Goal: Feedback & Contribution: Submit feedback/report problem

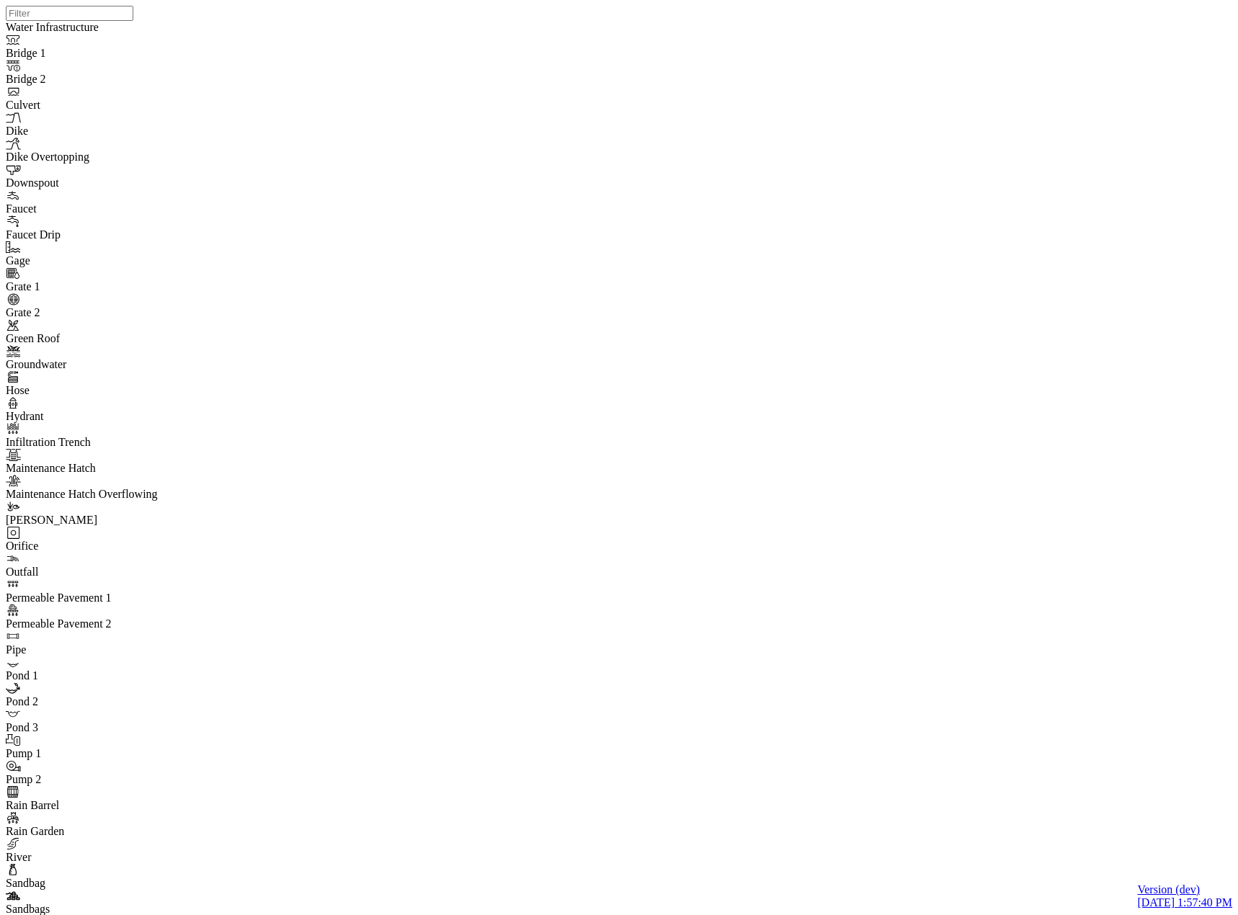
click at [822, 549] on div at bounding box center [625, 439] width 1238 height 878
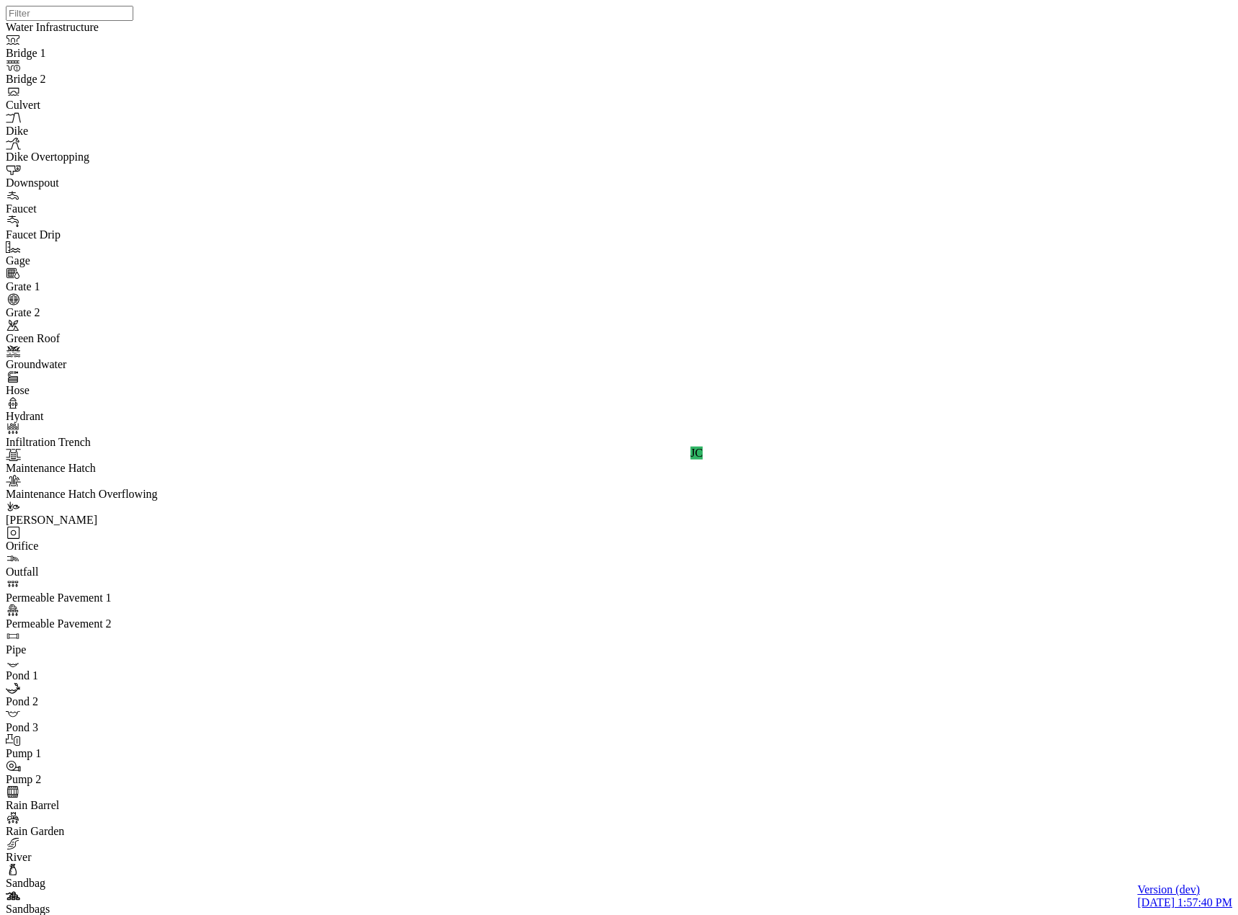
drag, startPoint x: 984, startPoint y: 662, endPoint x: 938, endPoint y: 349, distance: 316.8
click at [1051, 494] on div "JC" at bounding box center [625, 439] width 1238 height 878
click at [1038, 491] on div "JC" at bounding box center [625, 439] width 1238 height 878
click at [1086, 502] on div "JC" at bounding box center [625, 439] width 1238 height 878
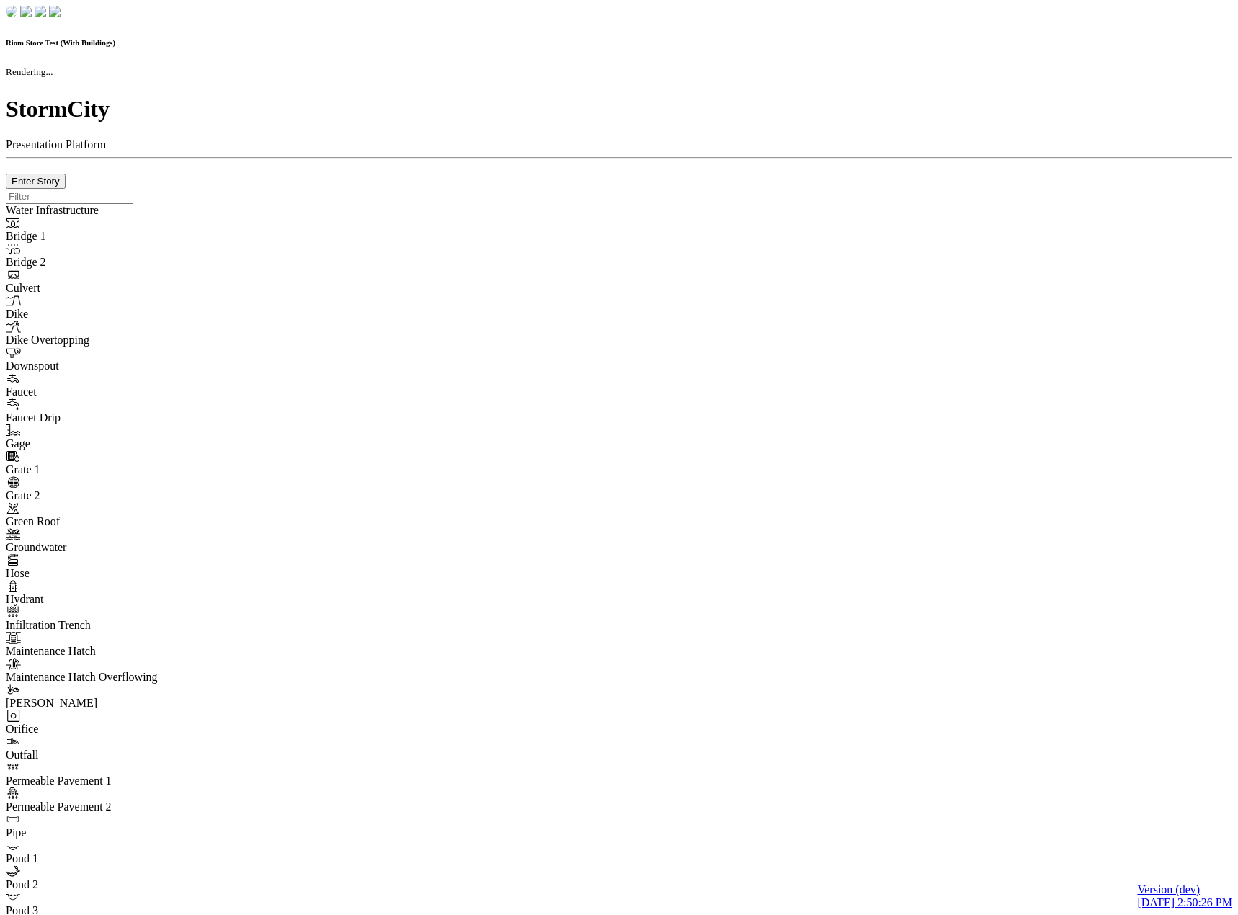
checkbox input "true"
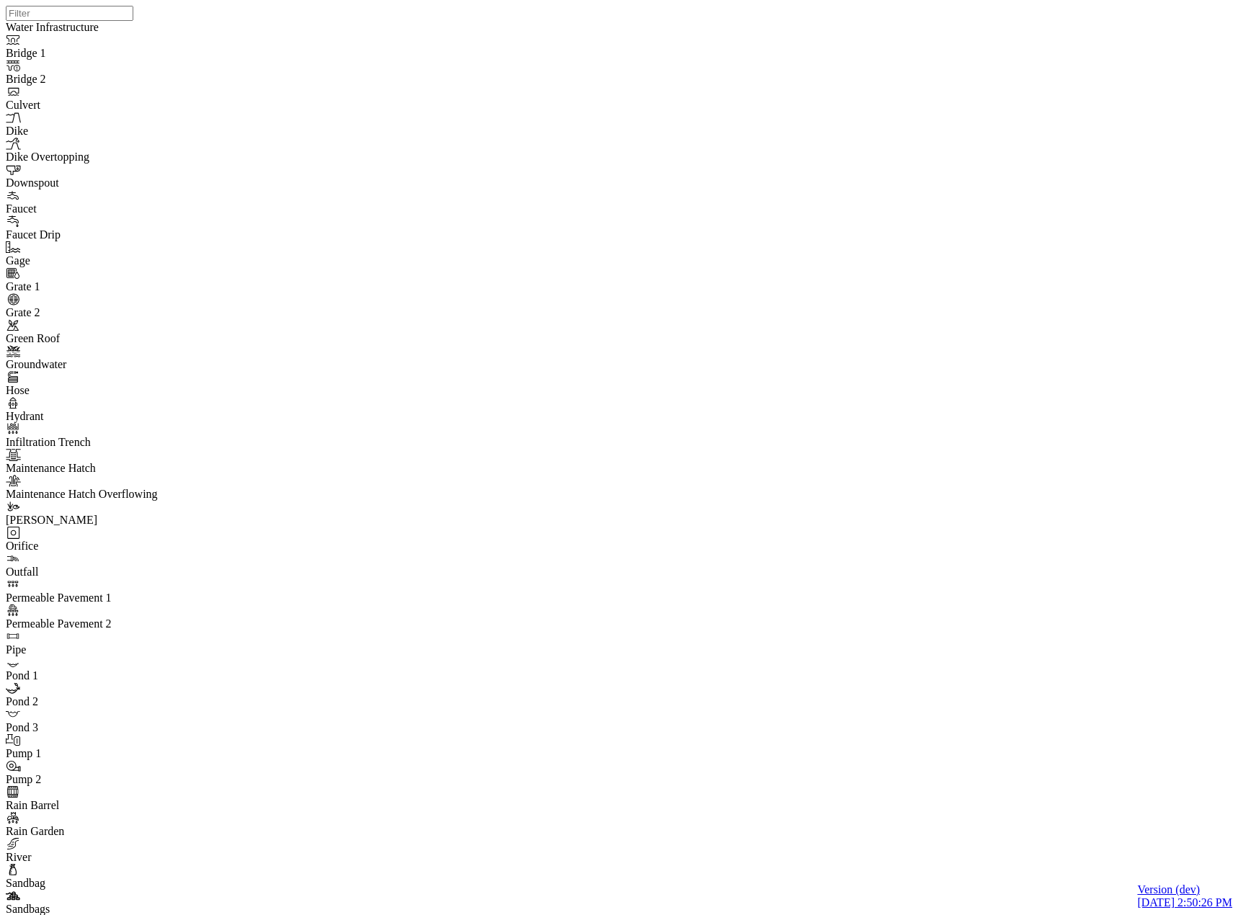
click at [174, 615] on span "Detailed" at bounding box center [154, 621] width 39 height 12
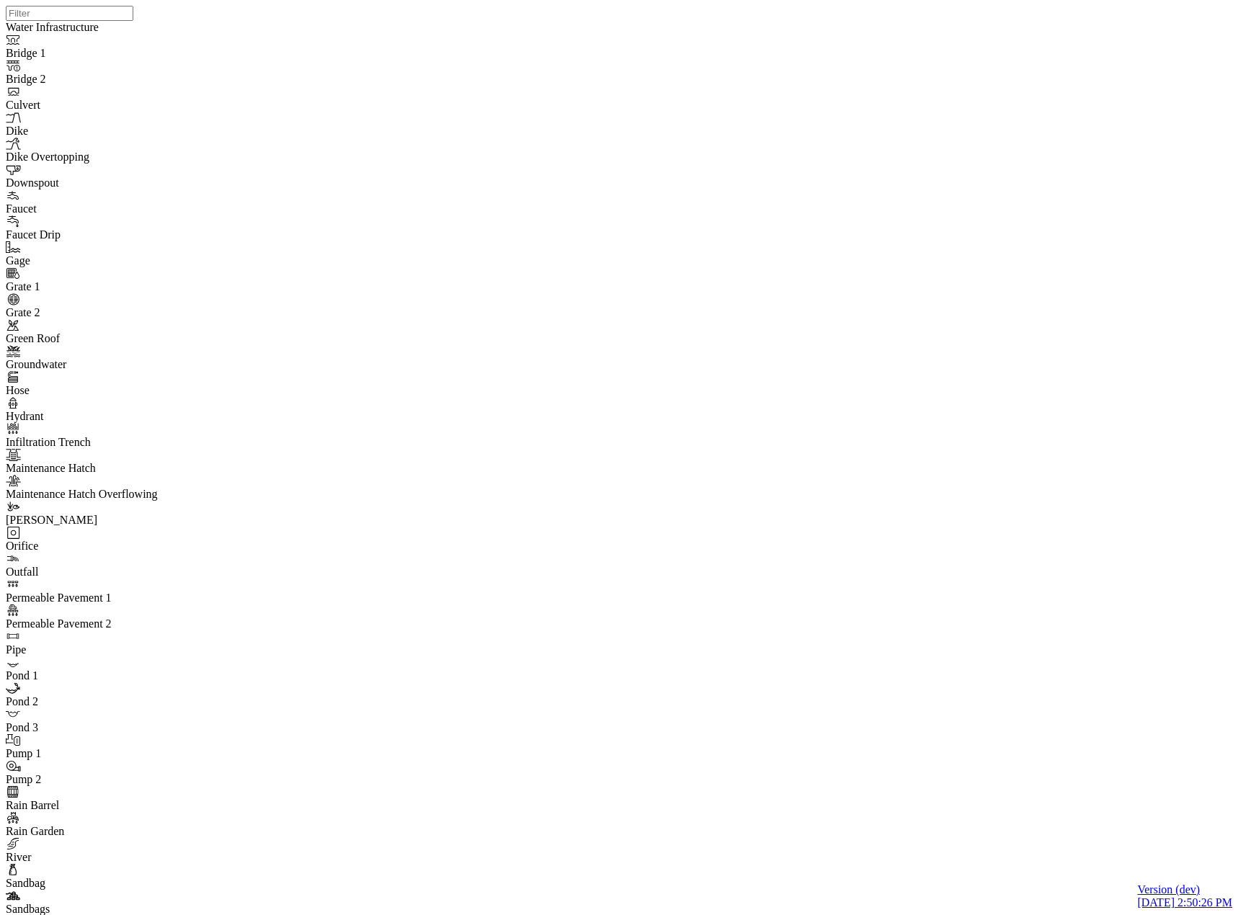
click at [763, 489] on div at bounding box center [625, 439] width 1238 height 878
click at [674, 63] on div "JC" at bounding box center [625, 439] width 1238 height 878
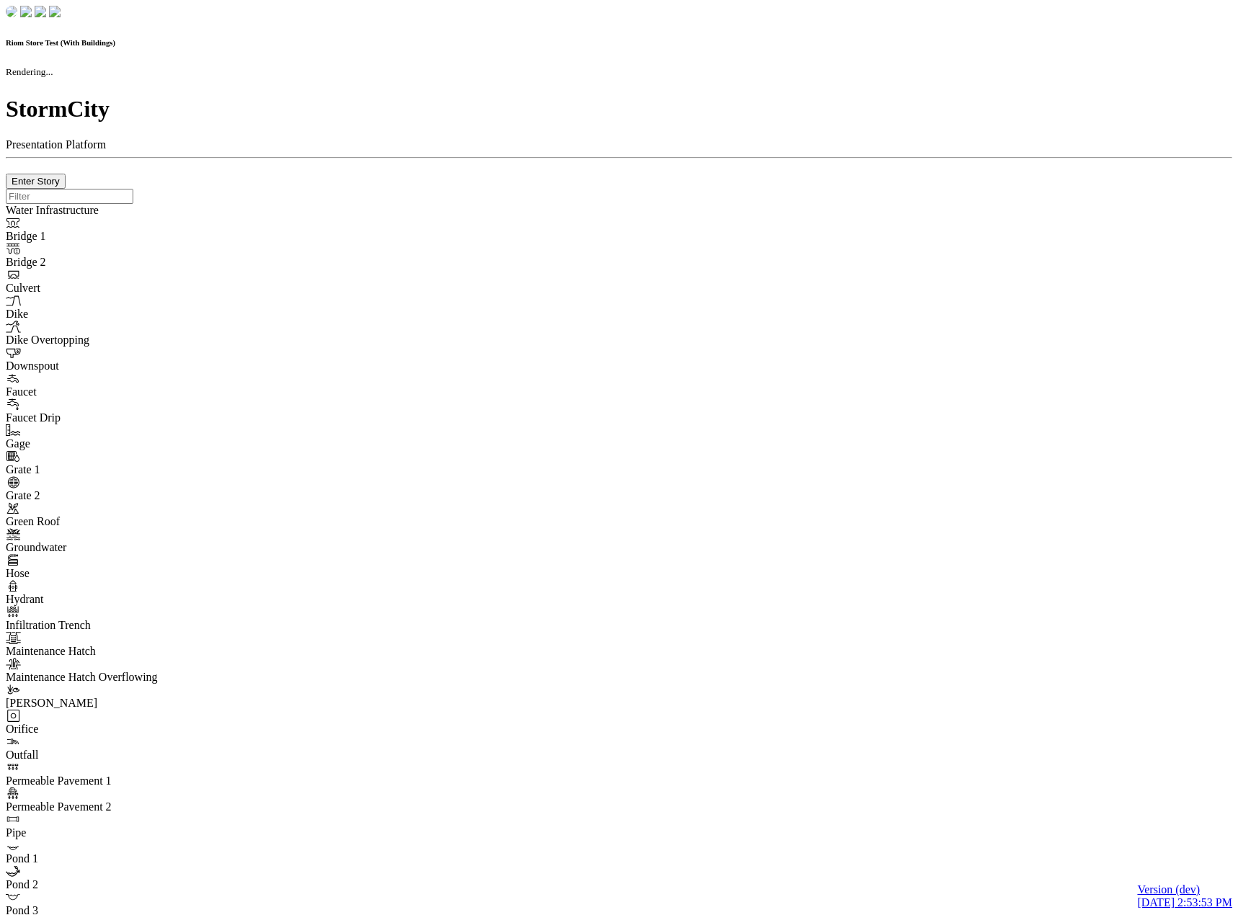
checkbox input "true"
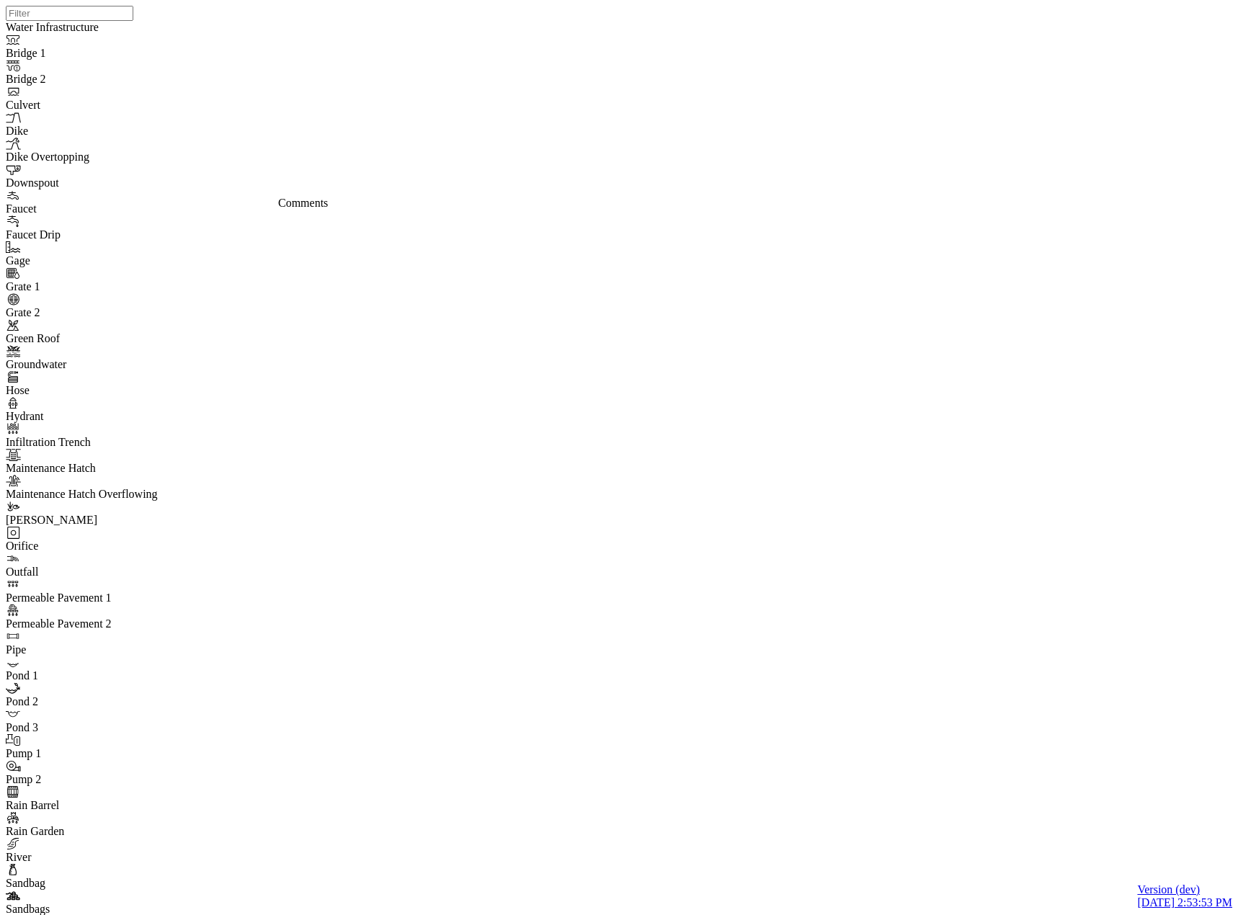
drag, startPoint x: 171, startPoint y: 600, endPoint x: 764, endPoint y: 593, distance: 593.1
click at [171, 615] on span "Detailed" at bounding box center [154, 621] width 39 height 12
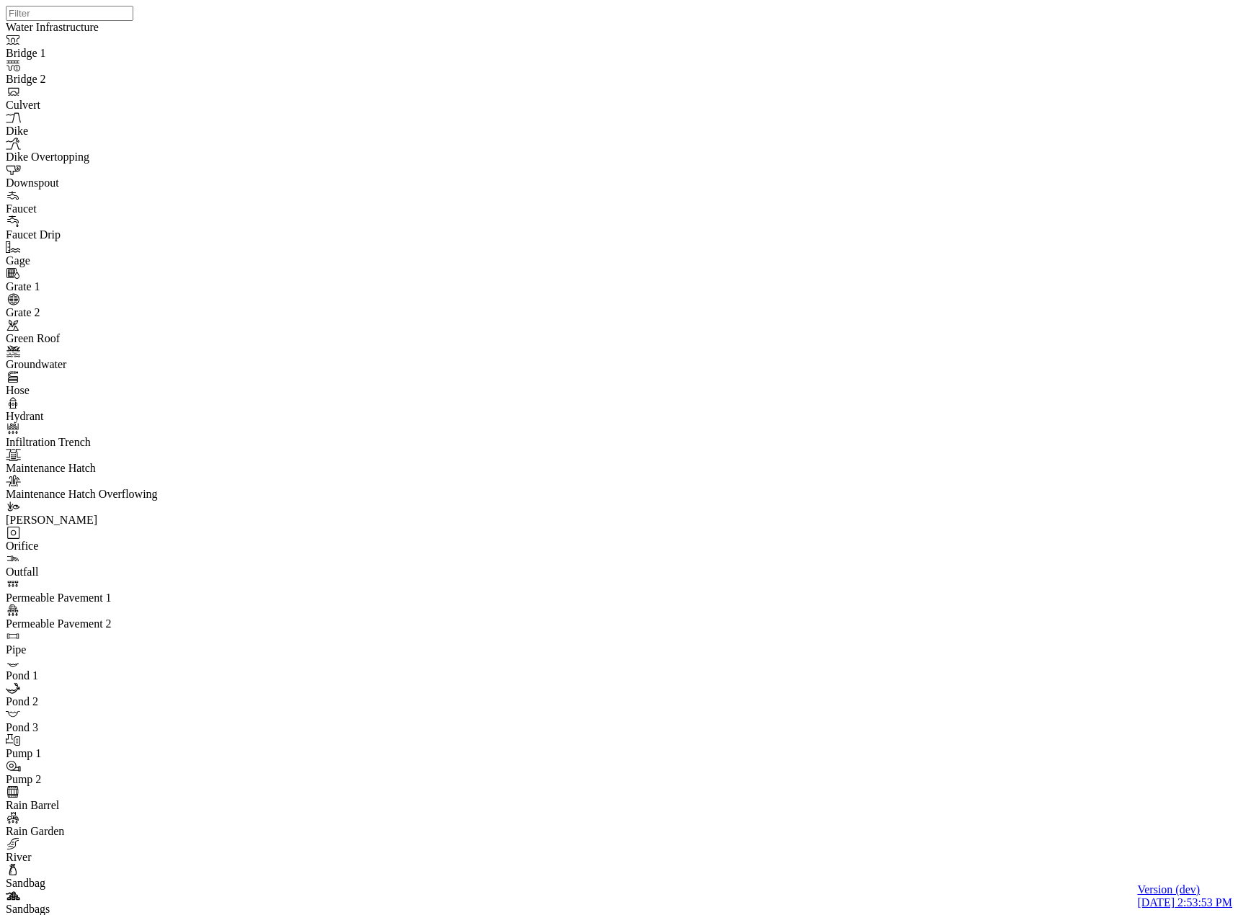
click at [781, 496] on div at bounding box center [625, 439] width 1238 height 878
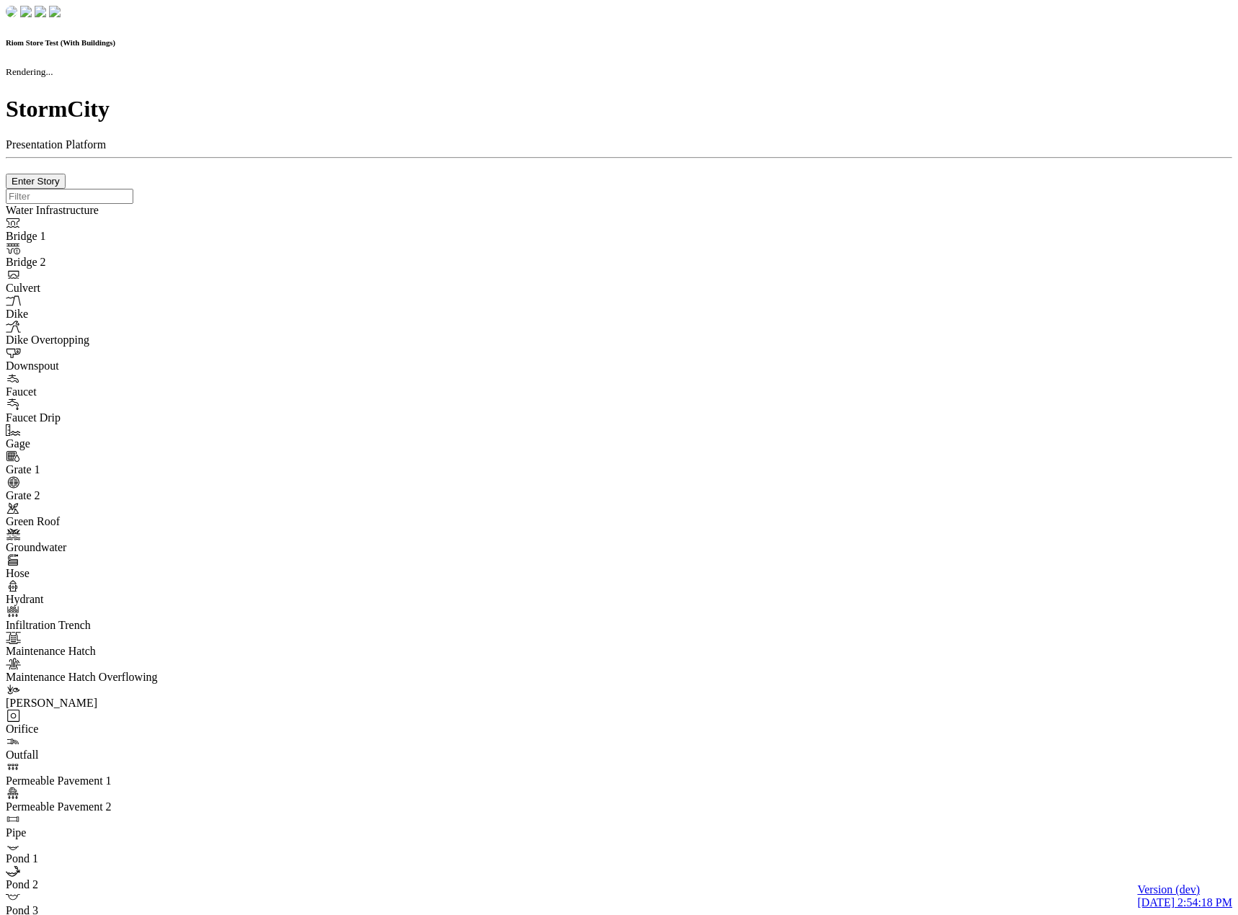
checkbox input "true"
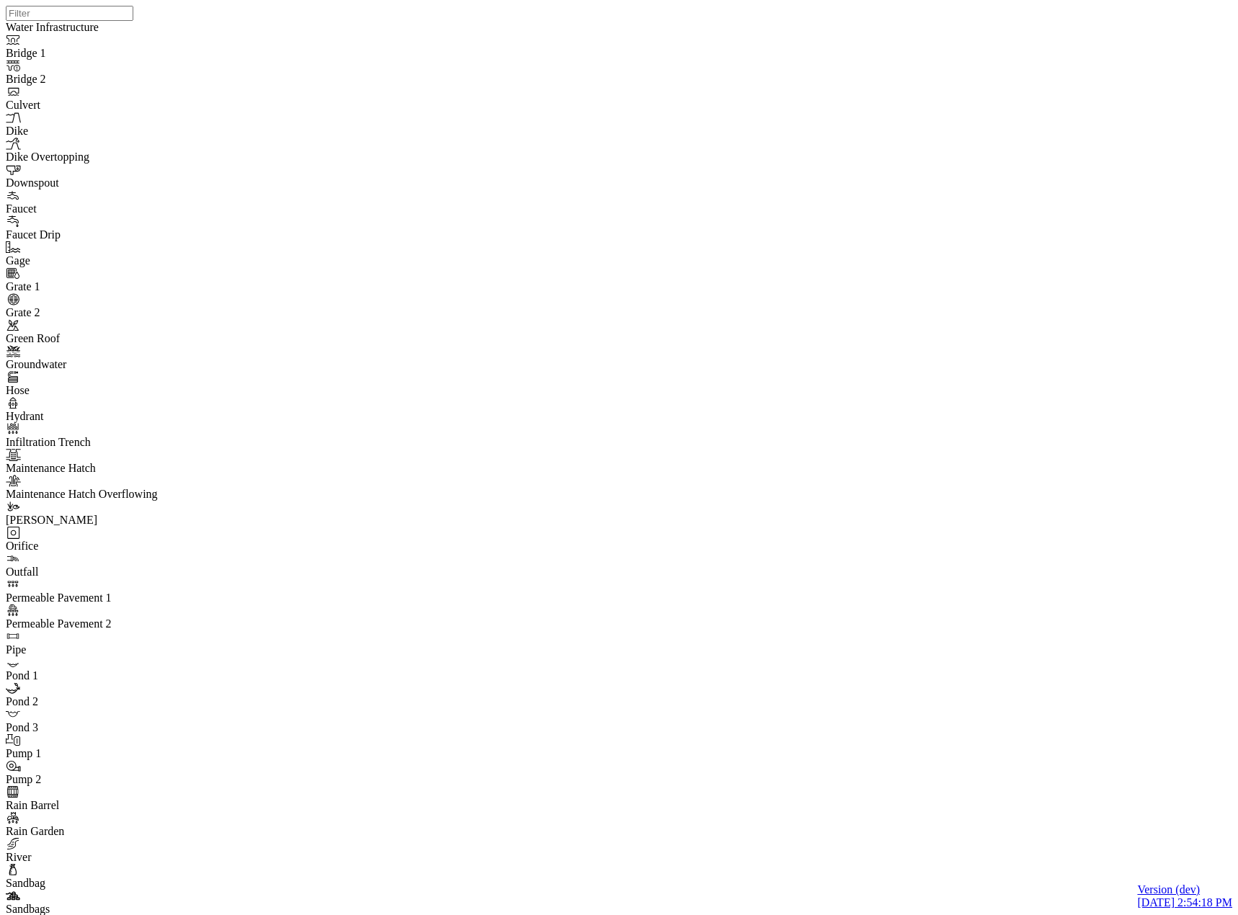
drag, startPoint x: 0, startPoint y: 0, endPoint x: 728, endPoint y: 486, distance: 875.0
click at [728, 486] on div at bounding box center [625, 439] width 1238 height 878
drag, startPoint x: 190, startPoint y: 613, endPoint x: 217, endPoint y: 548, distance: 70.4
click at [190, 615] on div "Detailed" at bounding box center [200, 621] width 131 height 13
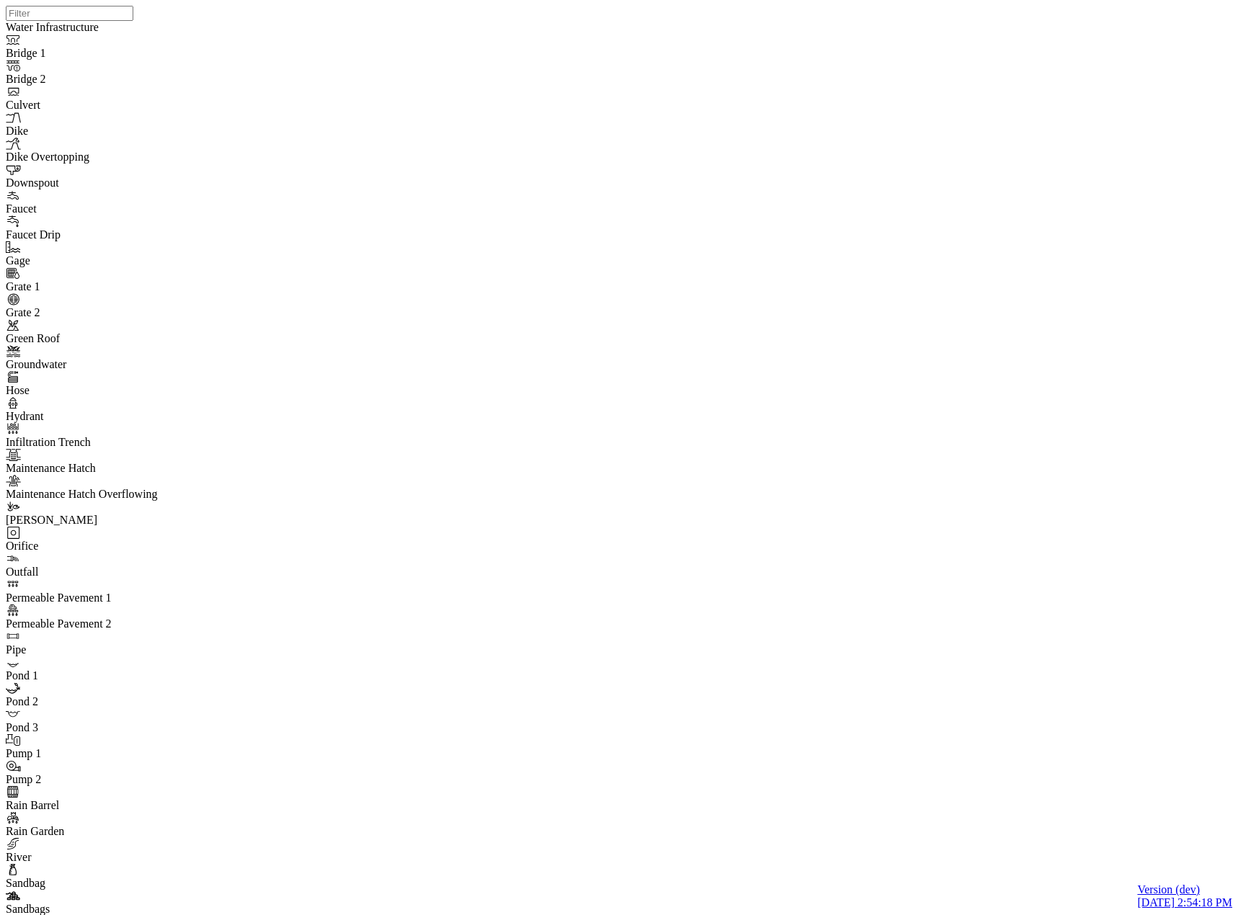
drag, startPoint x: 821, startPoint y: 425, endPoint x: 810, endPoint y: 333, distance: 93.0
click at [783, 423] on div at bounding box center [625, 439] width 1238 height 878
click at [605, 772] on div "JC" at bounding box center [598, 766] width 12 height 13
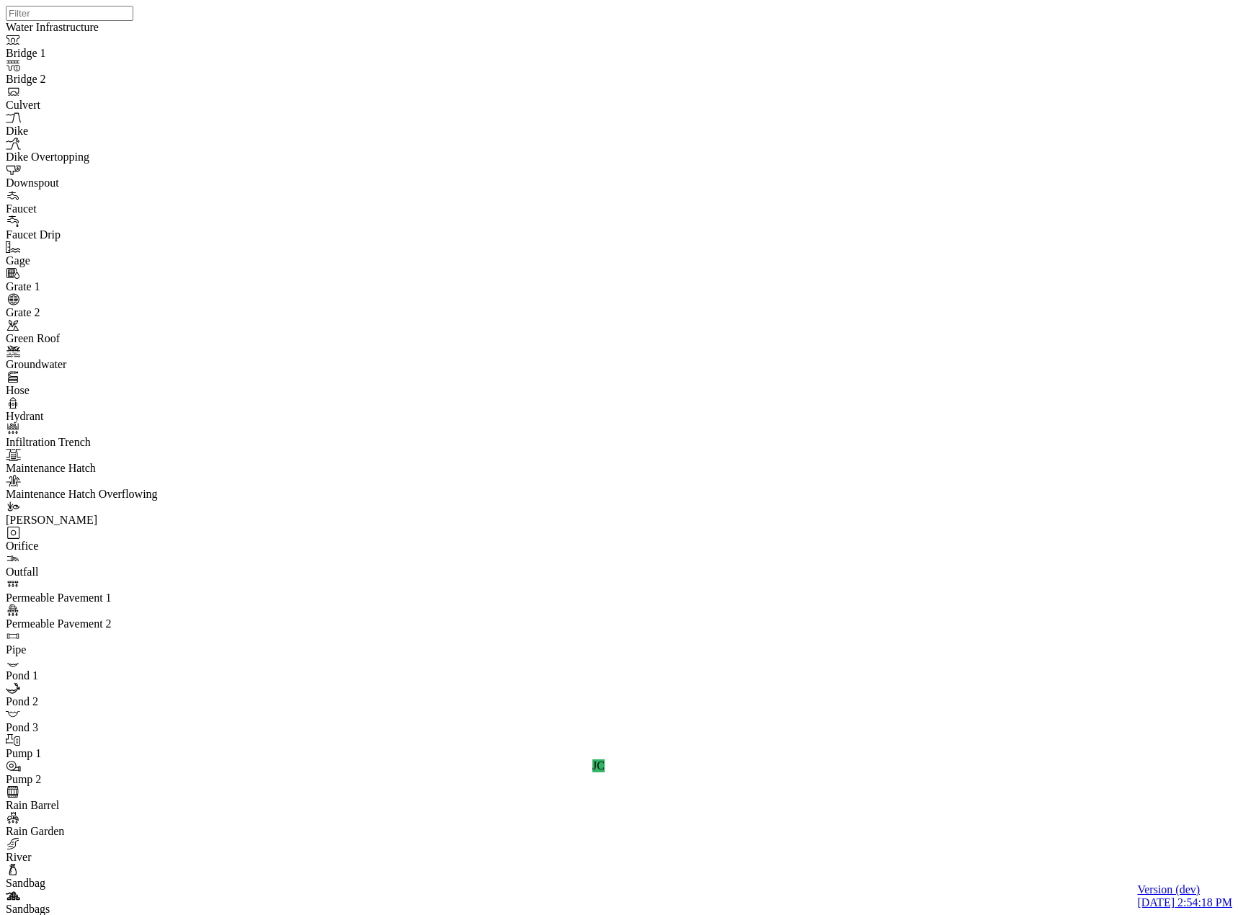
click at [743, 407] on div at bounding box center [625, 439] width 1238 height 878
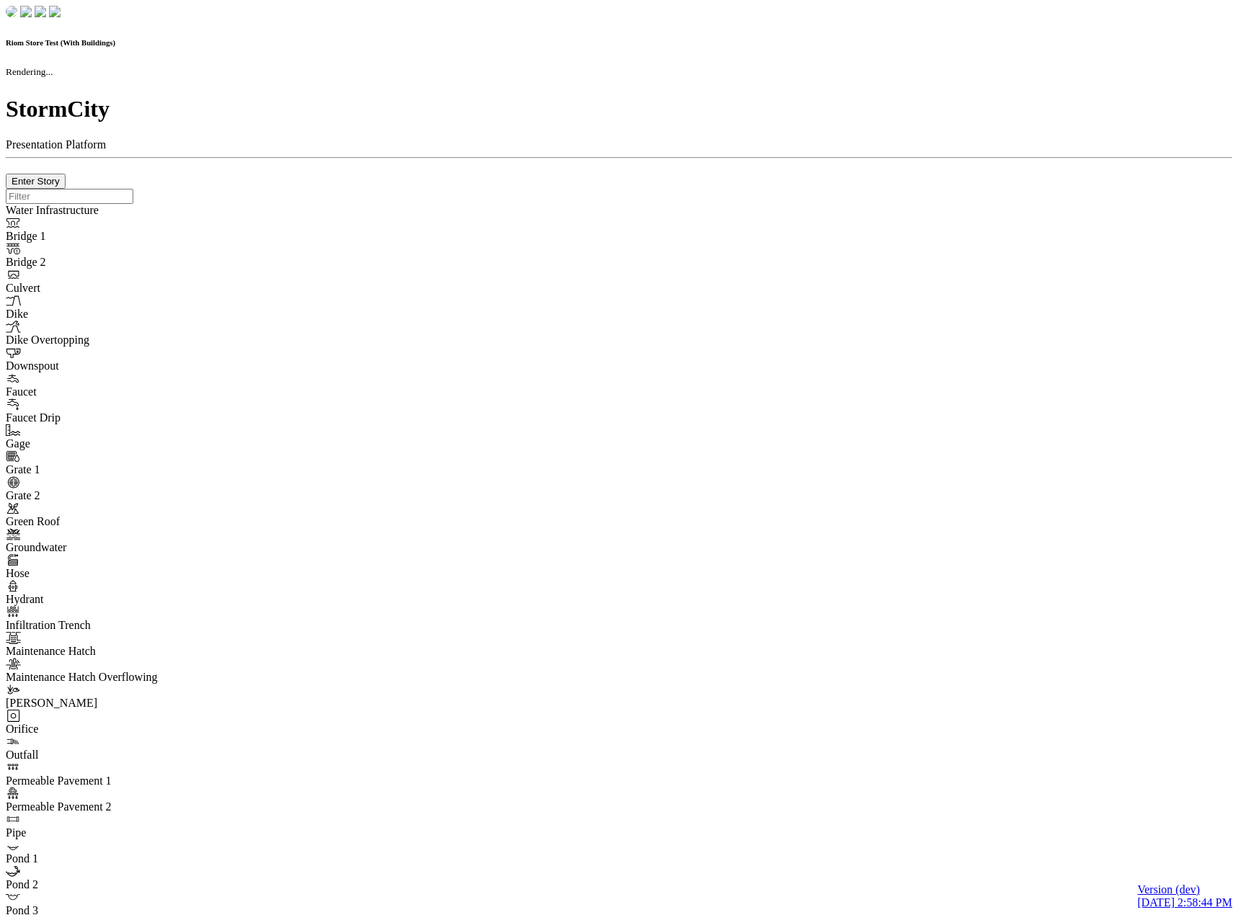
checkbox input "true"
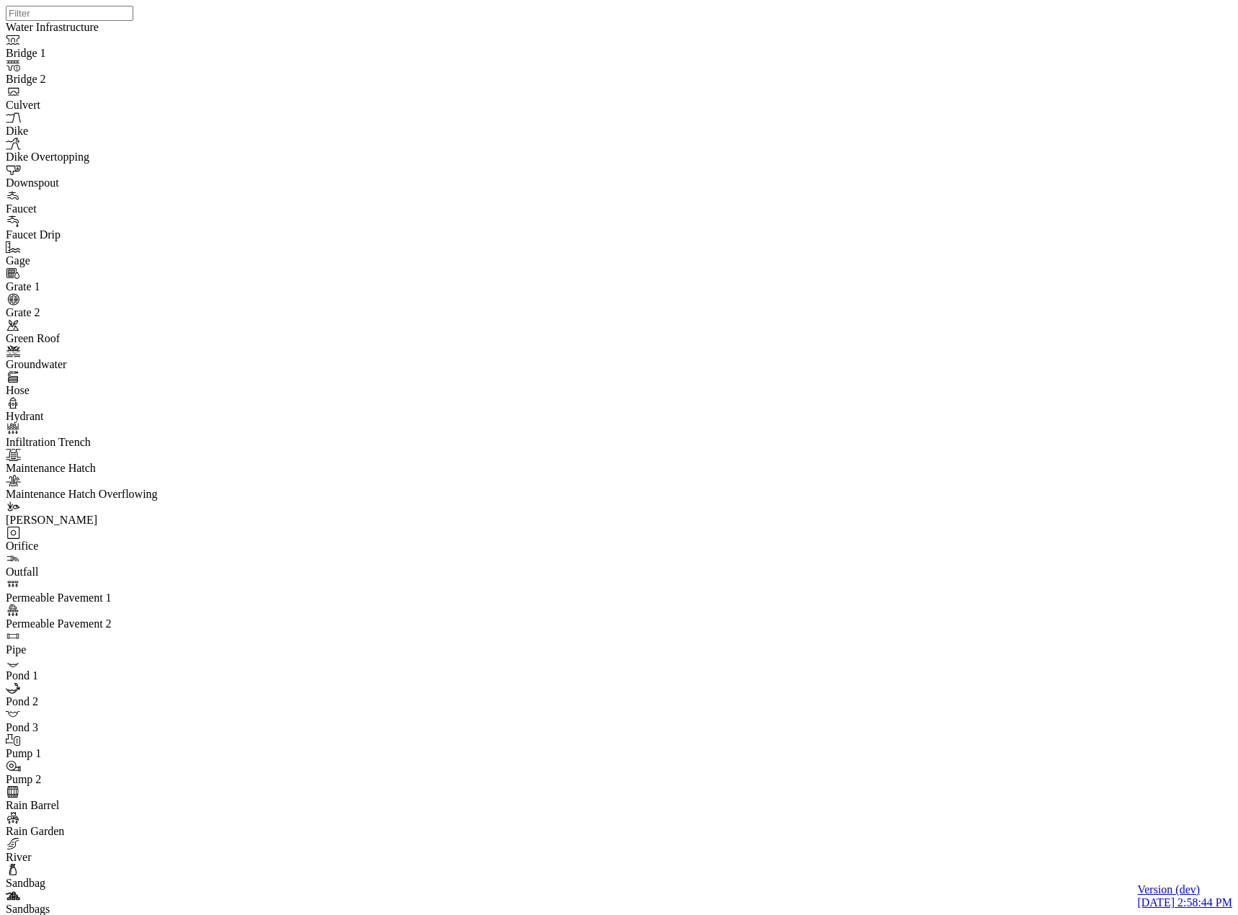
click at [164, 615] on span "Detailed" at bounding box center [154, 621] width 39 height 12
drag, startPoint x: 887, startPoint y: 502, endPoint x: 868, endPoint y: 303, distance: 200.6
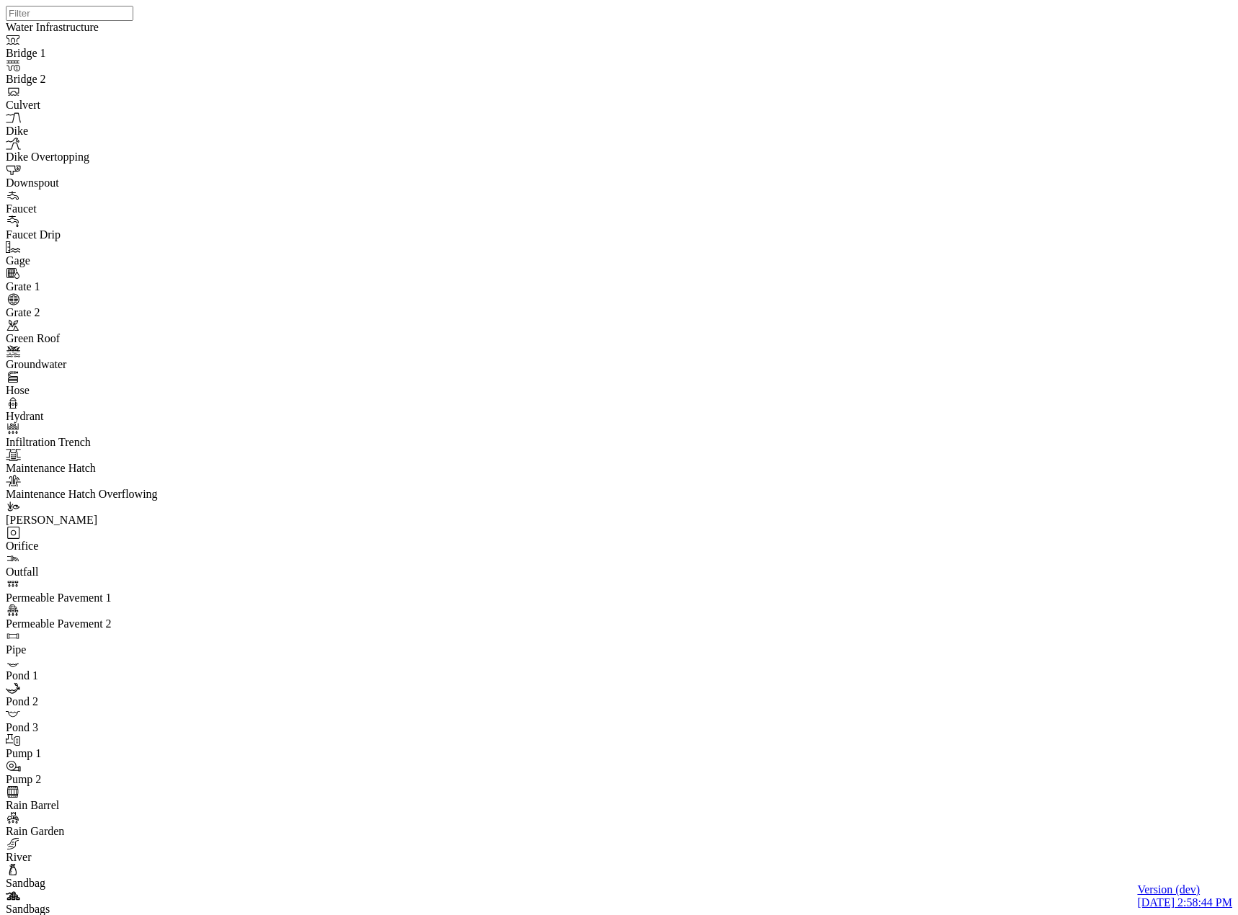
click at [688, 444] on div at bounding box center [625, 439] width 1238 height 878
drag, startPoint x: 806, startPoint y: 578, endPoint x: 729, endPoint y: 458, distance: 142.3
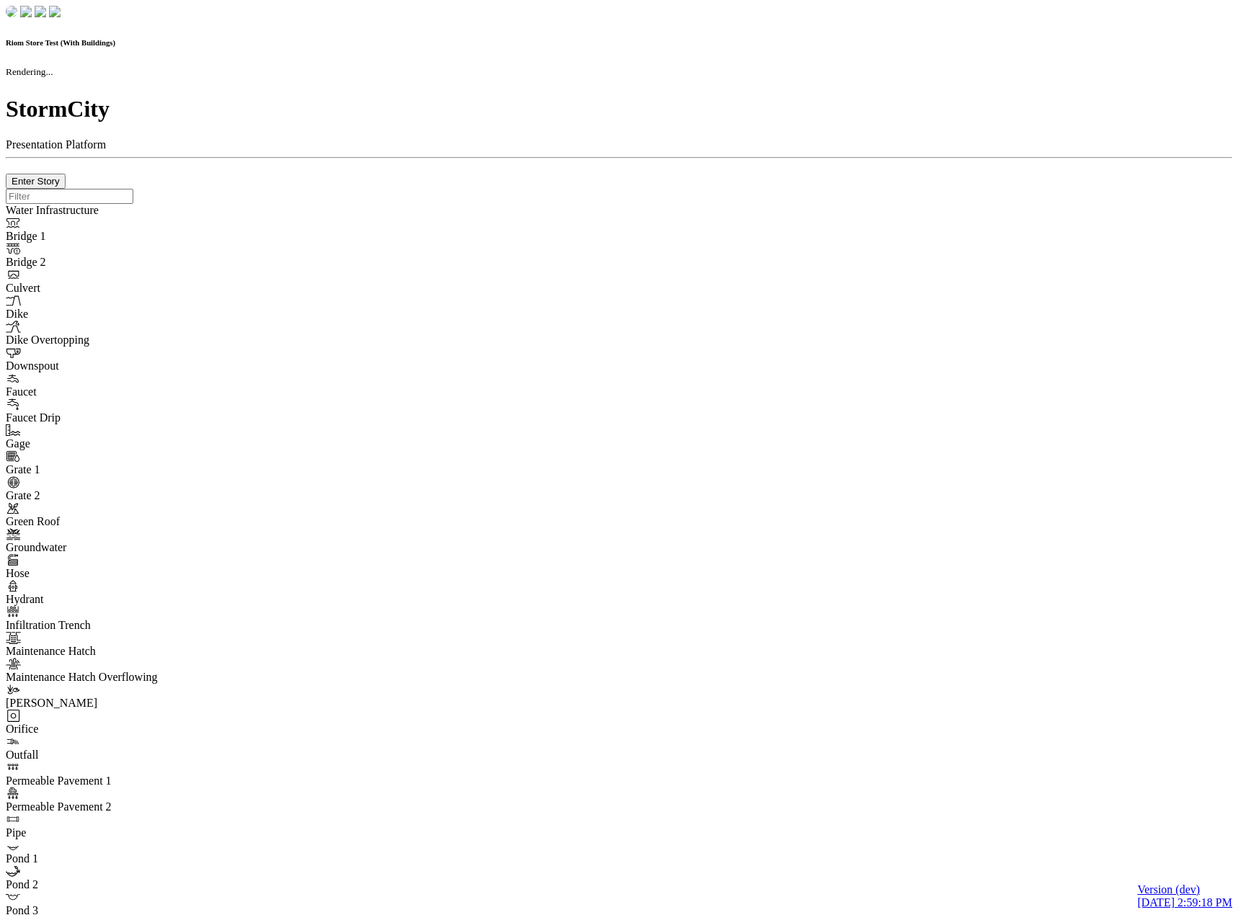
checkbox input "true"
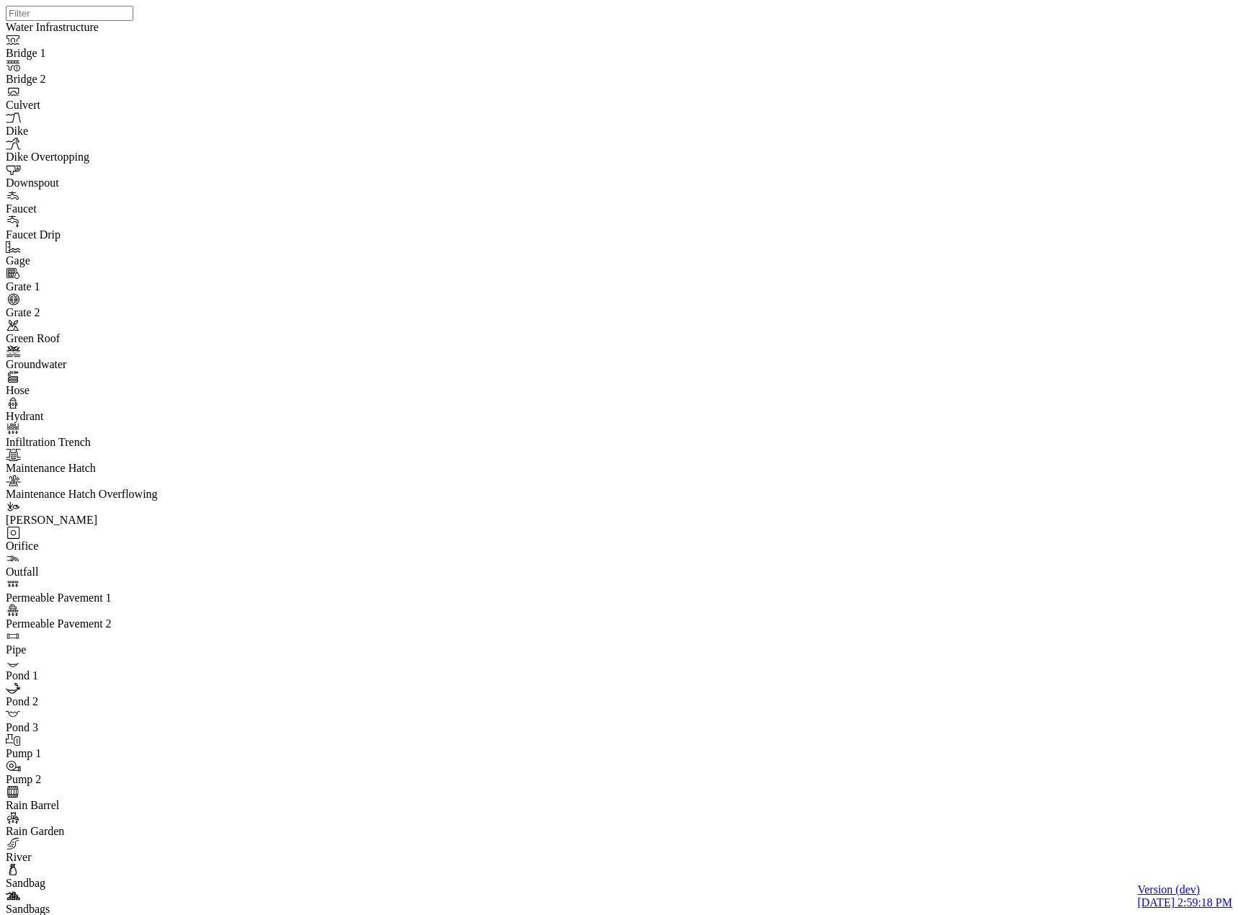
drag, startPoint x: 143, startPoint y: 704, endPoint x: 162, endPoint y: 685, distance: 27.0
click at [174, 615] on span "Detailed" at bounding box center [154, 621] width 39 height 12
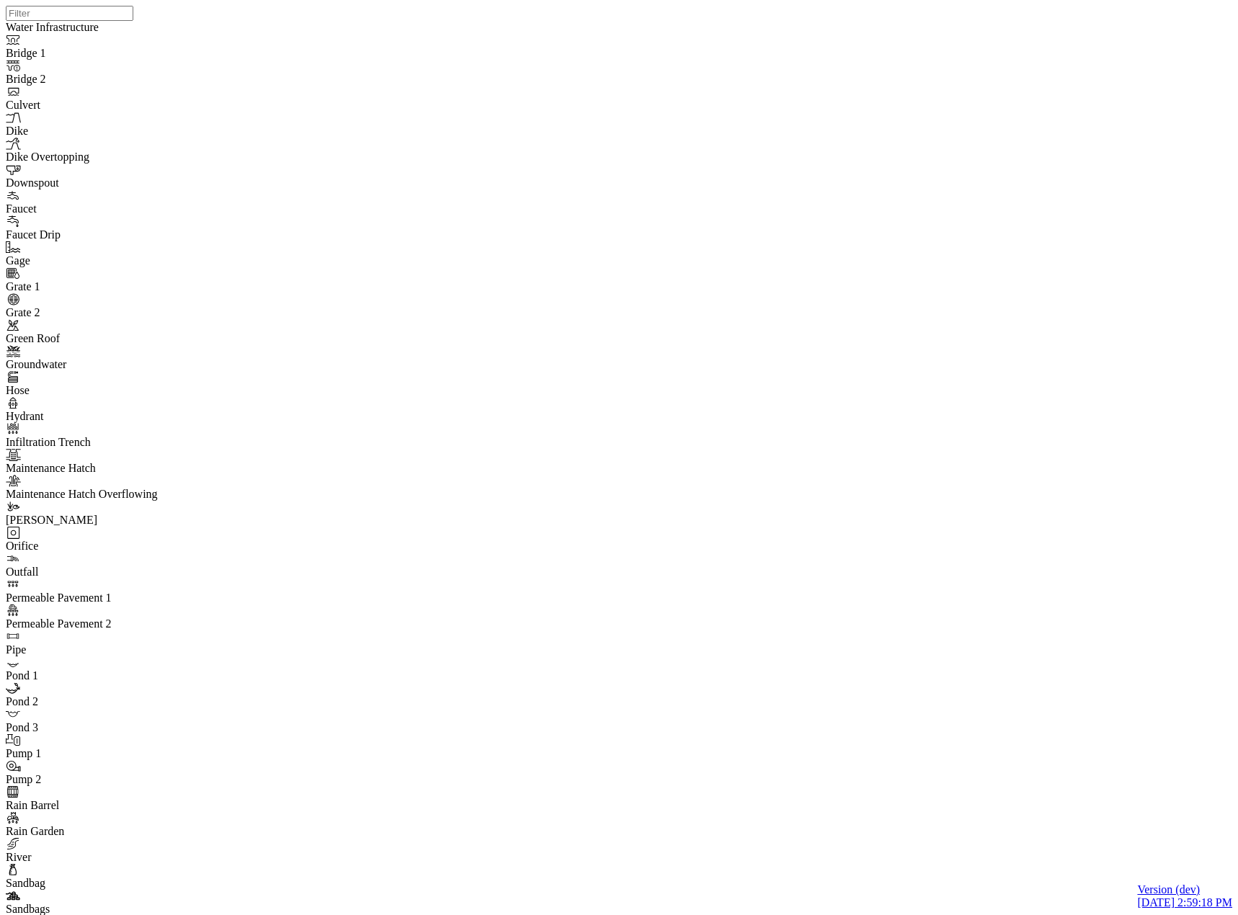
click at [781, 496] on div at bounding box center [625, 439] width 1238 height 878
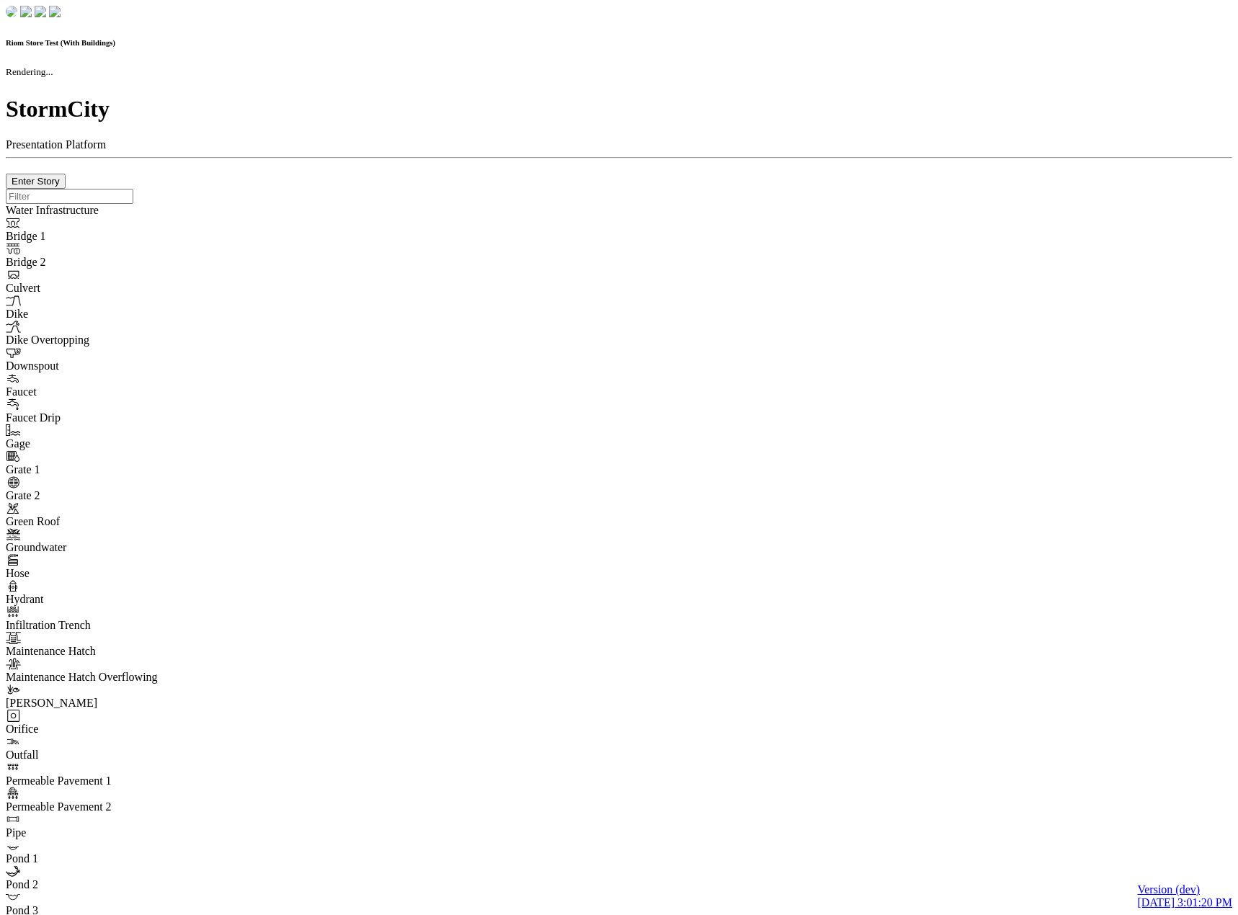
checkbox input "true"
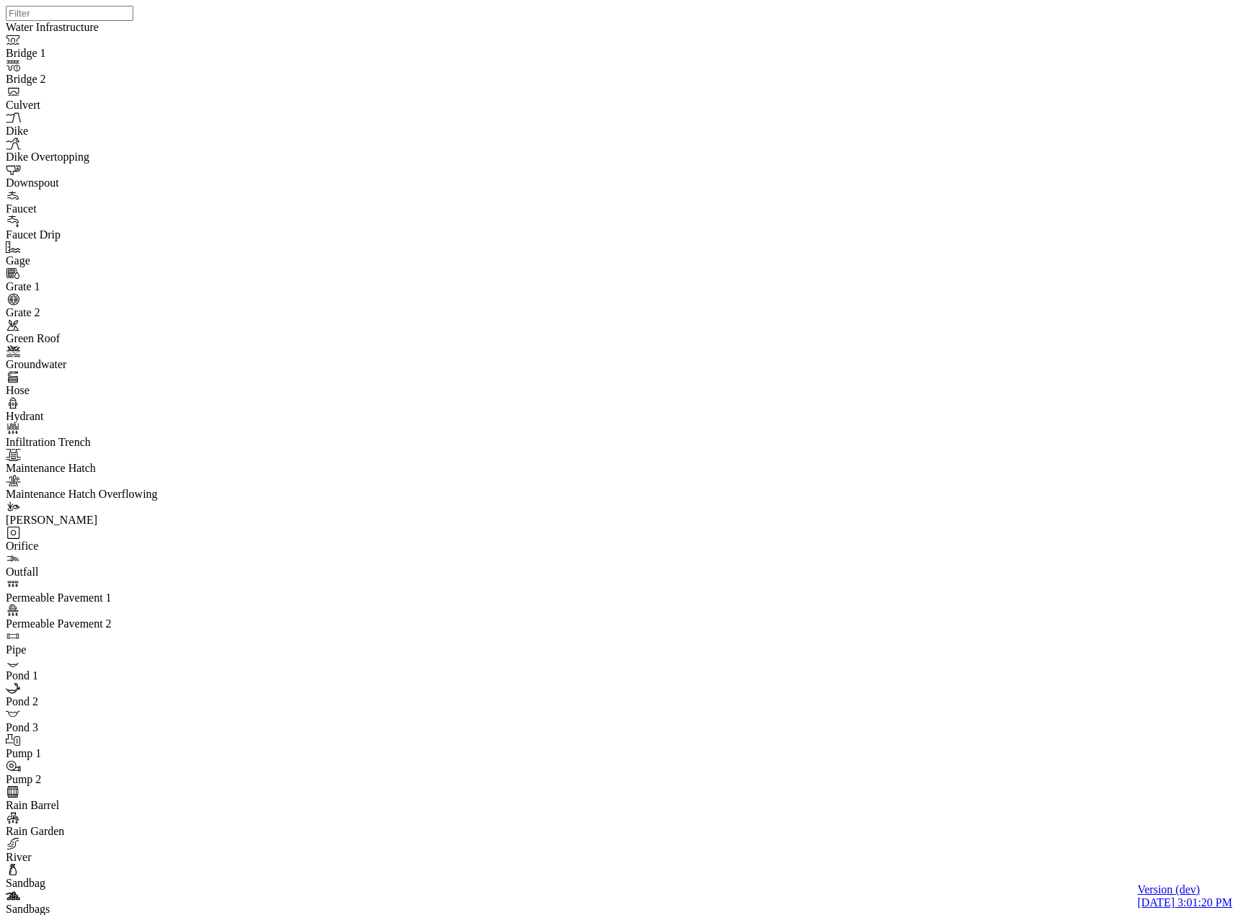
click at [190, 615] on div "Detailed" at bounding box center [200, 621] width 131 height 13
click at [764, 492] on div at bounding box center [625, 439] width 1238 height 878
click at [785, 498] on div at bounding box center [625, 439] width 1238 height 878
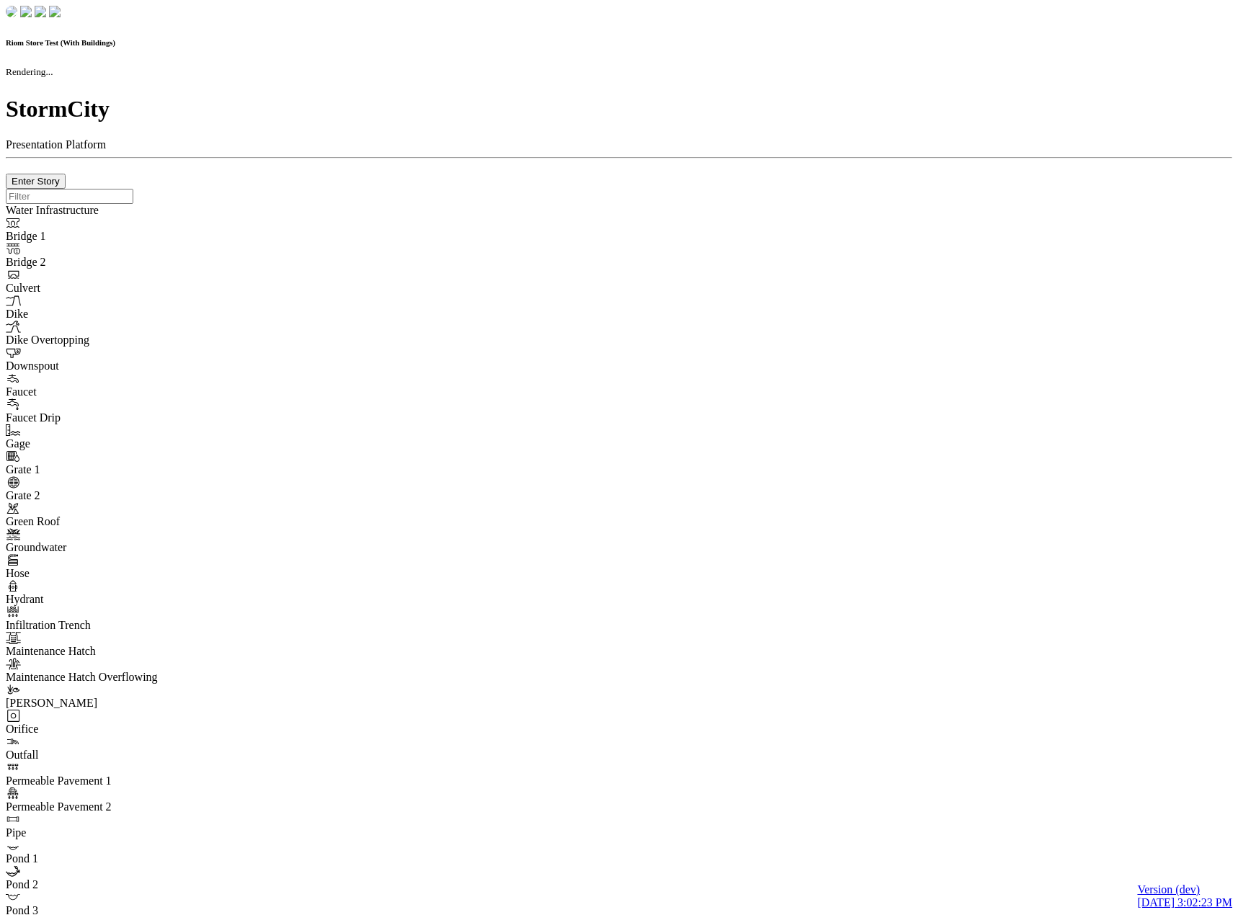
checkbox input "true"
click at [229, 189] on div at bounding box center [619, 189] width 1226 height 0
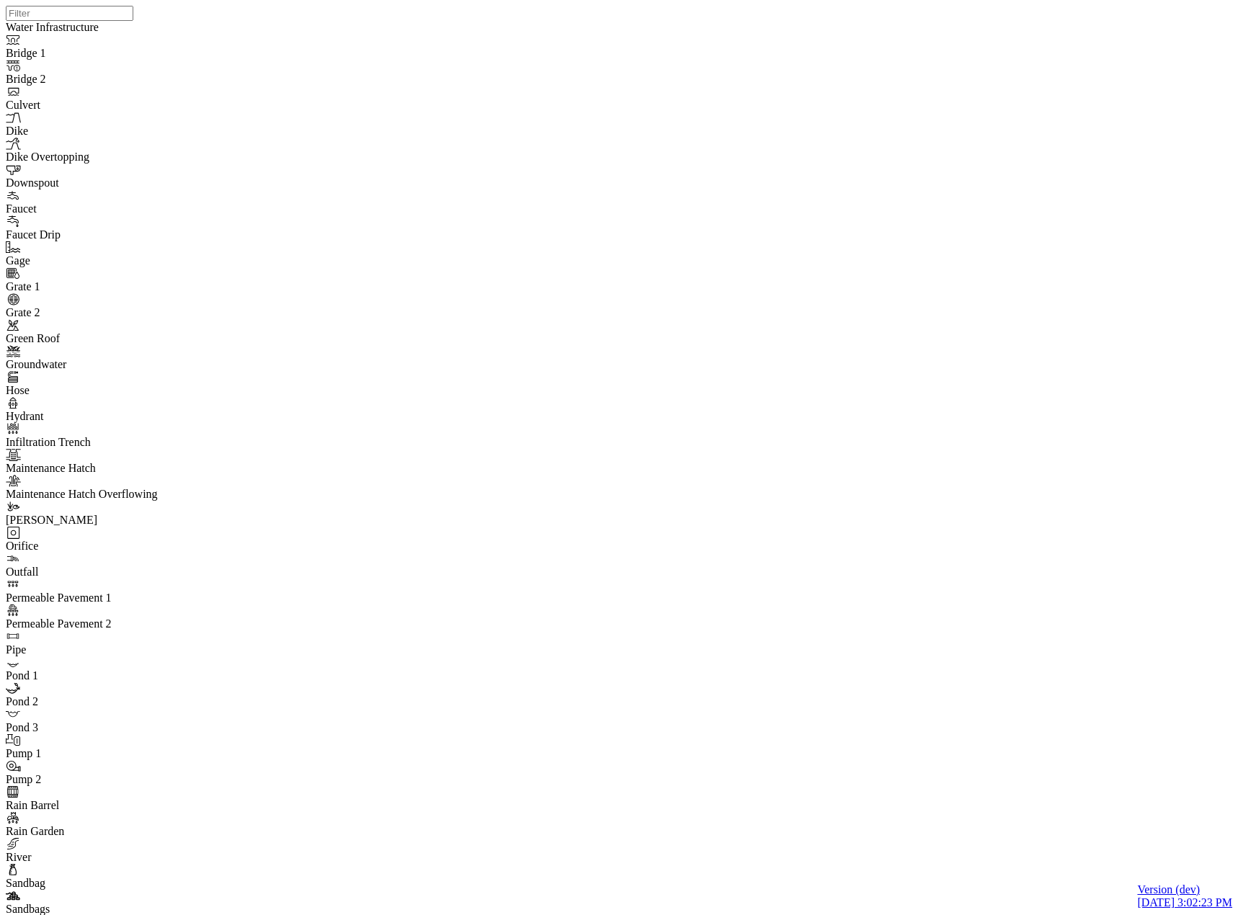
drag, startPoint x: 271, startPoint y: 218, endPoint x: 280, endPoint y: 217, distance: 9.4
click at [185, 615] on div "Detailed" at bounding box center [200, 621] width 131 height 13
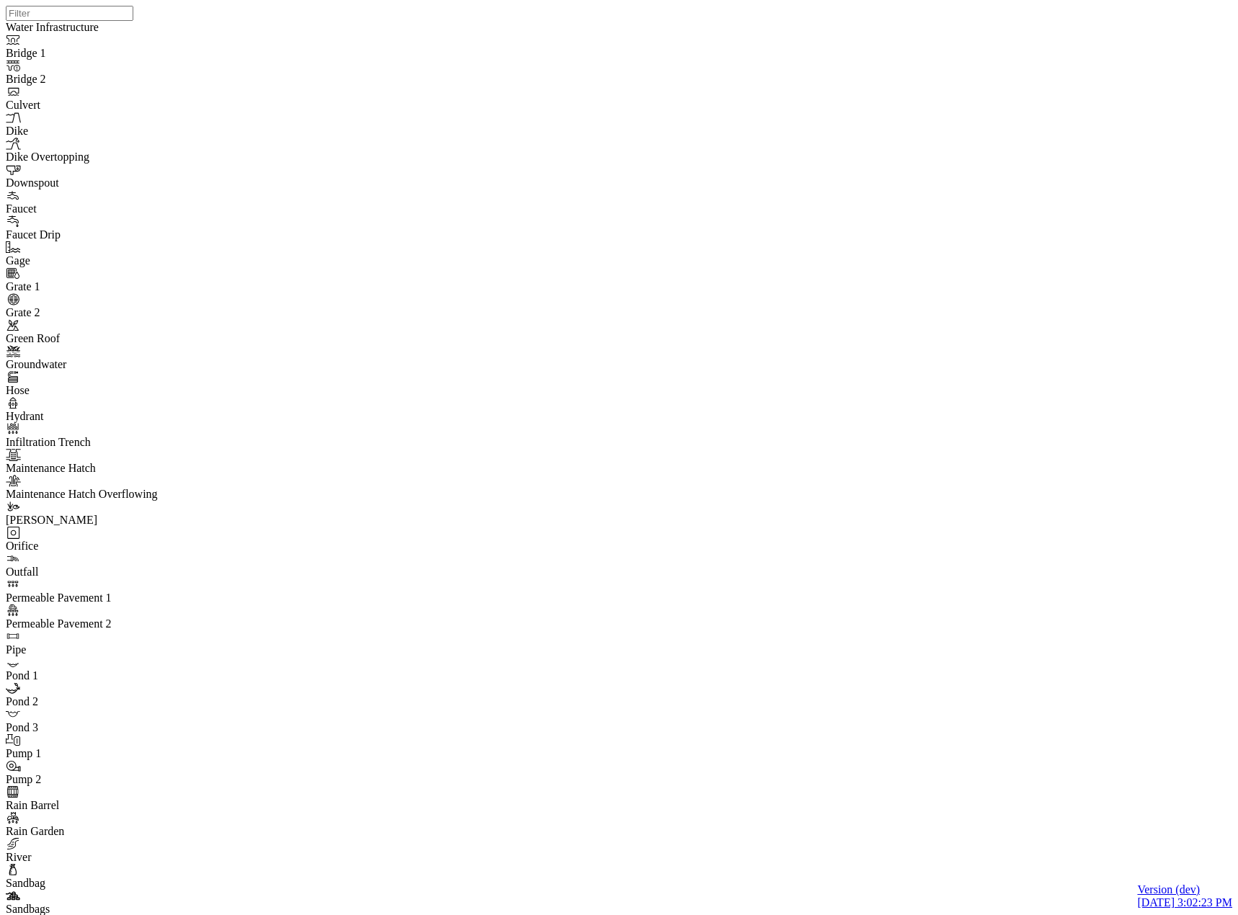
click at [279, 213] on div at bounding box center [625, 439] width 1238 height 878
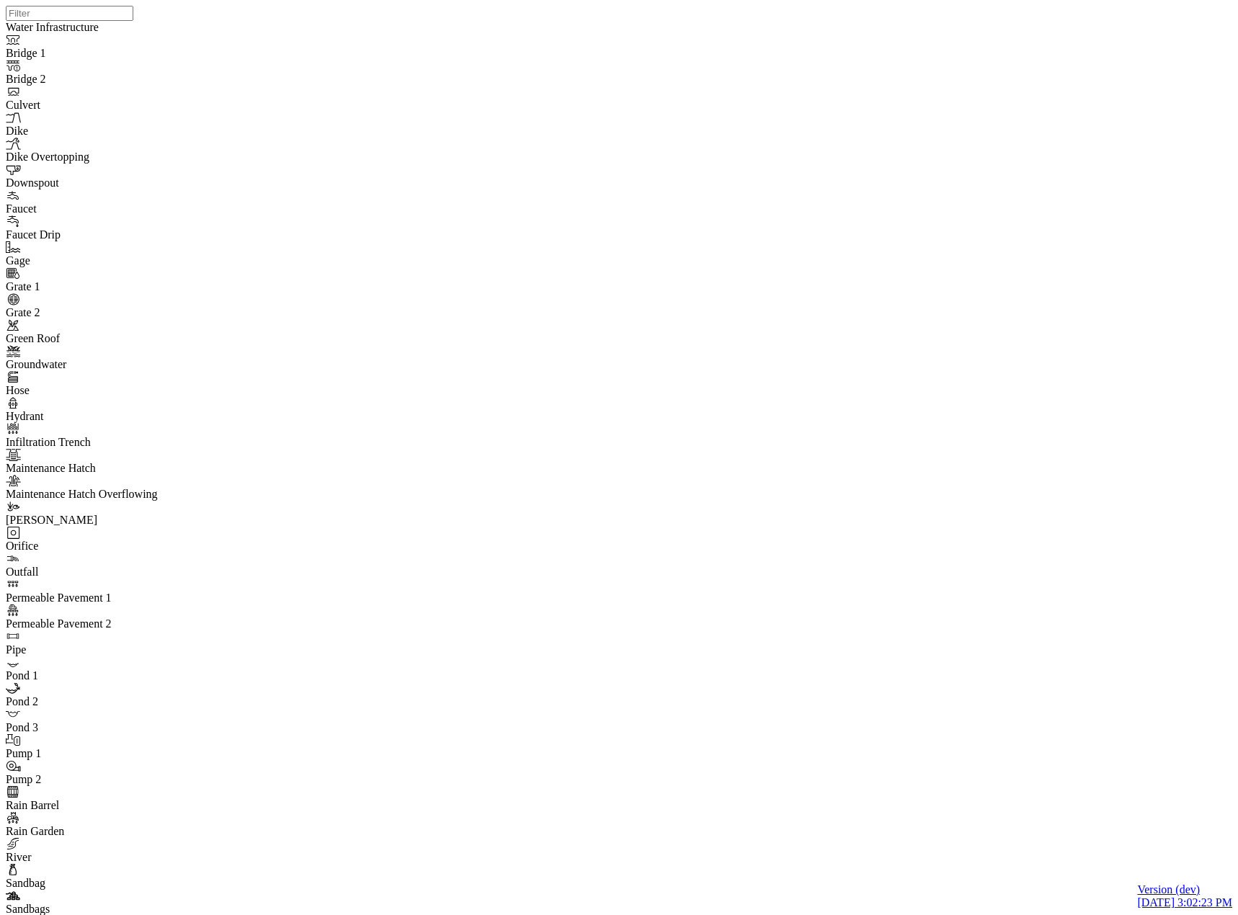
click at [780, 495] on div at bounding box center [625, 439] width 1238 height 878
click at [1036, 491] on div "JC" at bounding box center [625, 439] width 1238 height 878
click at [883, 584] on div "JC" at bounding box center [625, 439] width 1238 height 878
click at [1038, 501] on div "JC" at bounding box center [625, 439] width 1238 height 878
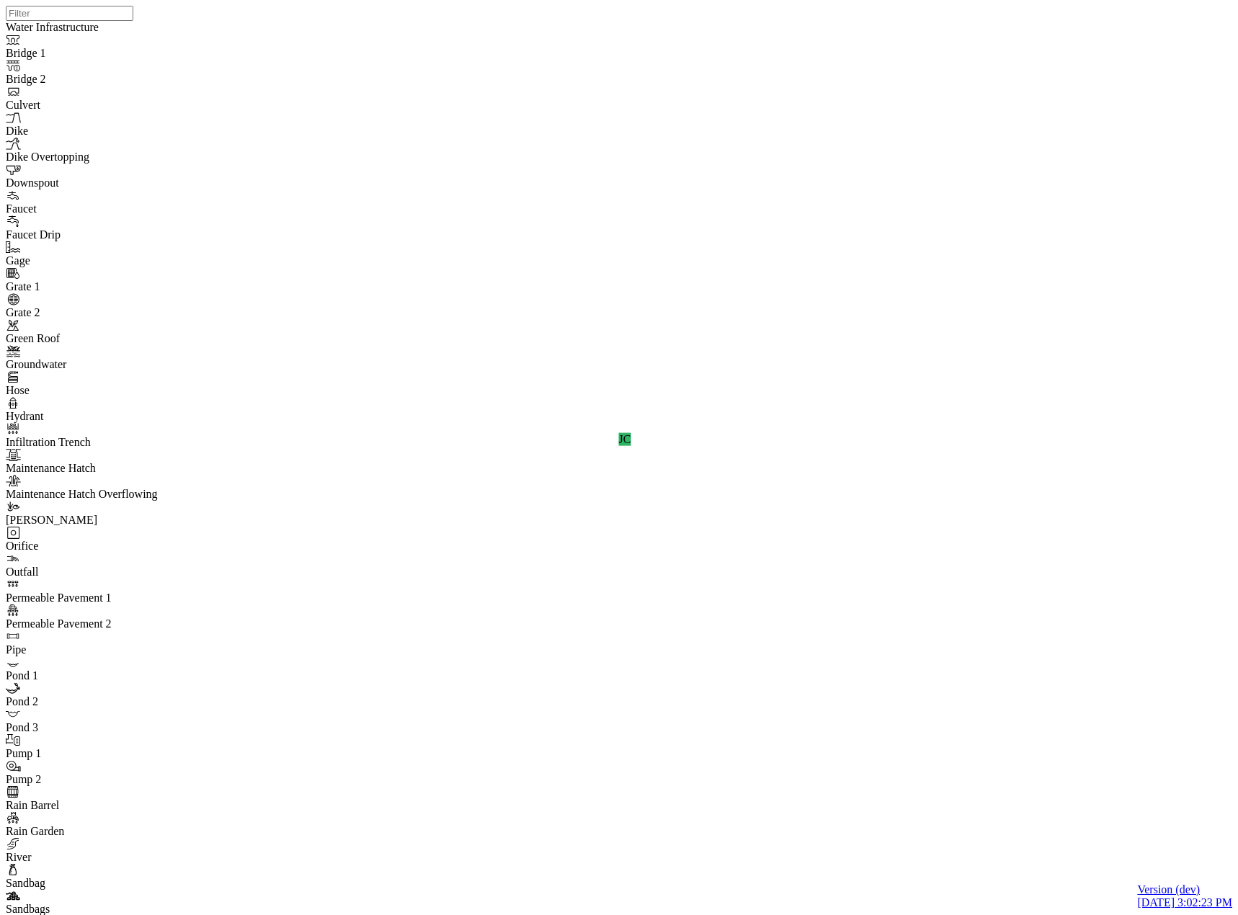
click at [1033, 499] on div "JC" at bounding box center [625, 439] width 1238 height 878
drag, startPoint x: 992, startPoint y: 515, endPoint x: 943, endPoint y: 220, distance: 299.6
click at [924, 441] on div "JC" at bounding box center [625, 439] width 1238 height 878
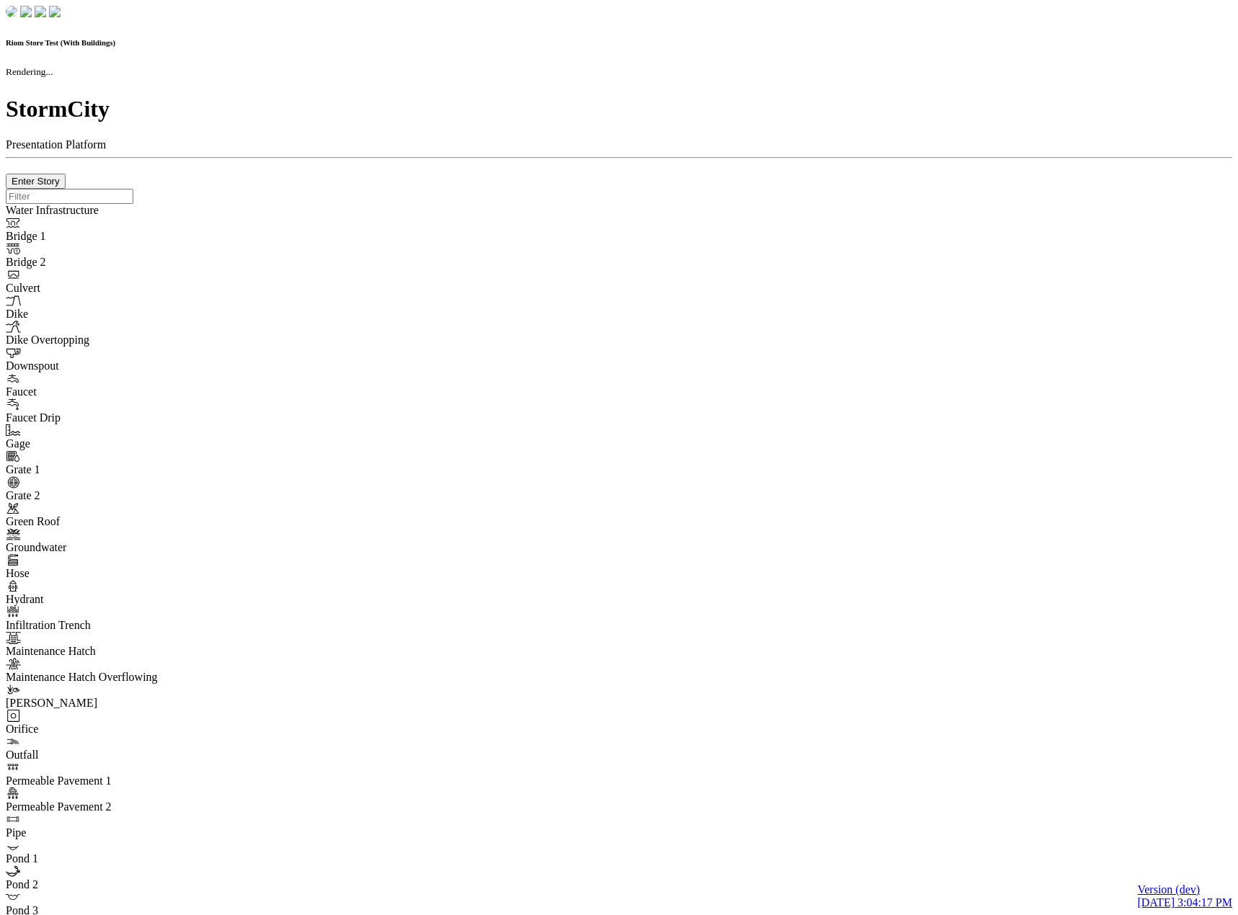
checkbox input "true"
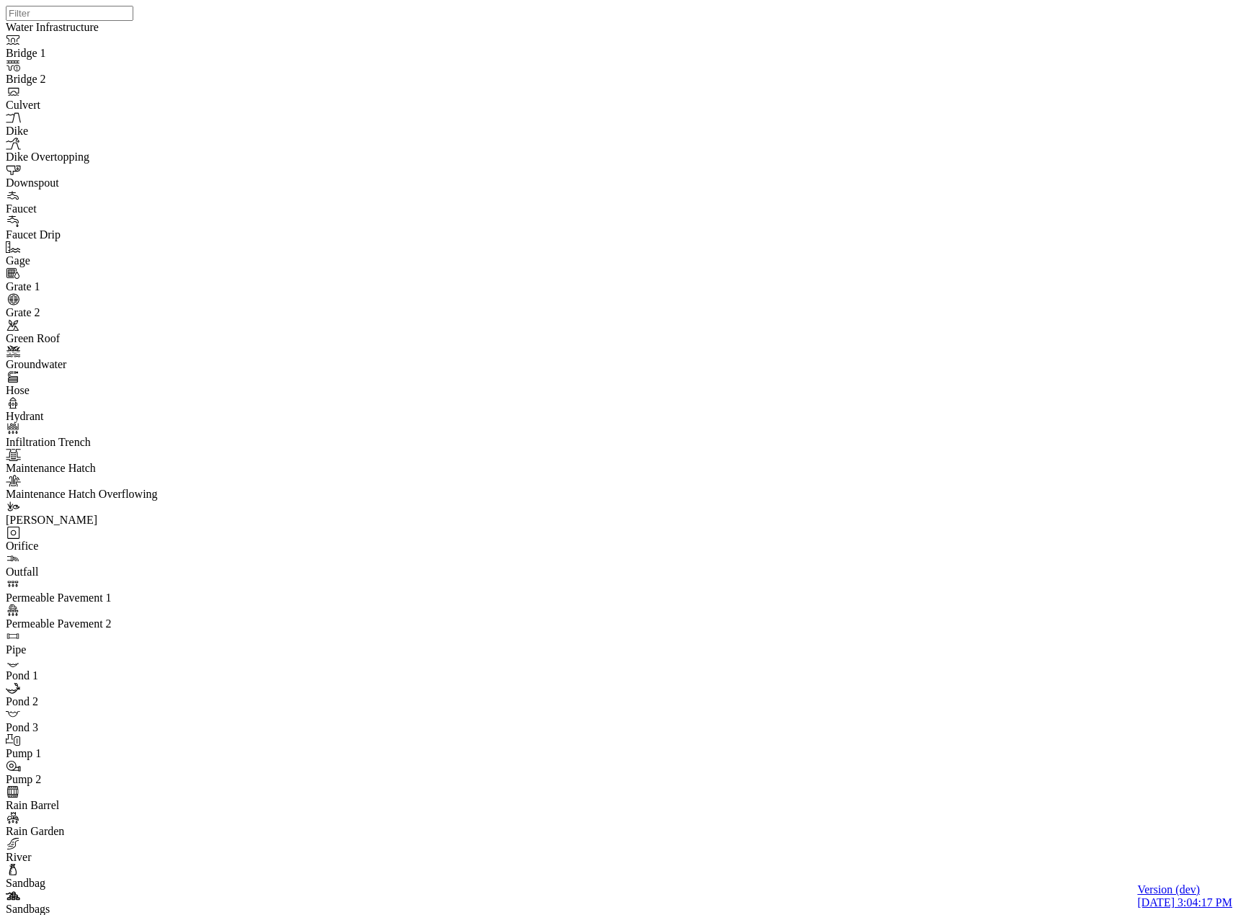
drag, startPoint x: 773, startPoint y: 462, endPoint x: 769, endPoint y: 334, distance: 127.6
click at [788, 511] on div at bounding box center [625, 439] width 1238 height 878
click at [990, 500] on div "JC" at bounding box center [625, 439] width 1238 height 878
click at [946, 511] on div "JC" at bounding box center [625, 439] width 1238 height 878
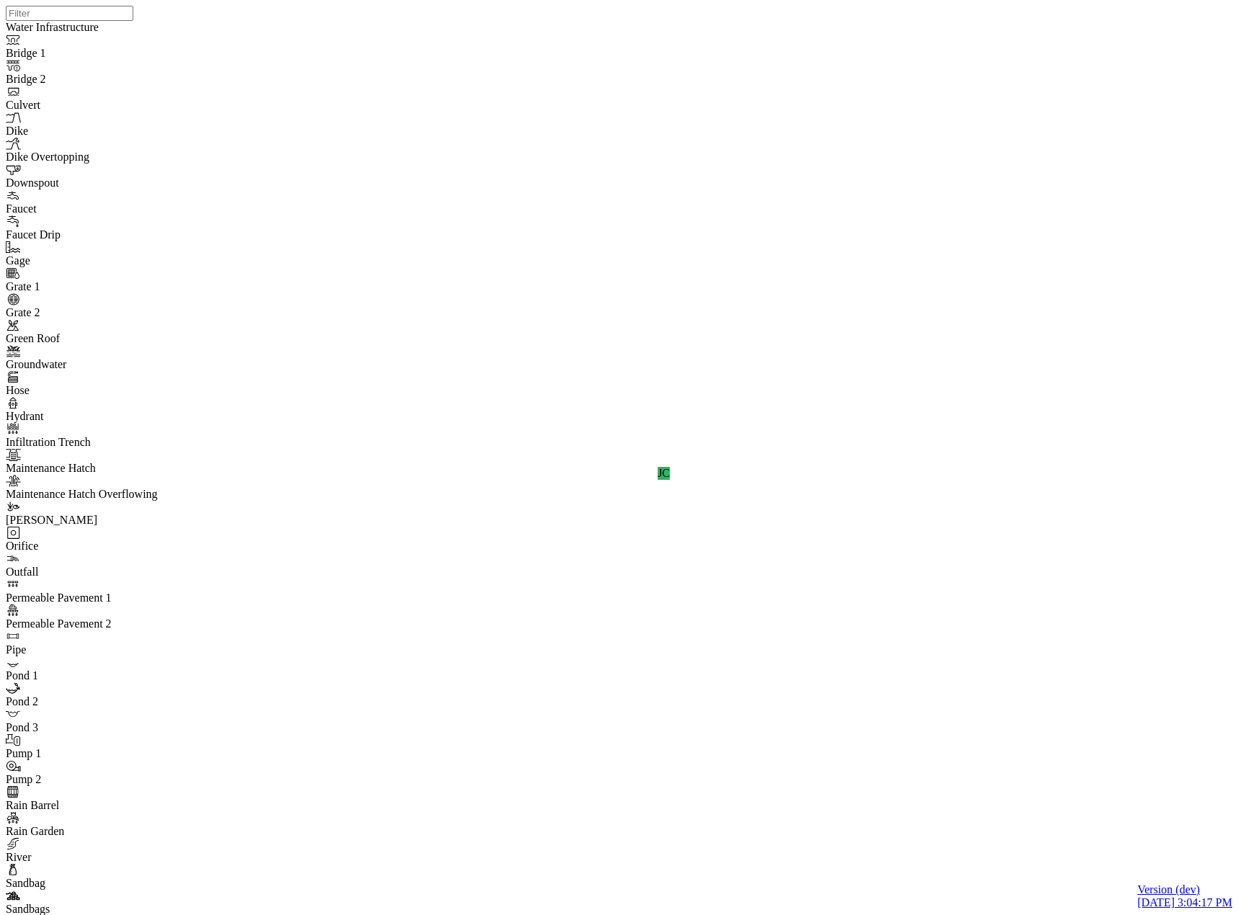
click at [994, 495] on div "JC" at bounding box center [625, 439] width 1238 height 878
click at [1048, 514] on div "JC" at bounding box center [625, 439] width 1238 height 878
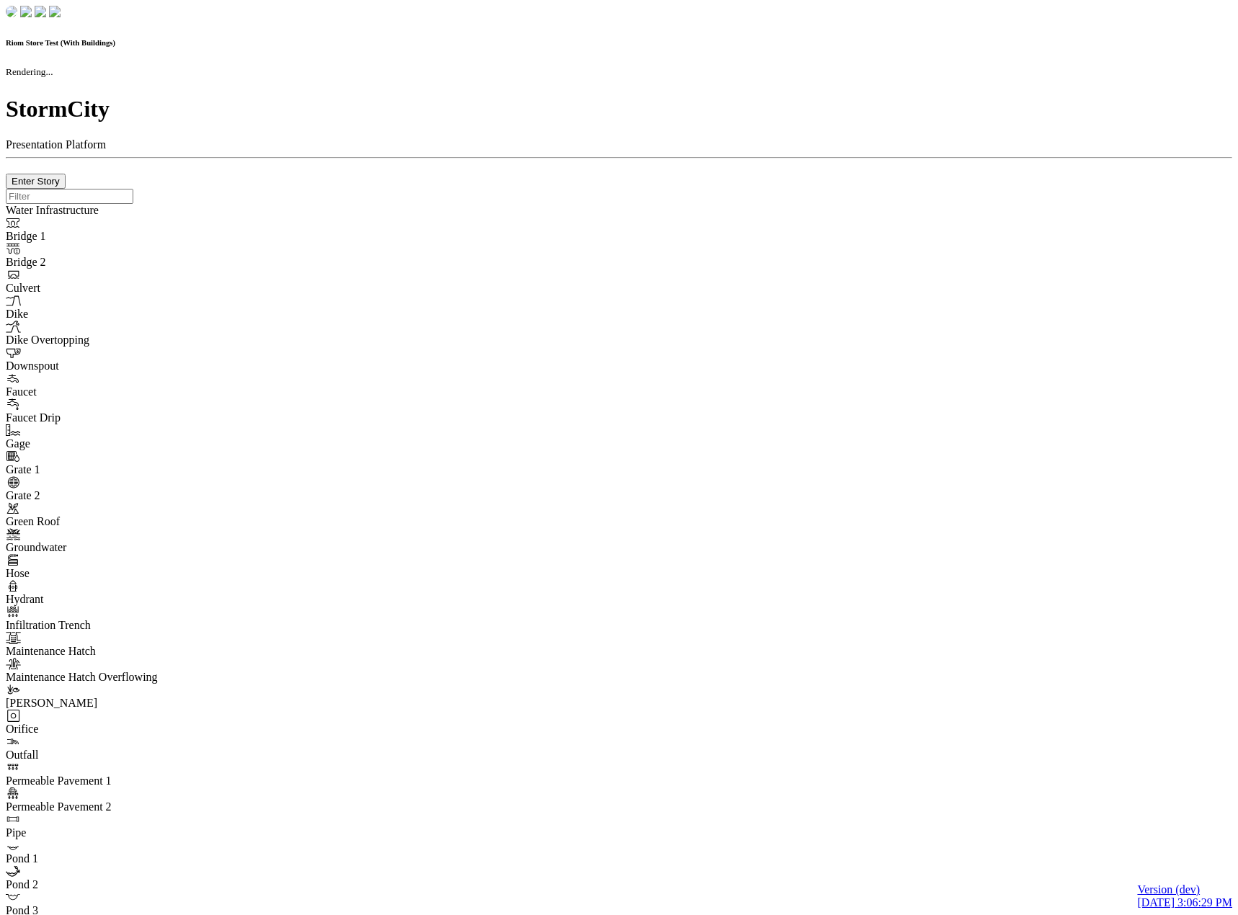
checkbox input "true"
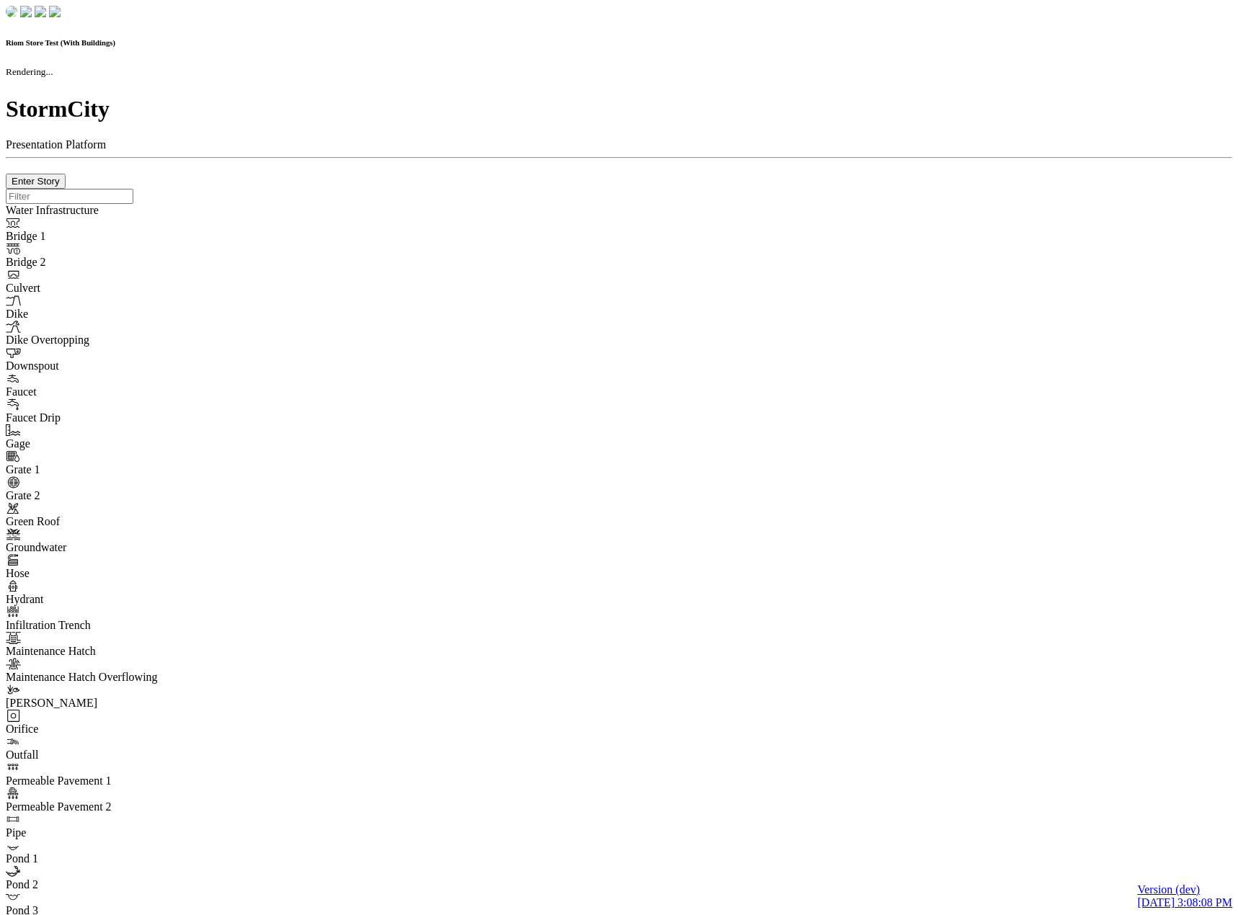
checkbox input "true"
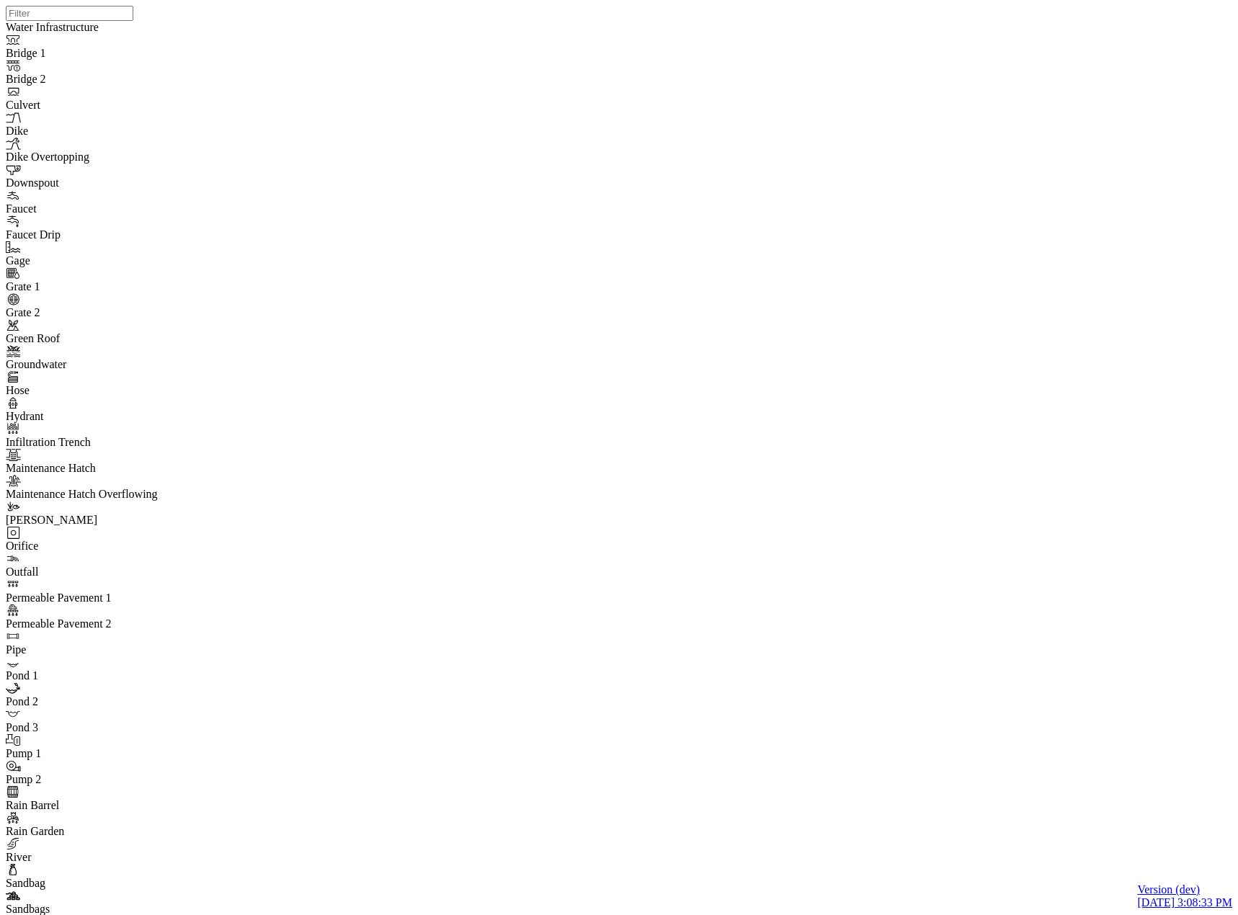
click at [764, 493] on div at bounding box center [625, 439] width 1238 height 878
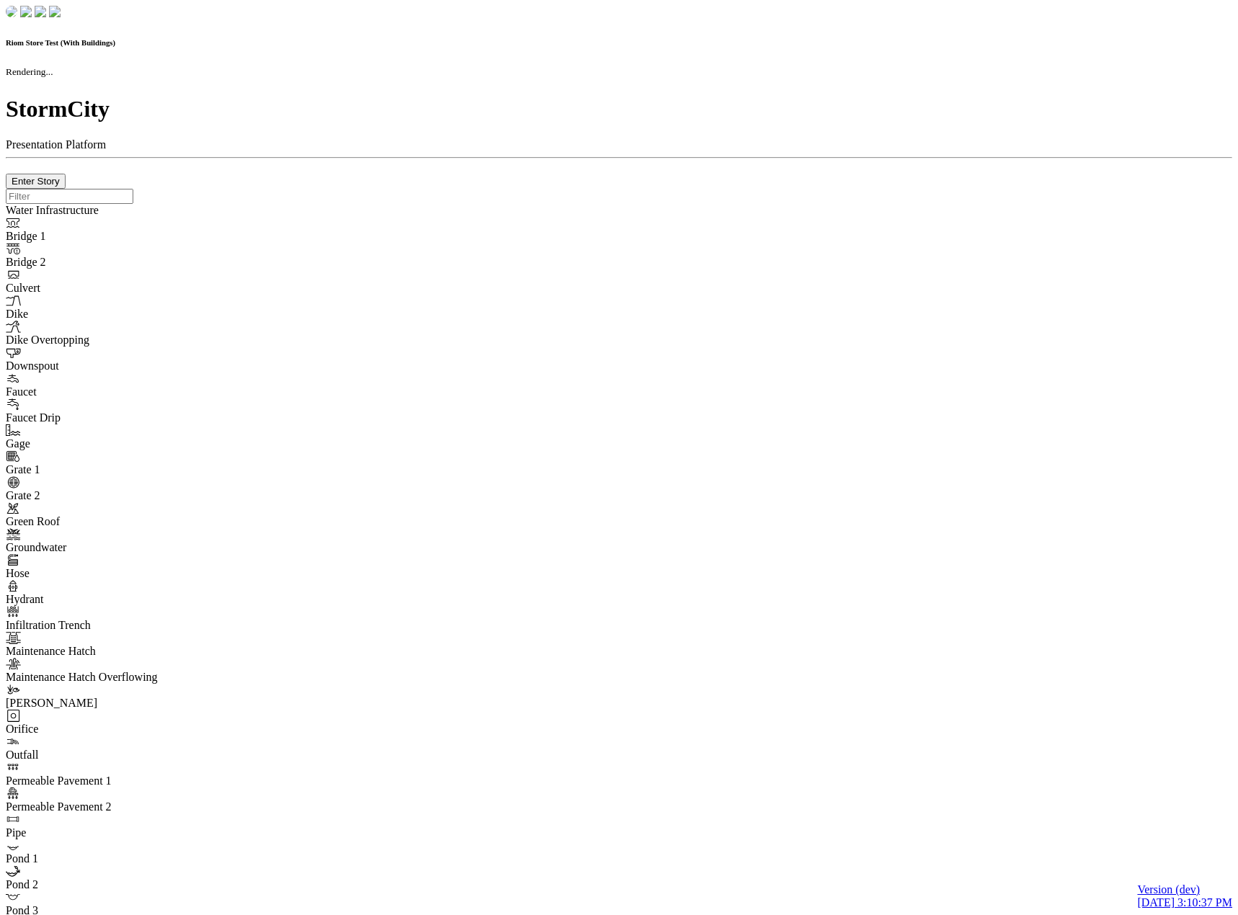
checkbox input "true"
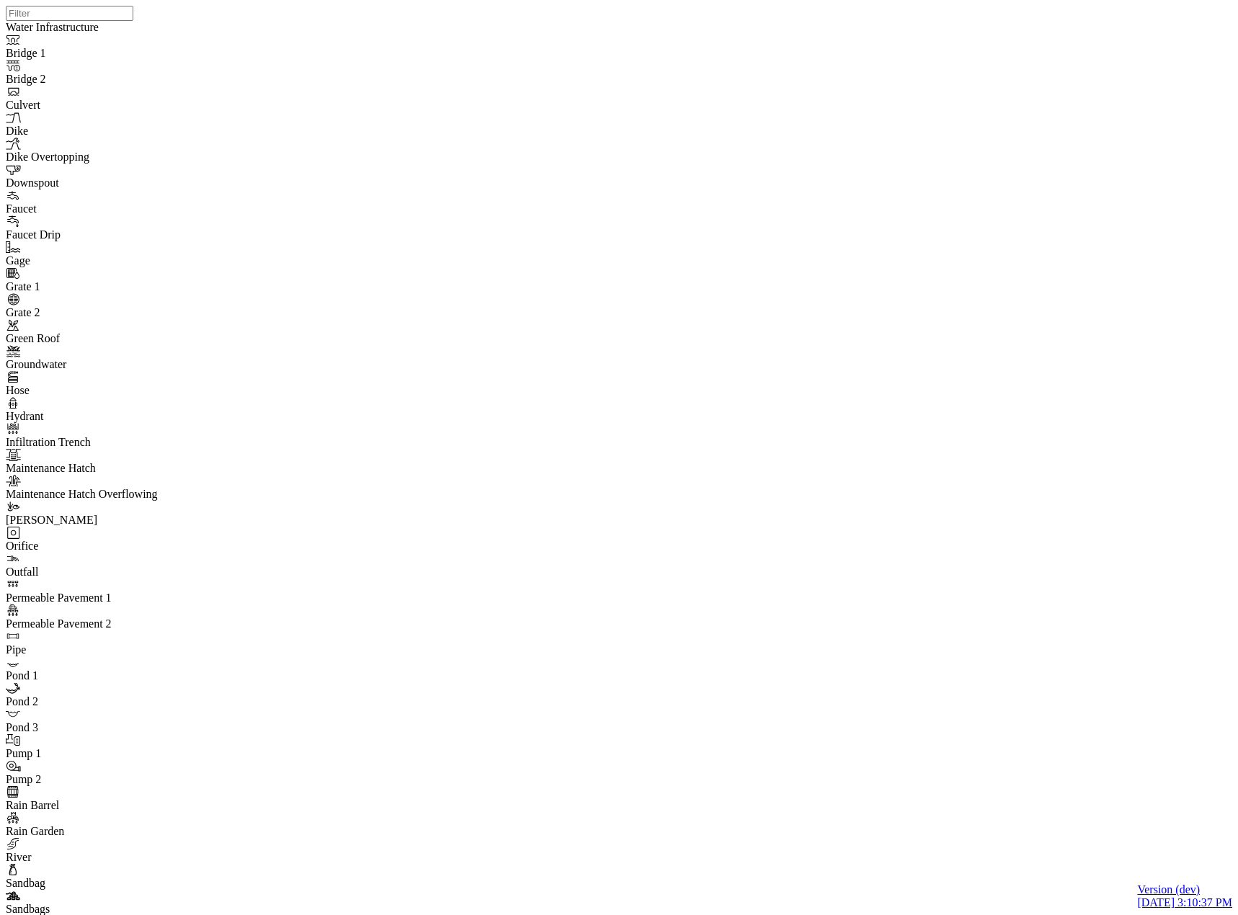
drag, startPoint x: 757, startPoint y: 564, endPoint x: 736, endPoint y: 362, distance: 202.2
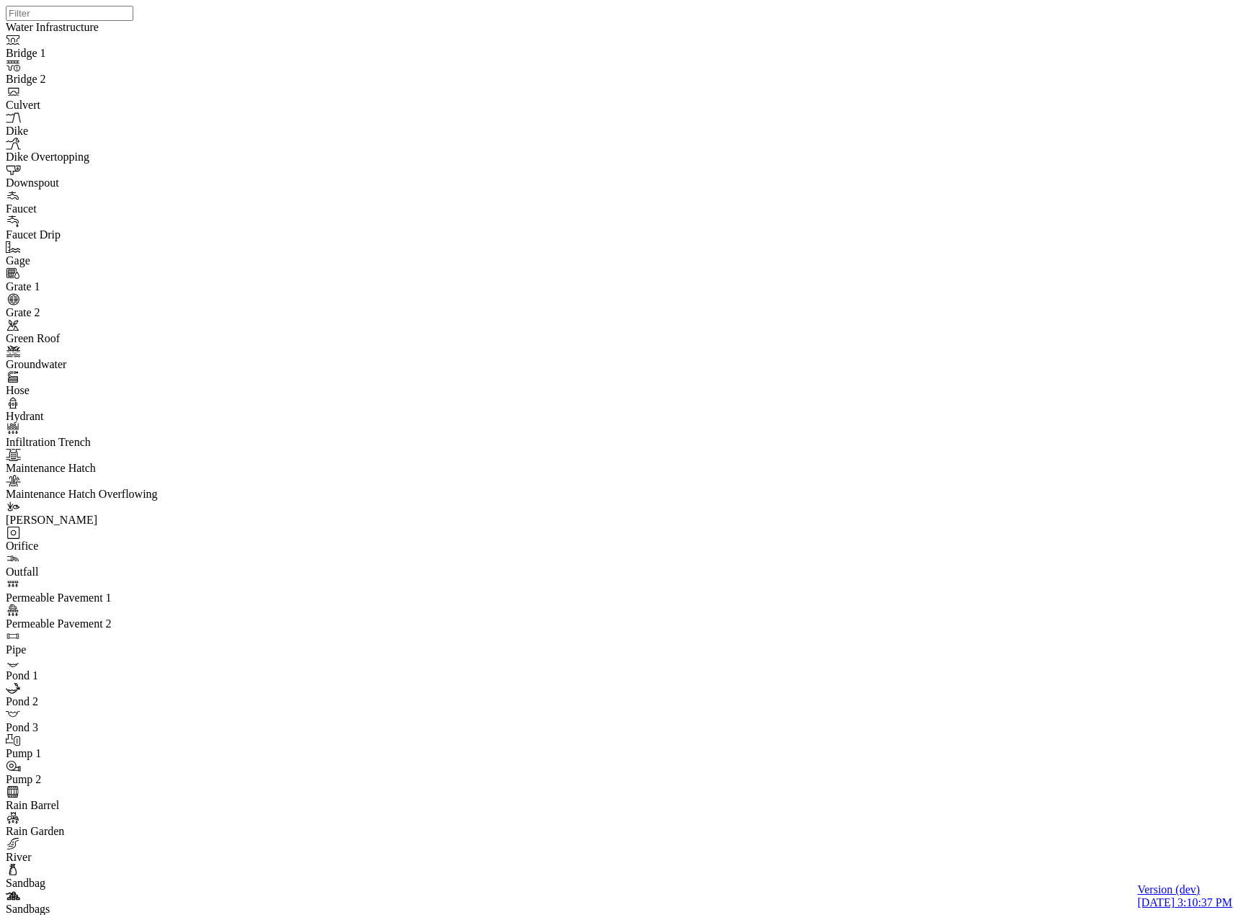
click at [737, 469] on div at bounding box center [625, 439] width 1238 height 878
click at [943, 481] on div "JC" at bounding box center [625, 439] width 1238 height 878
click at [947, 486] on div "JC" at bounding box center [625, 439] width 1238 height 878
click at [945, 462] on div "JC" at bounding box center [625, 439] width 1238 height 878
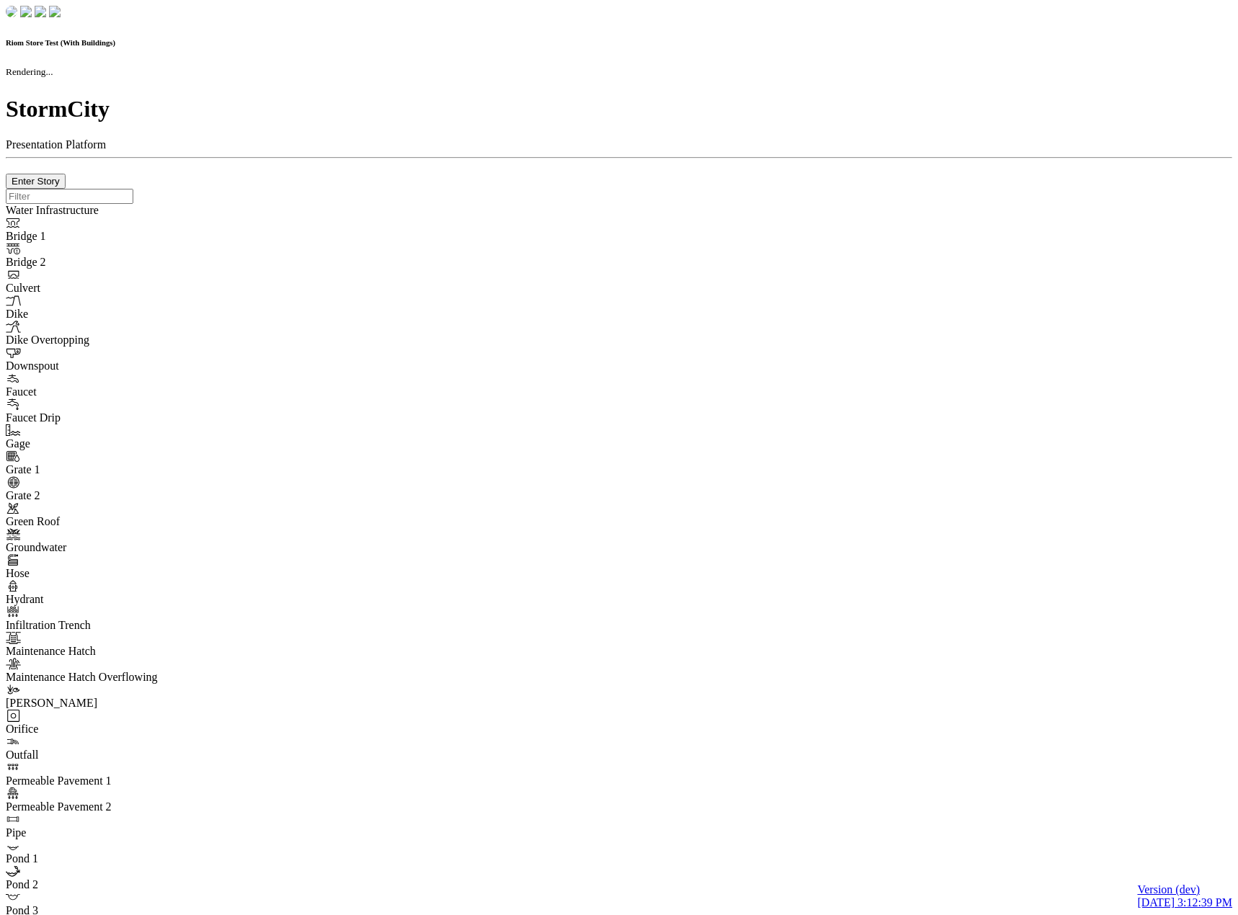
checkbox input "true"
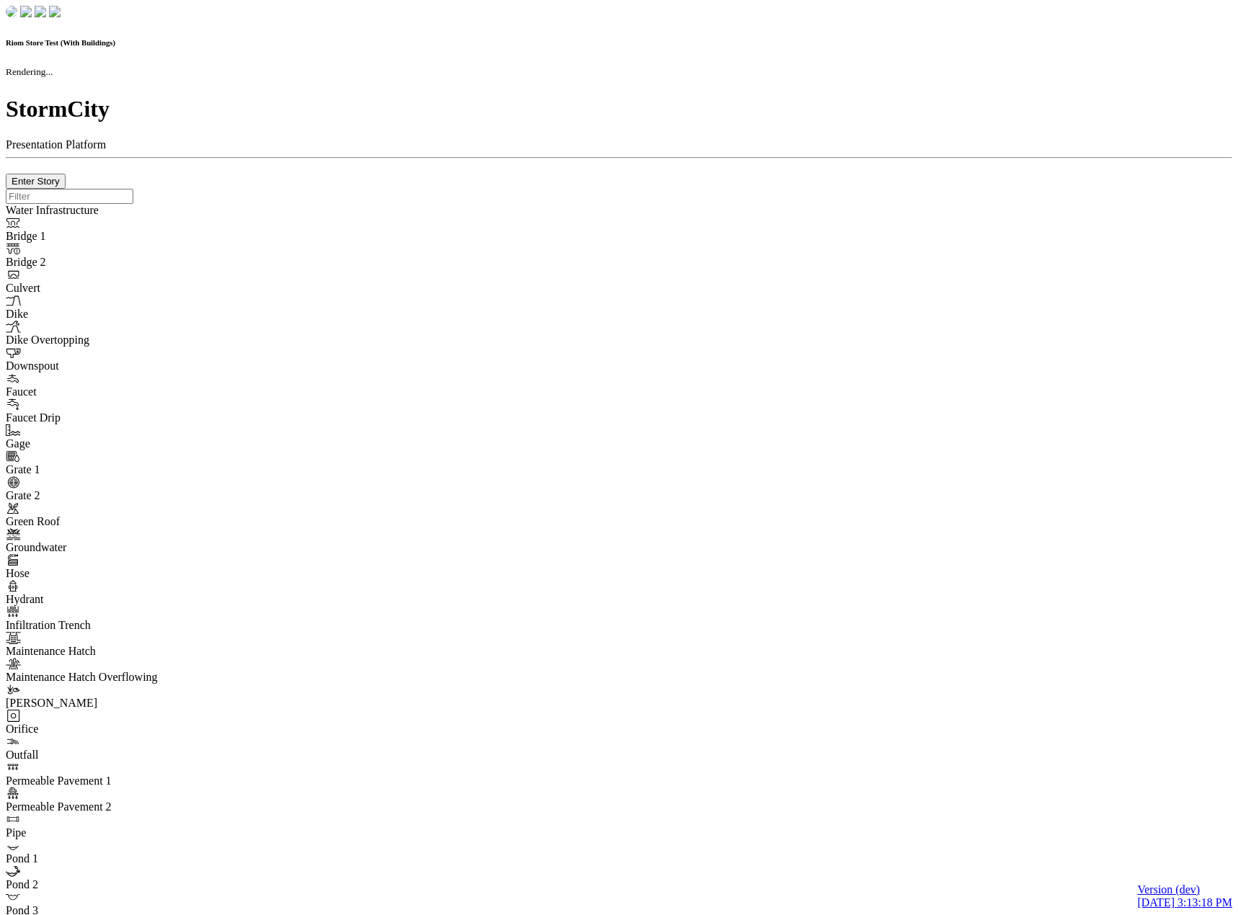
checkbox input "true"
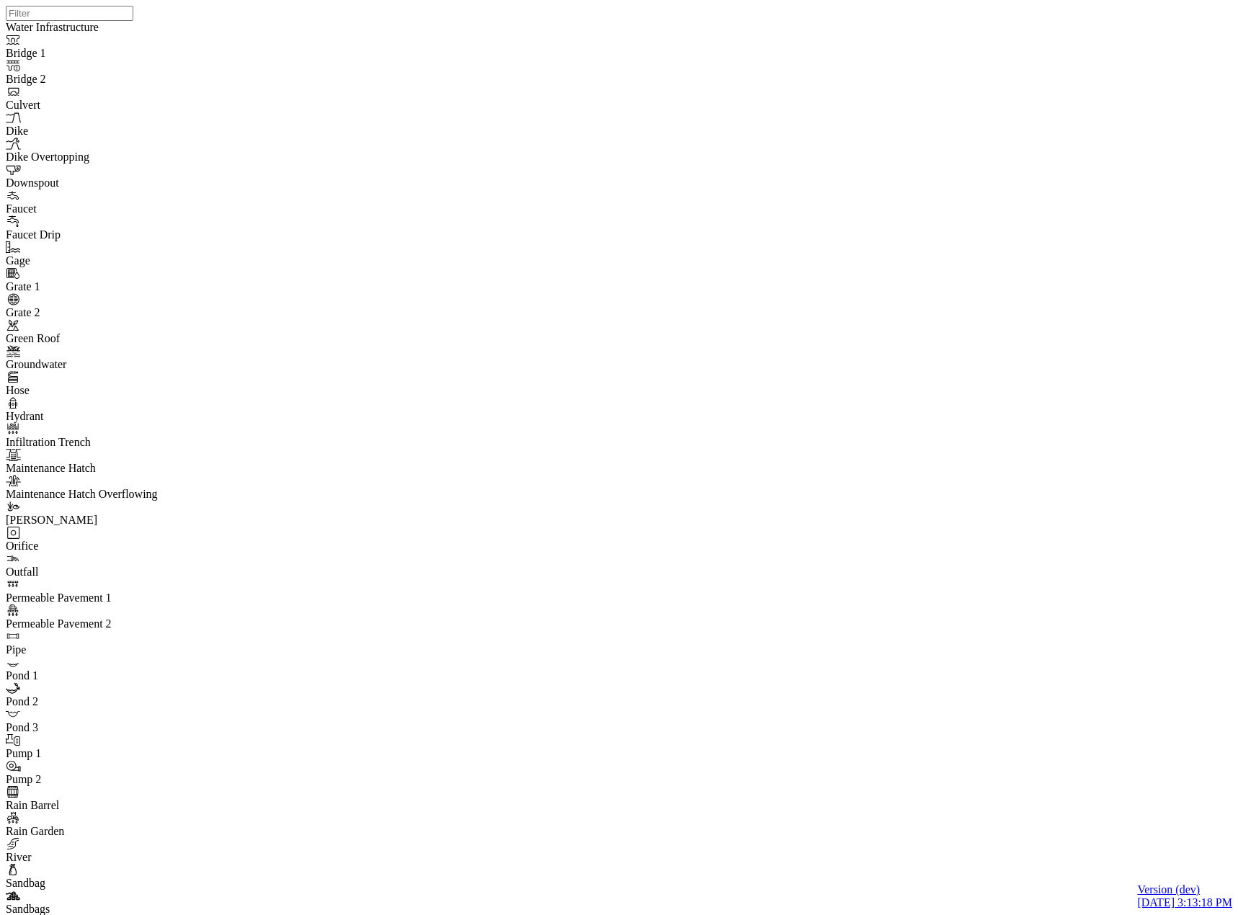
click at [762, 493] on div at bounding box center [625, 439] width 1238 height 878
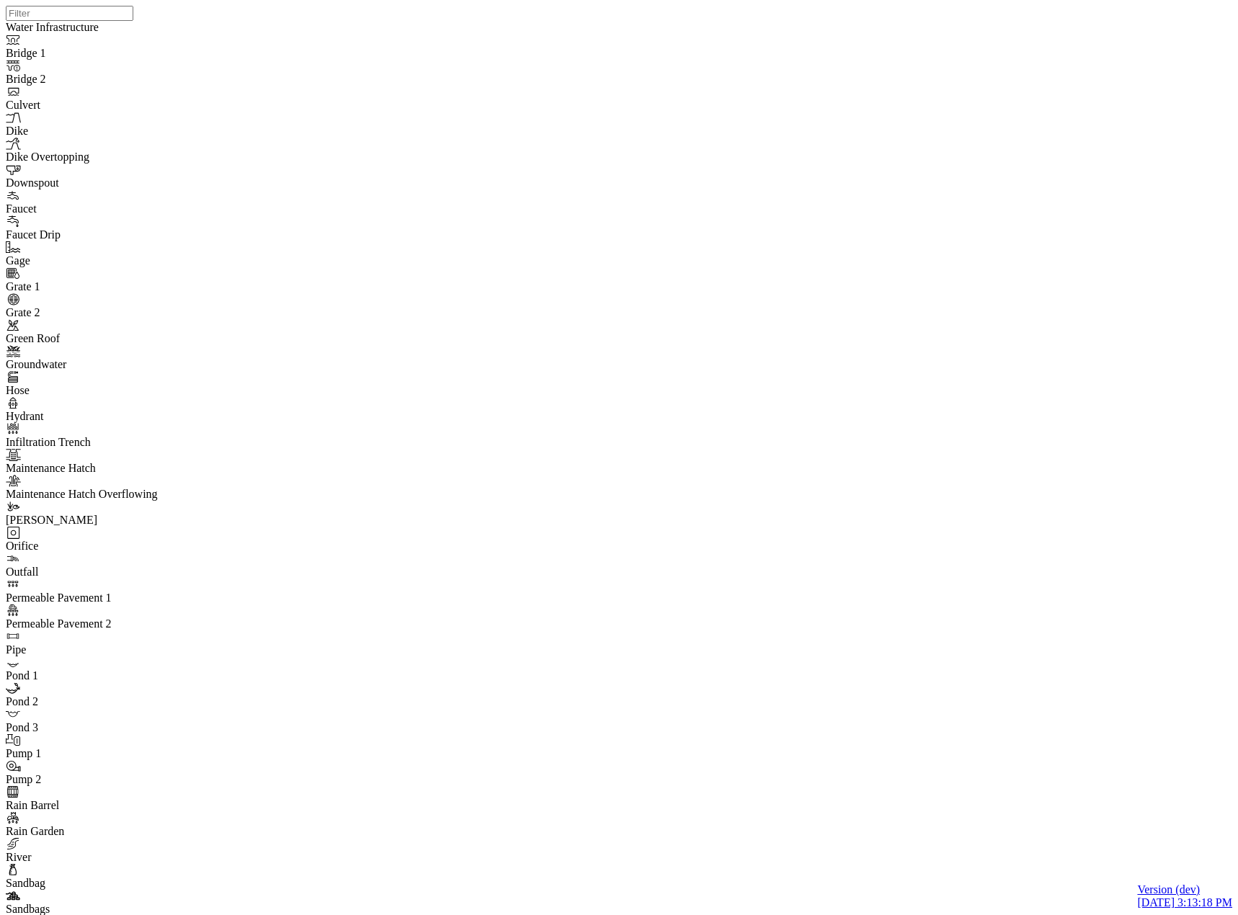
click at [1036, 498] on div at bounding box center [625, 439] width 1238 height 878
drag, startPoint x: 1012, startPoint y: 544, endPoint x: 1007, endPoint y: 398, distance: 146.3
drag, startPoint x: 1010, startPoint y: 486, endPoint x: 925, endPoint y: 397, distance: 122.9
click at [950, 481] on div at bounding box center [625, 439] width 1238 height 878
click at [1008, 443] on div at bounding box center [625, 439] width 1238 height 878
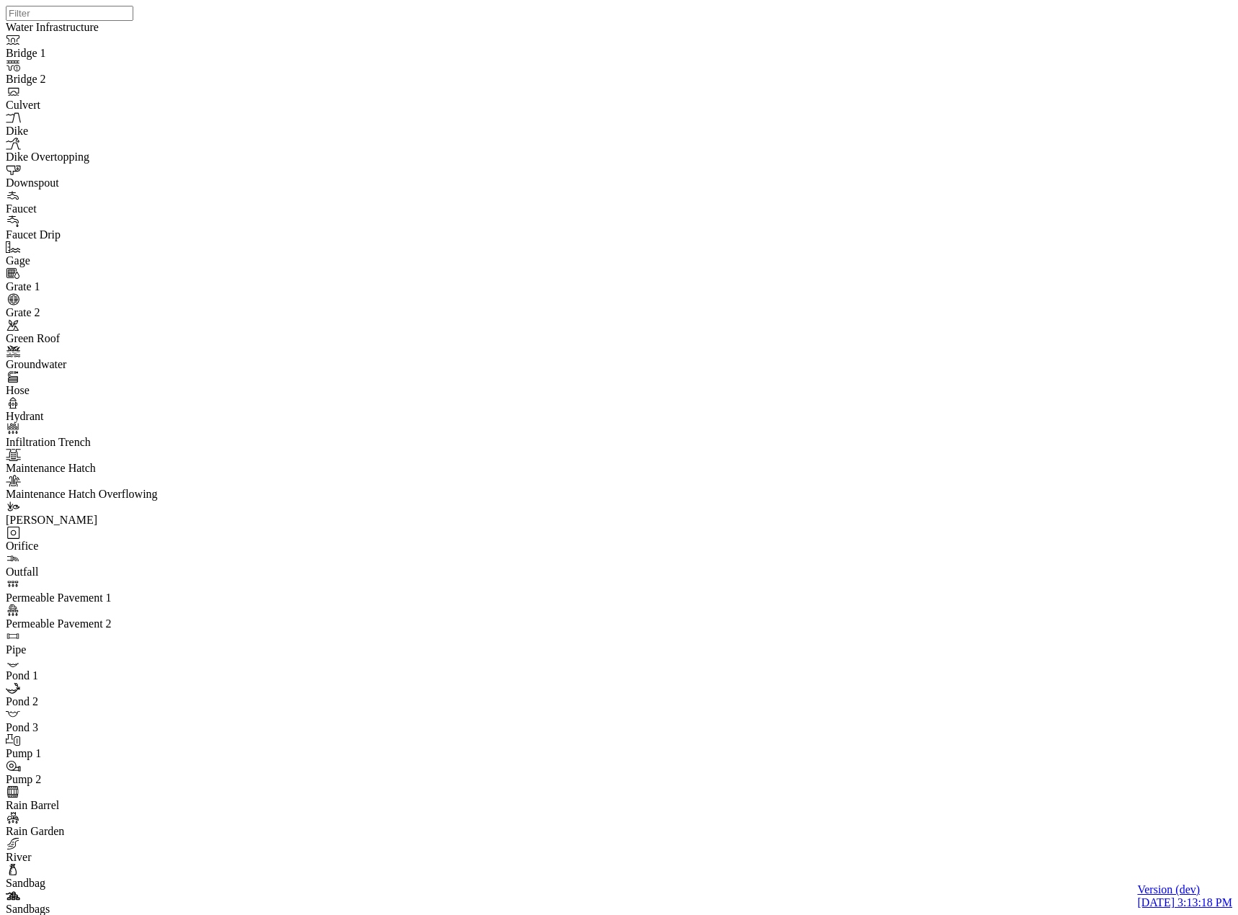
click at [977, 431] on div at bounding box center [625, 439] width 1238 height 878
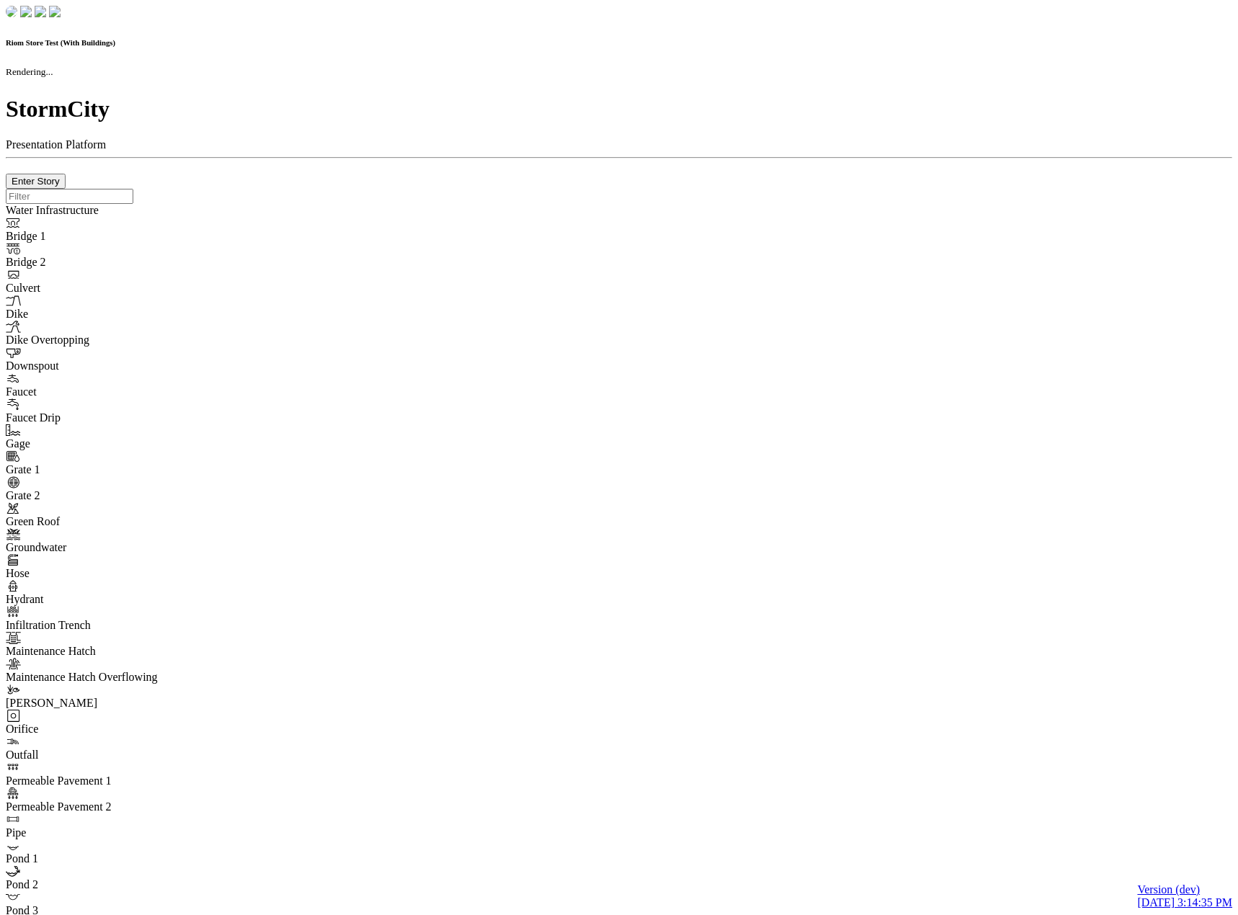
checkbox input "true"
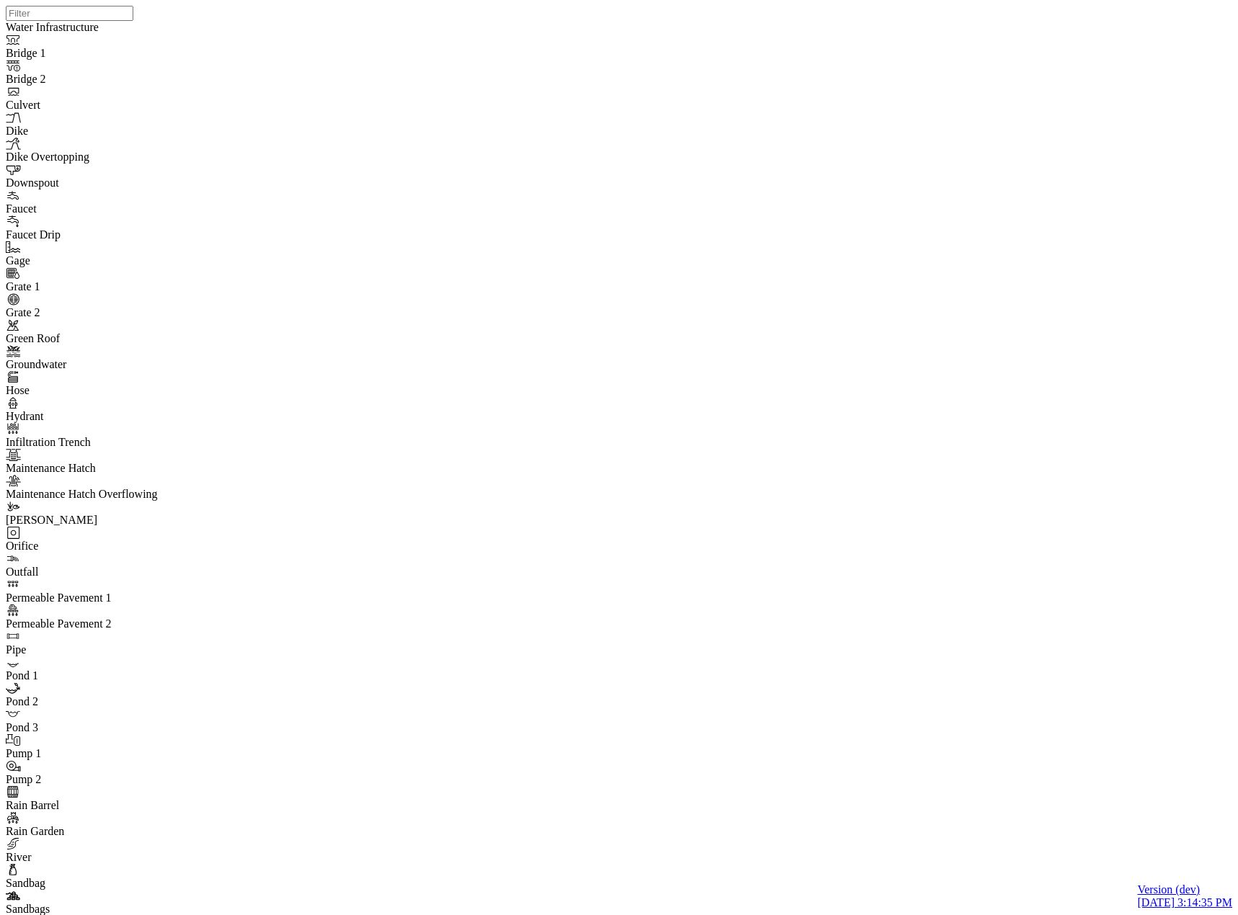
click at [785, 498] on div at bounding box center [625, 439] width 1238 height 878
drag, startPoint x: 640, startPoint y: 53, endPoint x: 622, endPoint y: 76, distance: 29.3
click at [761, 494] on div at bounding box center [625, 439] width 1238 height 878
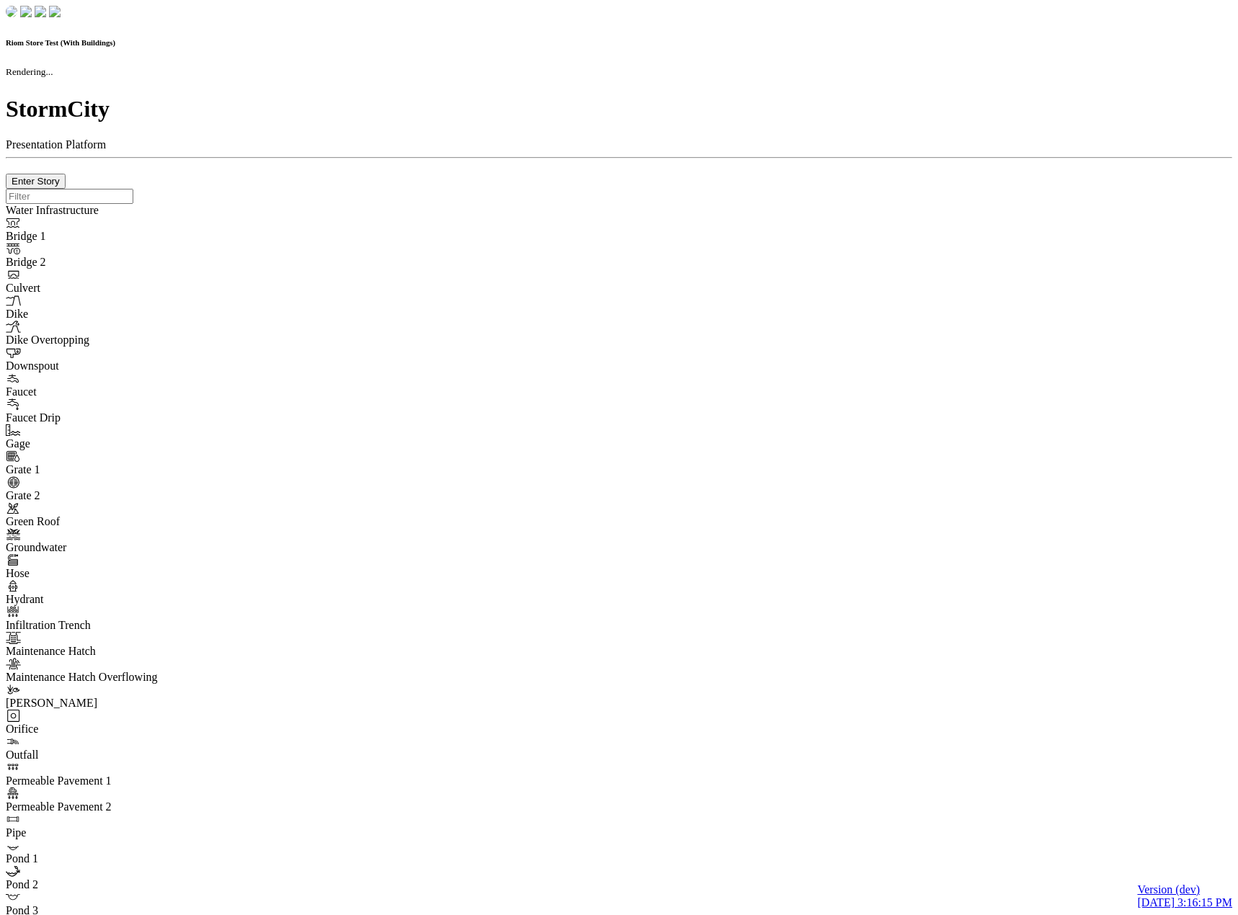
checkbox input "true"
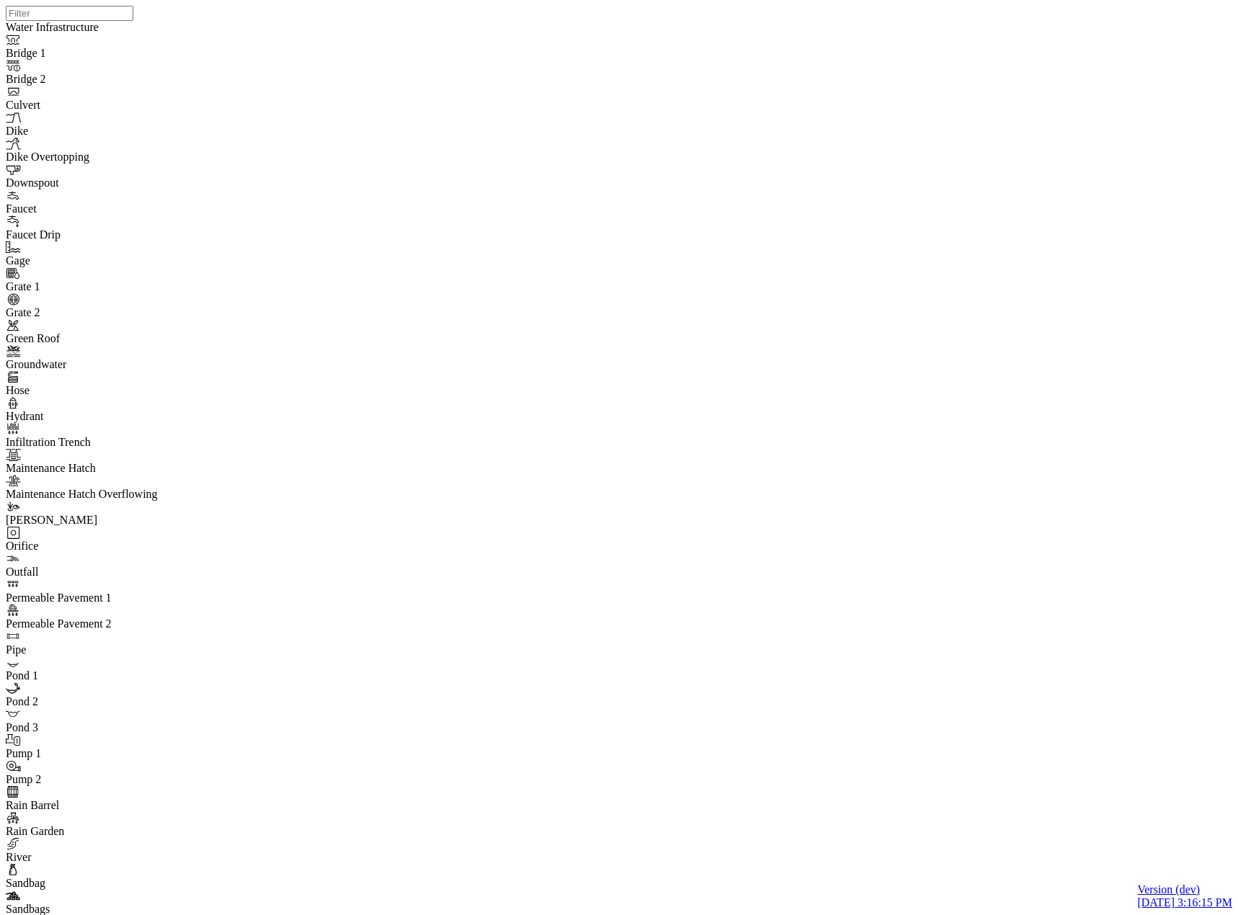
click at [543, 450] on div at bounding box center [625, 439] width 1238 height 878
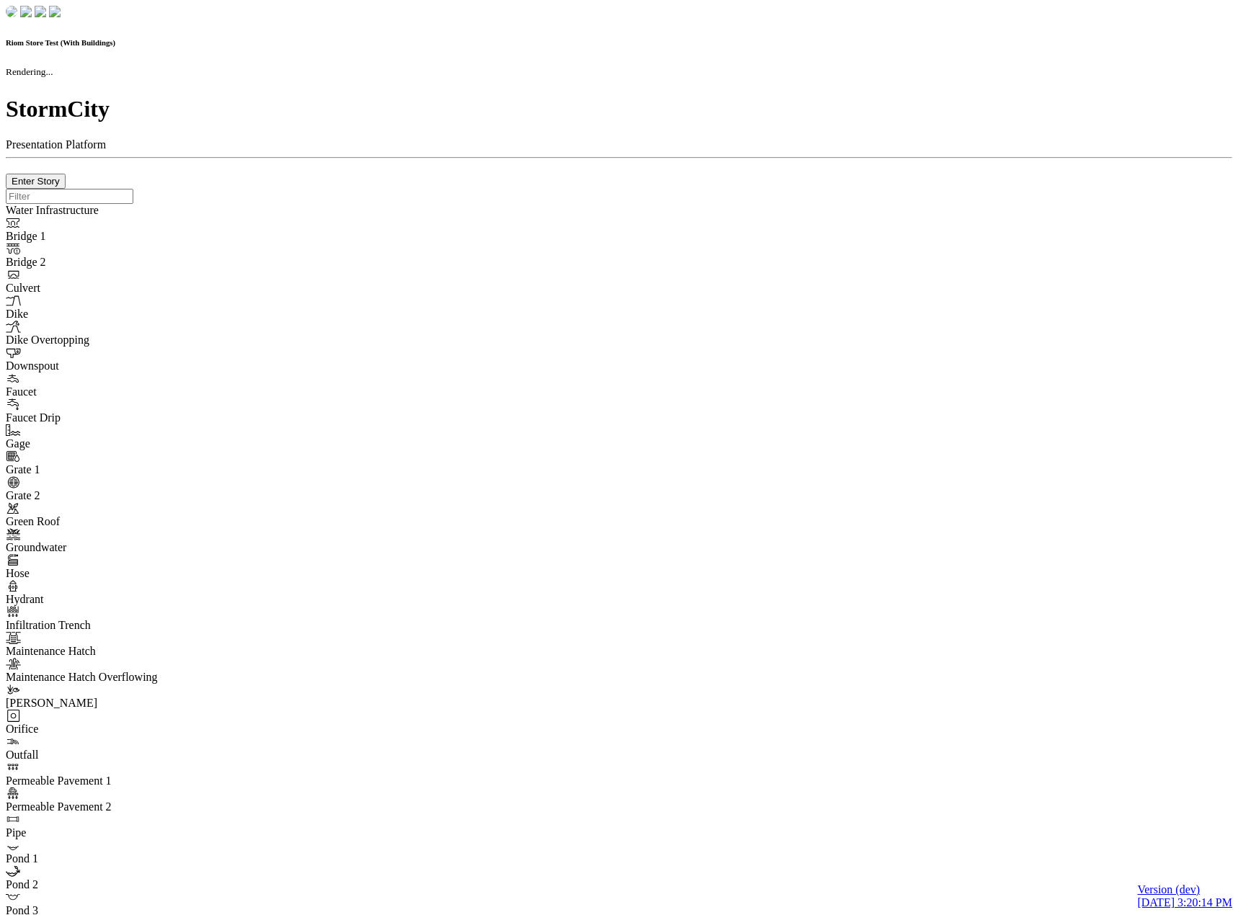
checkbox input "true"
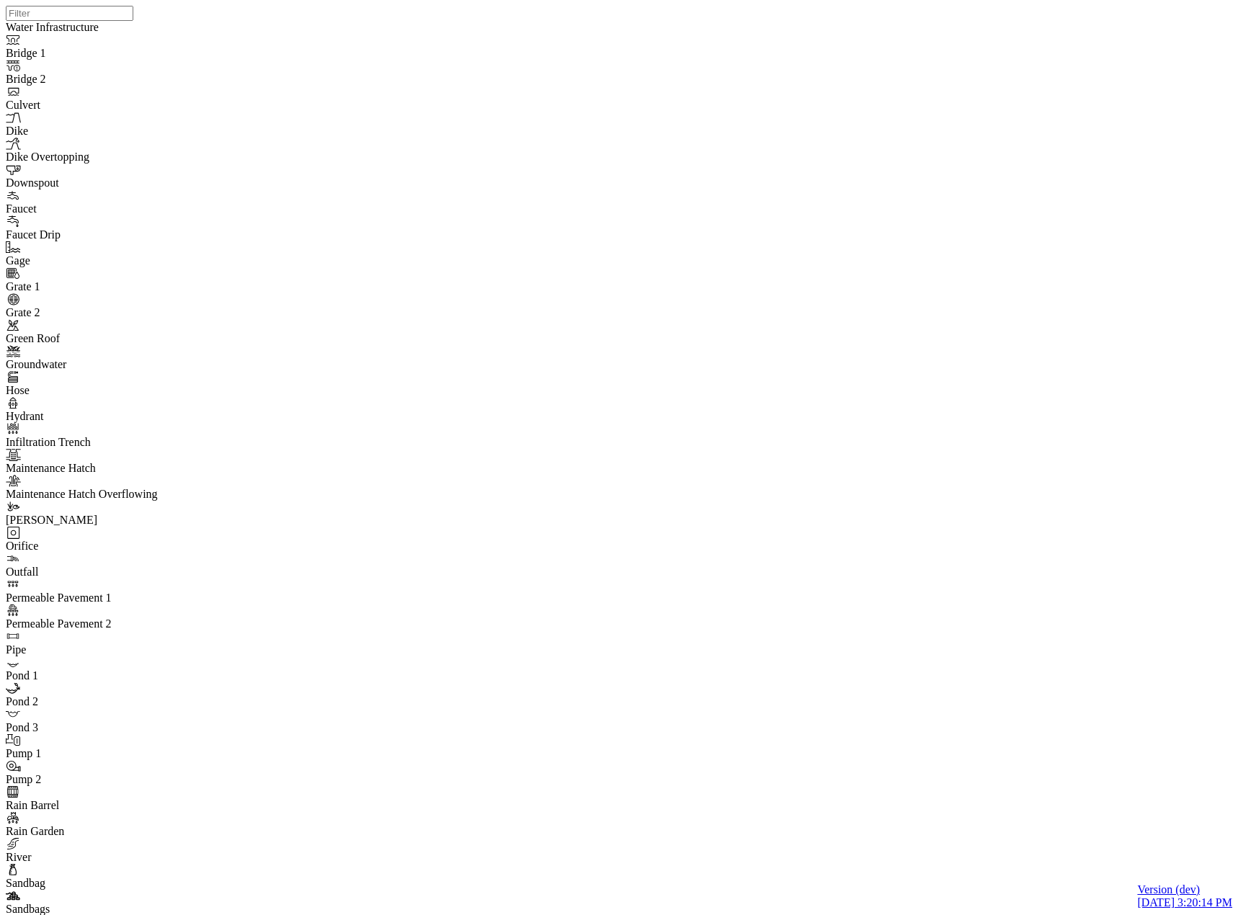
drag, startPoint x: 260, startPoint y: 211, endPoint x: 475, endPoint y: 349, distance: 255.5
click at [765, 494] on div at bounding box center [625, 439] width 1238 height 878
click at [885, 294] on div "JC" at bounding box center [625, 439] width 1238 height 878
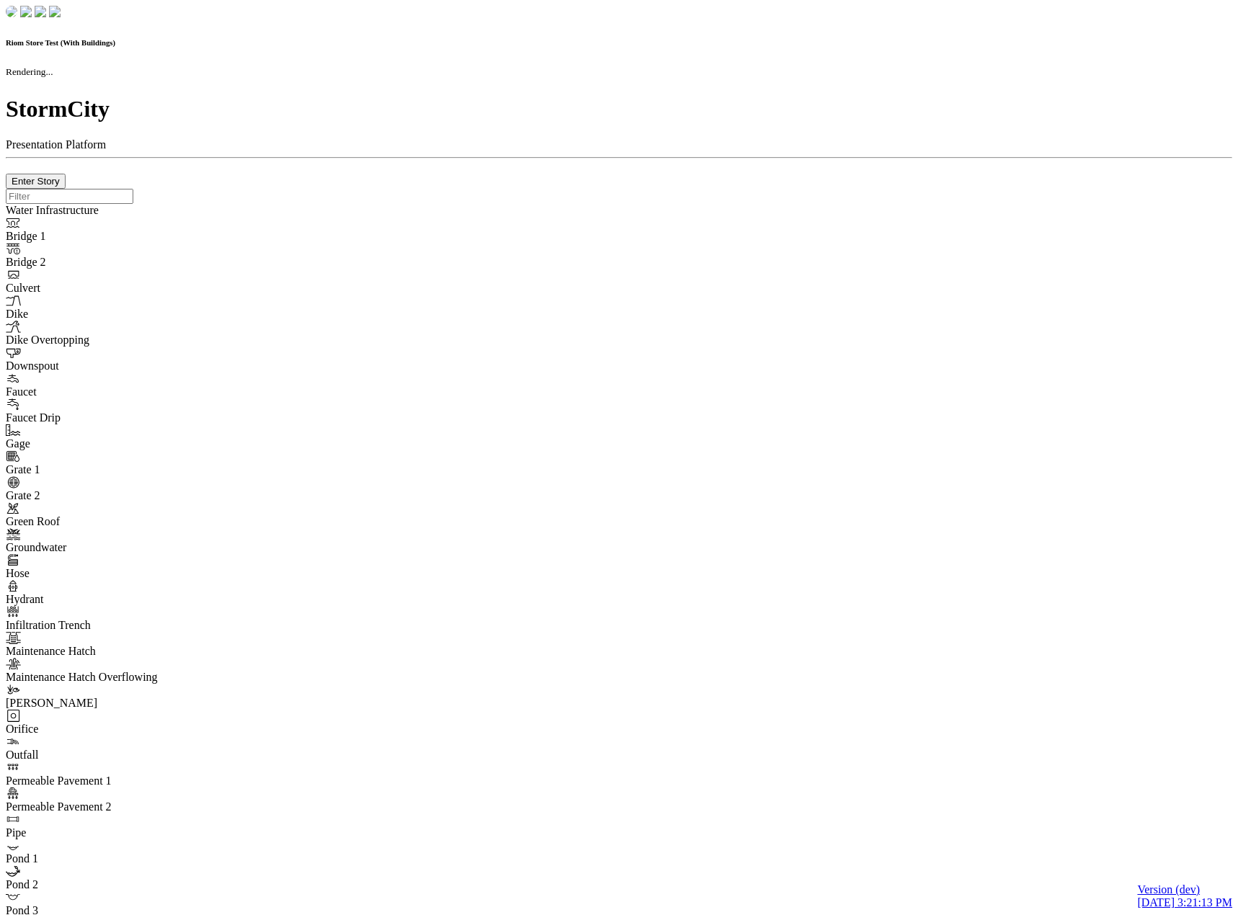
checkbox input "true"
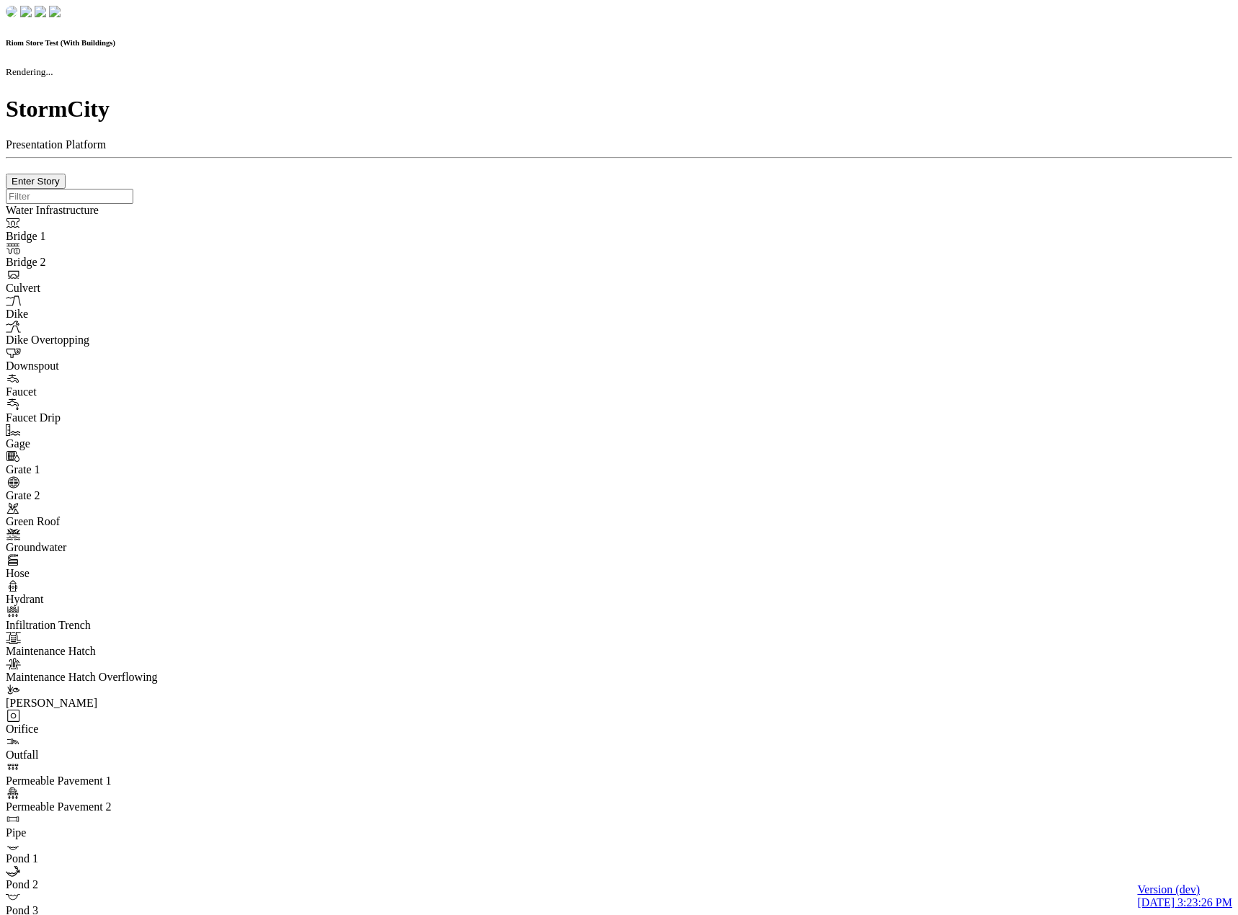
checkbox input "true"
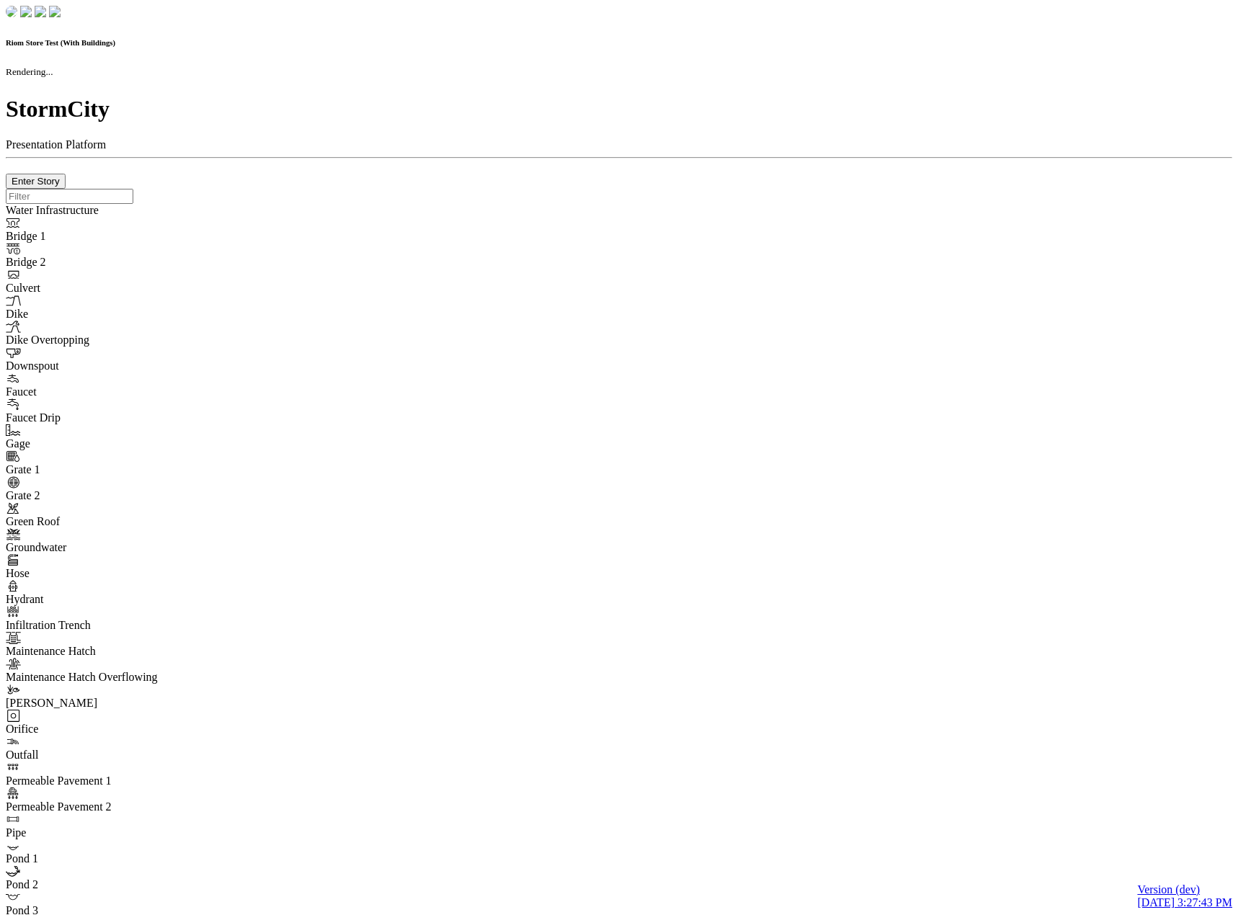
checkbox input "true"
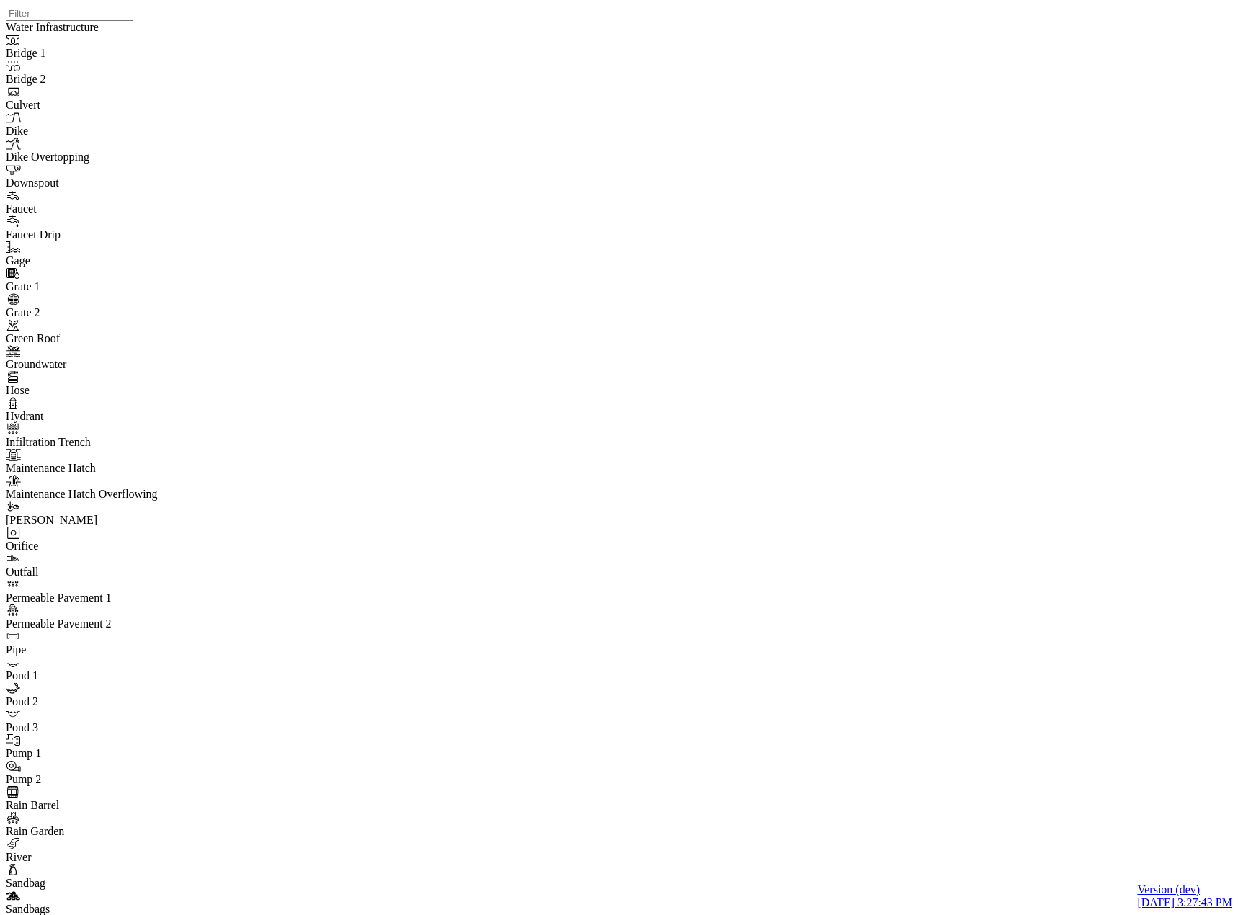
click at [763, 493] on div at bounding box center [625, 439] width 1238 height 878
drag, startPoint x: 1042, startPoint y: 566, endPoint x: 835, endPoint y: 360, distance: 292.0
click at [889, 438] on div "JC" at bounding box center [625, 439] width 1238 height 878
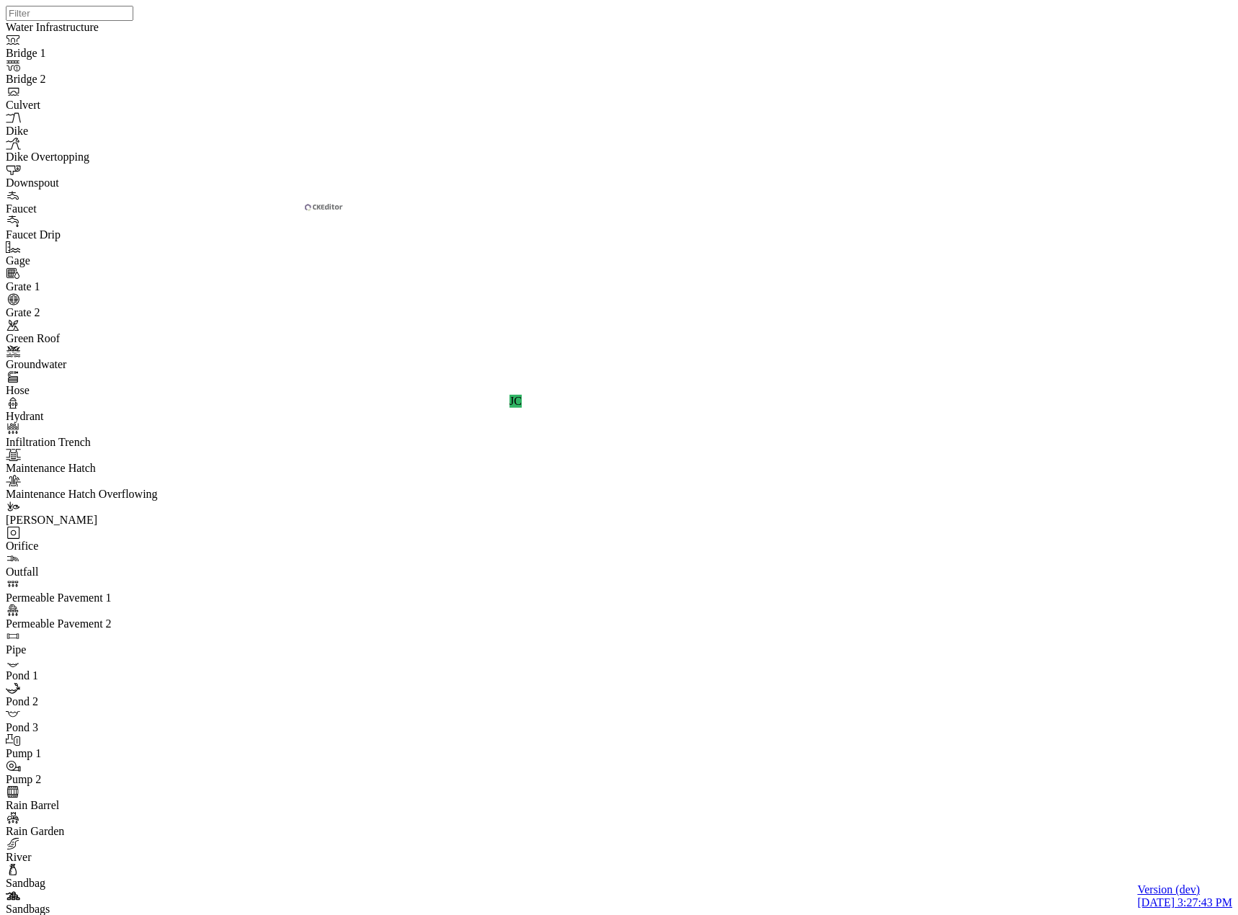
click at [847, 435] on div "JC" at bounding box center [625, 439] width 1238 height 878
click at [916, 478] on div "JC" at bounding box center [625, 439] width 1238 height 878
click at [858, 509] on div "JC" at bounding box center [625, 439] width 1238 height 878
click at [929, 316] on div "JC" at bounding box center [625, 439] width 1238 height 878
click at [938, 313] on div "JC" at bounding box center [625, 439] width 1238 height 878
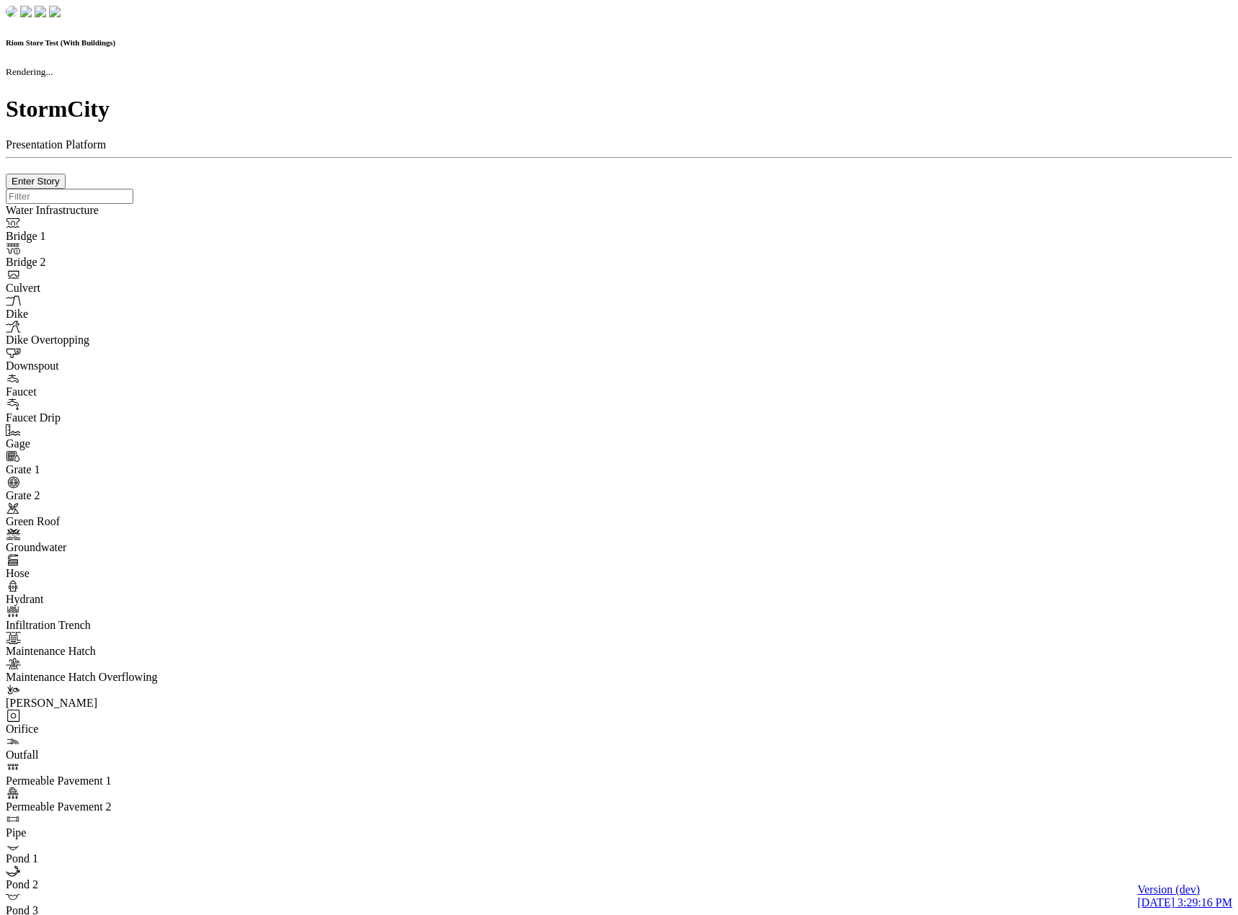
checkbox input "true"
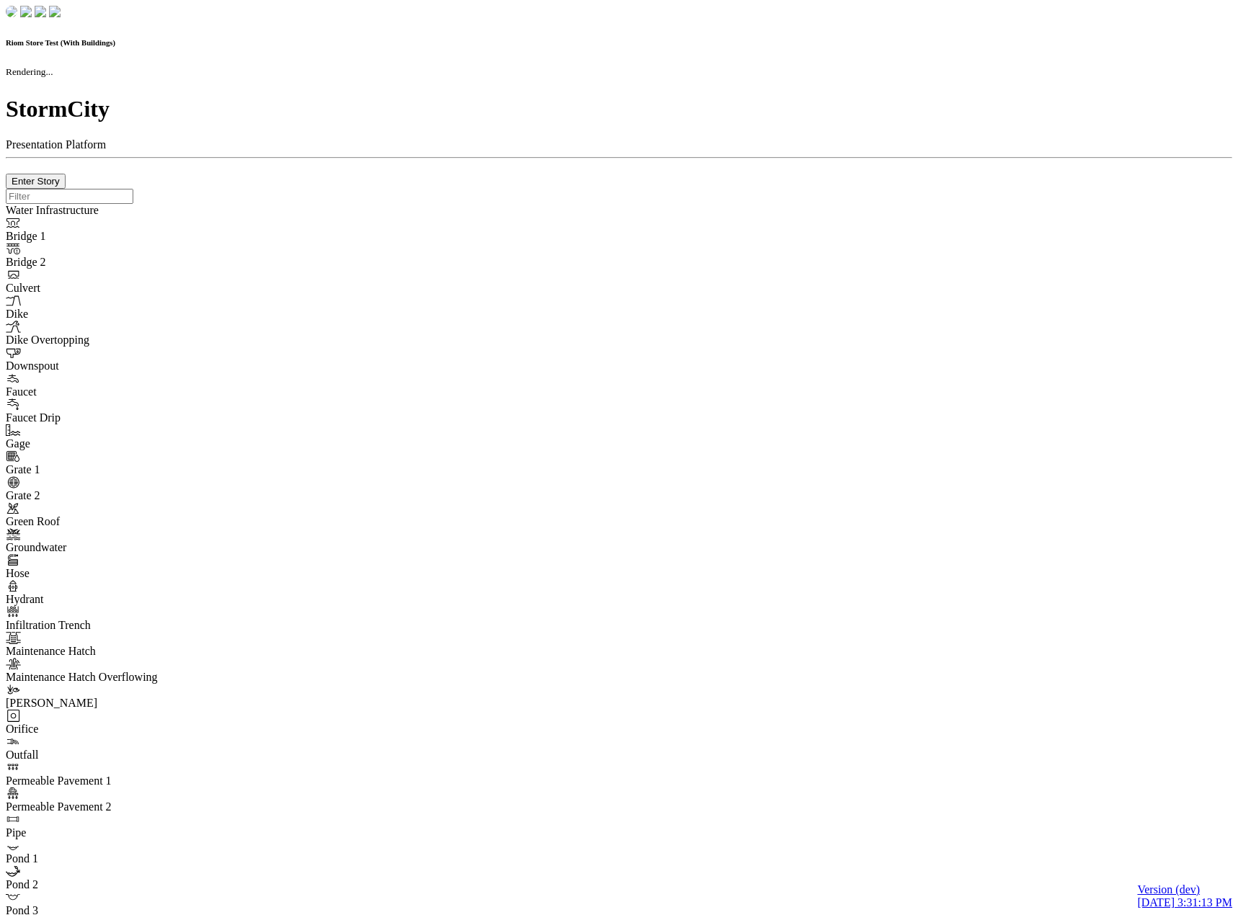
checkbox input "true"
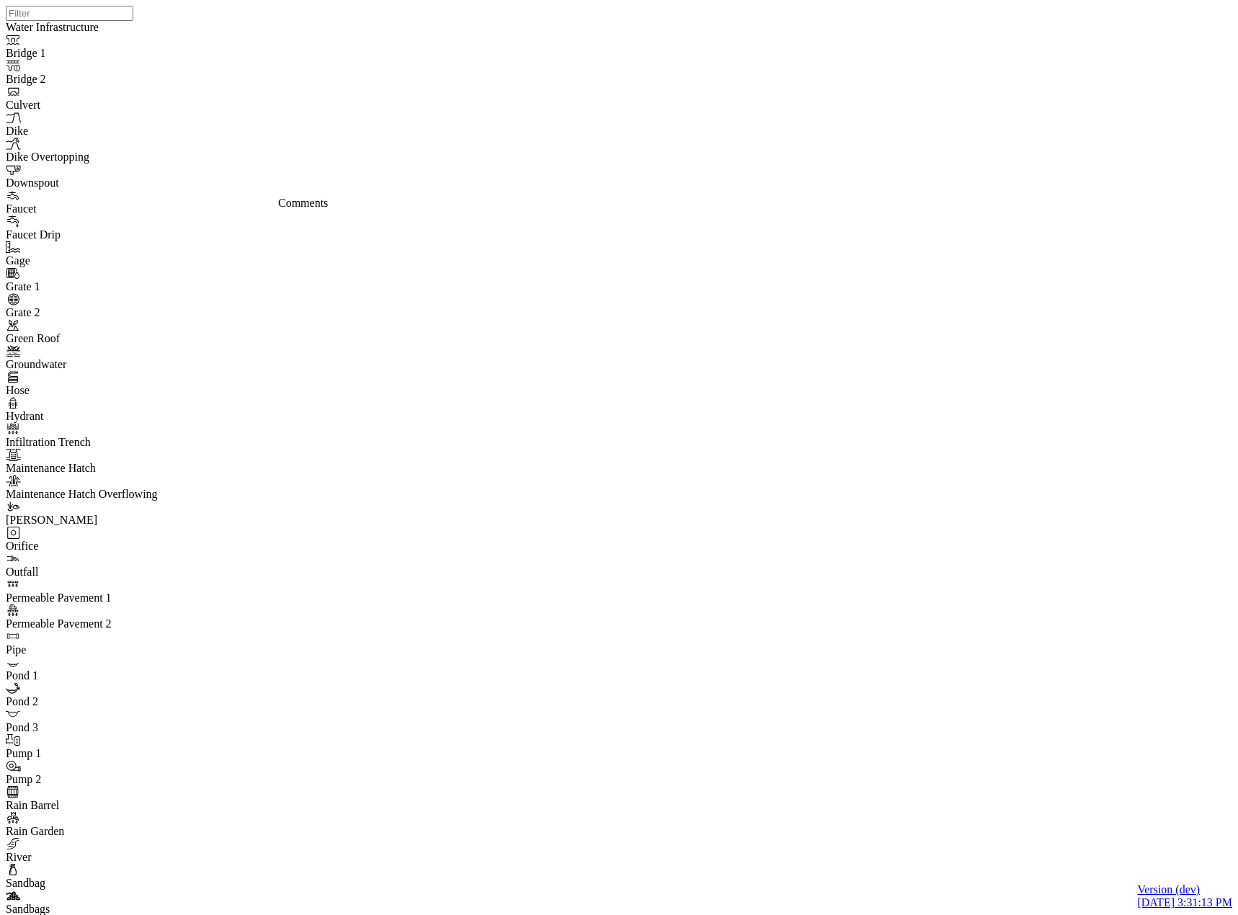
drag, startPoint x: 275, startPoint y: 206, endPoint x: 295, endPoint y: 218, distance: 23.0
drag, startPoint x: 853, startPoint y: 543, endPoint x: 771, endPoint y: 364, distance: 196.7
click at [759, 479] on div at bounding box center [625, 439] width 1238 height 878
click at [969, 468] on div at bounding box center [625, 439] width 1238 height 878
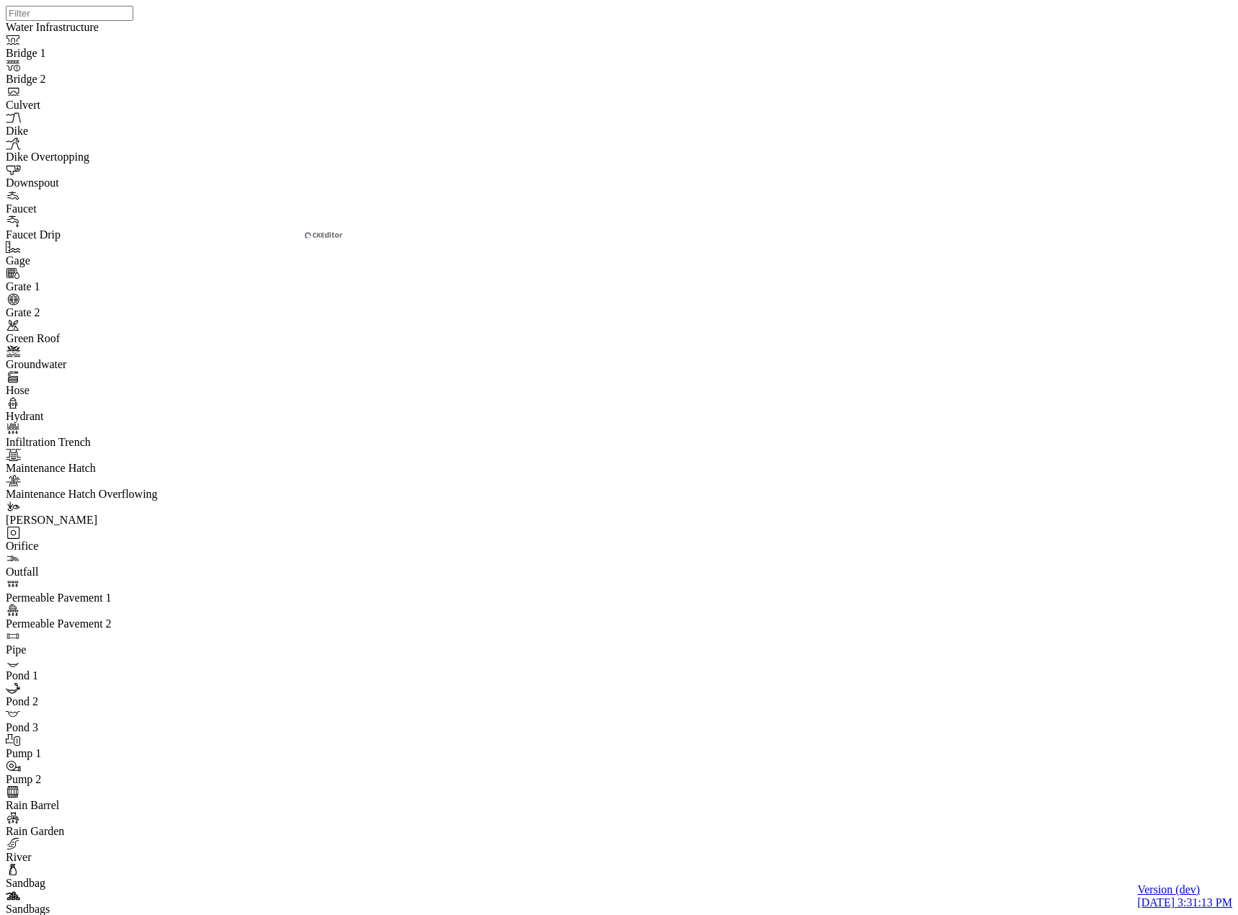
click at [968, 507] on div at bounding box center [625, 439] width 1238 height 878
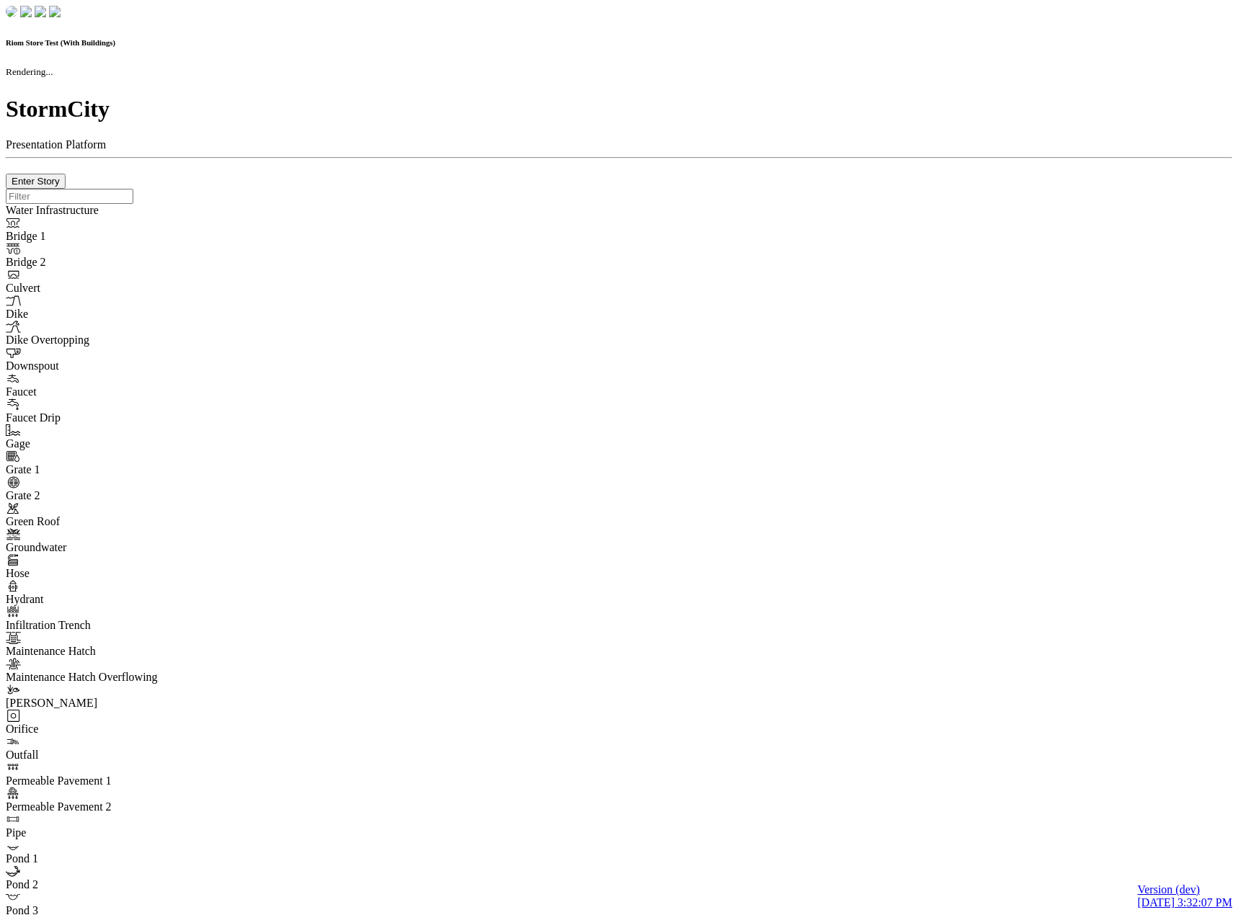
checkbox input "true"
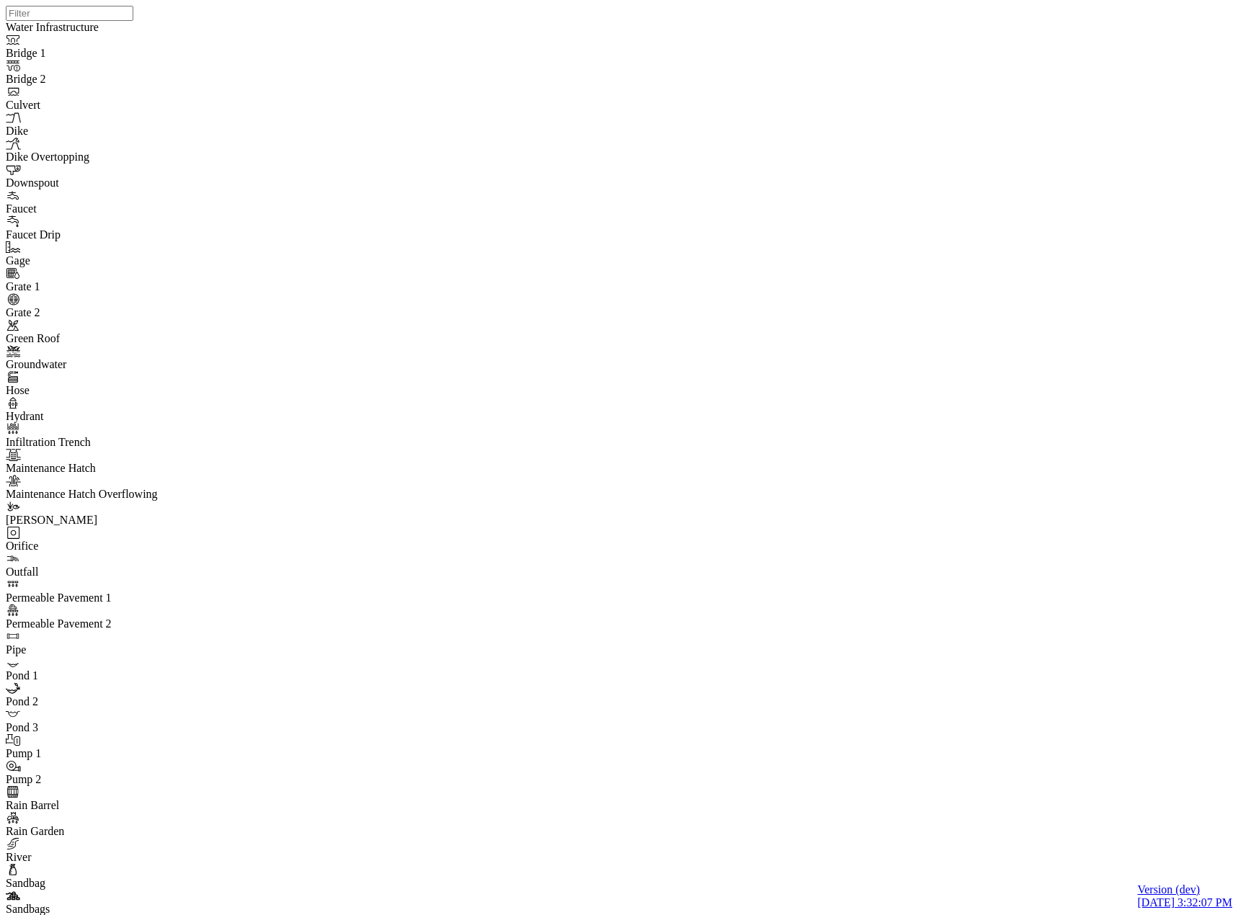
drag, startPoint x: 264, startPoint y: 218, endPoint x: 272, endPoint y: 220, distance: 8.2
click at [762, 491] on div at bounding box center [625, 439] width 1238 height 878
click at [925, 353] on div "JC" at bounding box center [625, 439] width 1238 height 878
click at [945, 486] on div "JC" at bounding box center [625, 439] width 1238 height 878
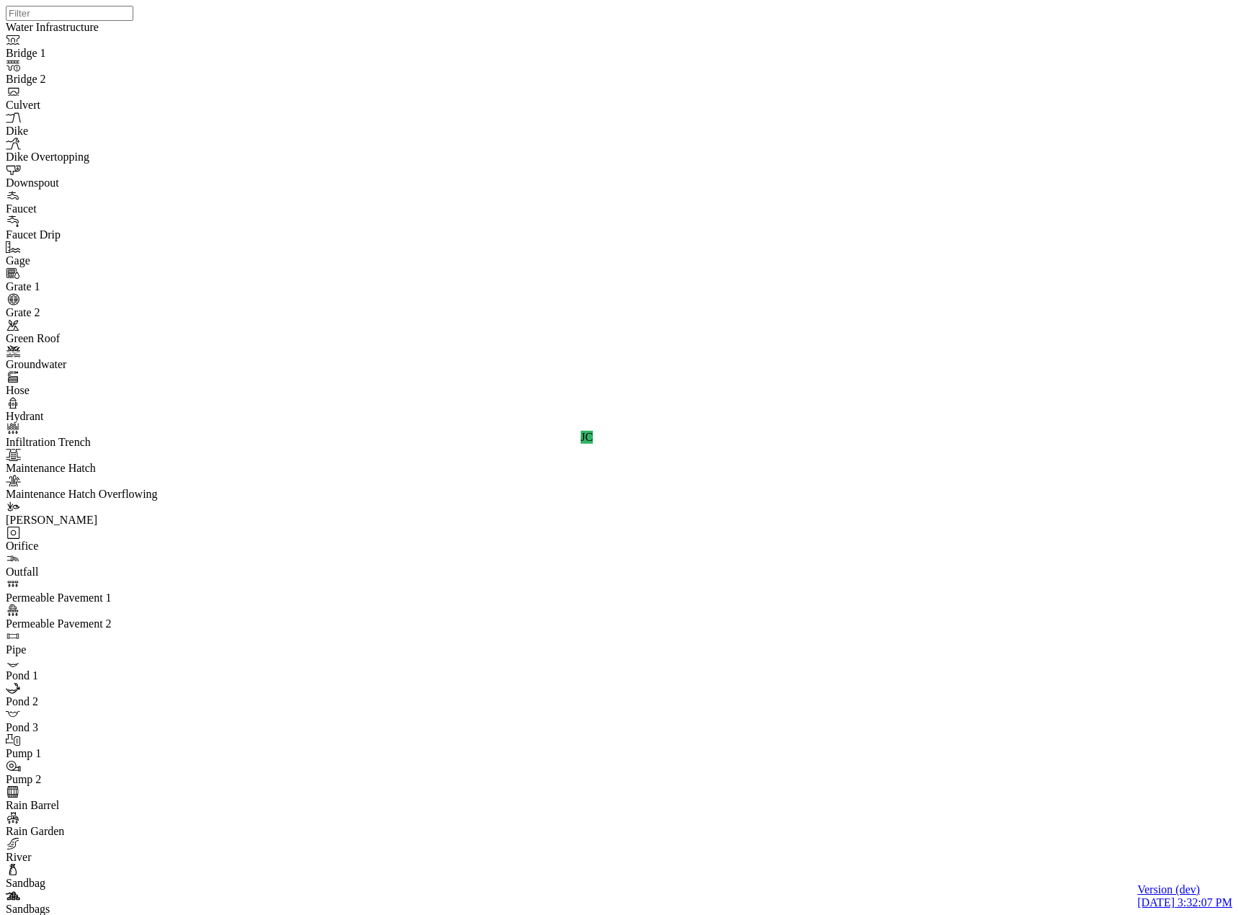
drag, startPoint x: 932, startPoint y: 403, endPoint x: 890, endPoint y: 276, distance: 133.8
click at [989, 741] on div "JC" at bounding box center [625, 439] width 1238 height 878
click at [901, 735] on div "JC" at bounding box center [625, 439] width 1238 height 878
click at [852, 658] on div "JC" at bounding box center [625, 439] width 1238 height 878
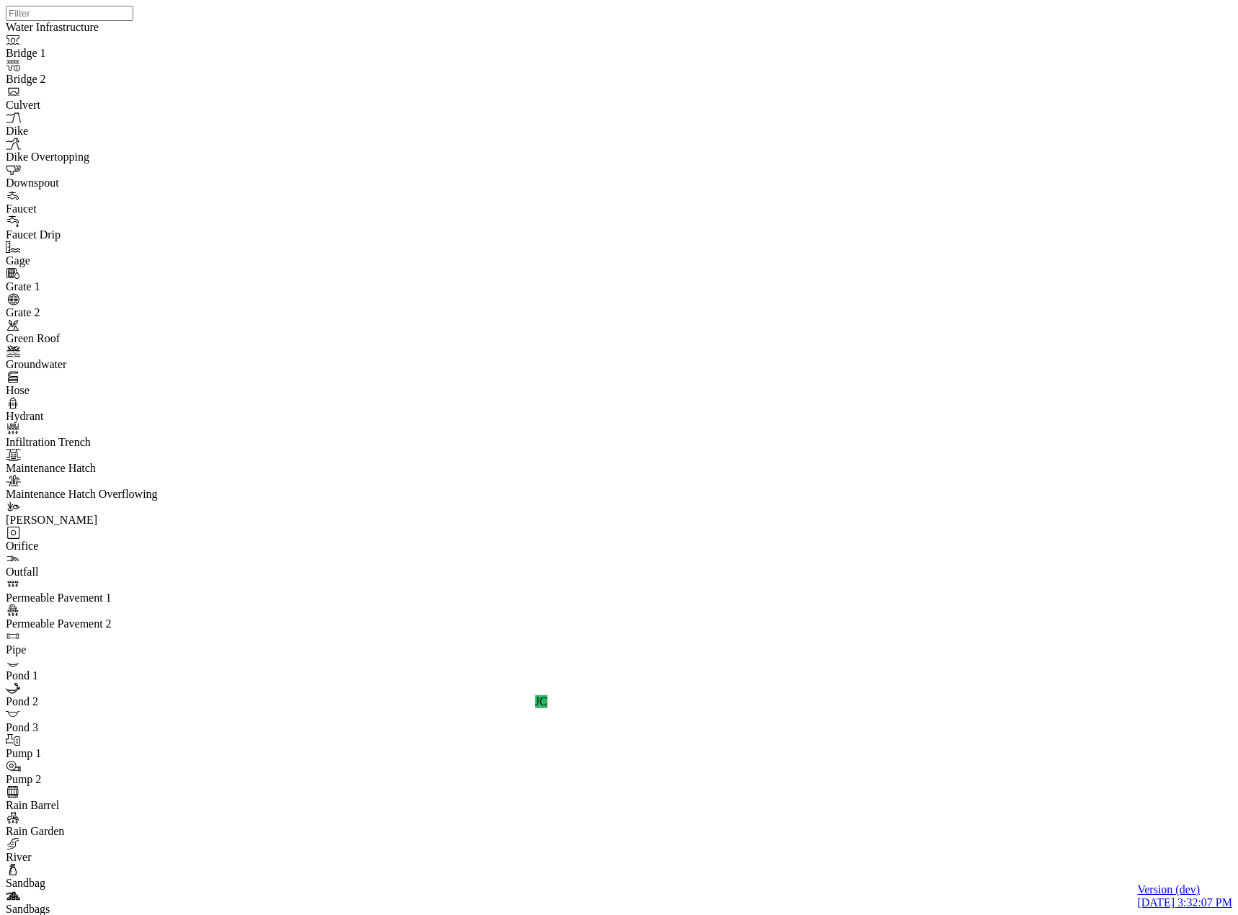
click at [859, 650] on div "JC" at bounding box center [625, 439] width 1238 height 878
click at [493, 620] on div "JC" at bounding box center [487, 613] width 12 height 13
click at [826, 593] on div "JC" at bounding box center [625, 439] width 1238 height 878
click at [896, 620] on div "JC" at bounding box center [625, 439] width 1238 height 878
click at [898, 625] on div "JC" at bounding box center [625, 439] width 1238 height 878
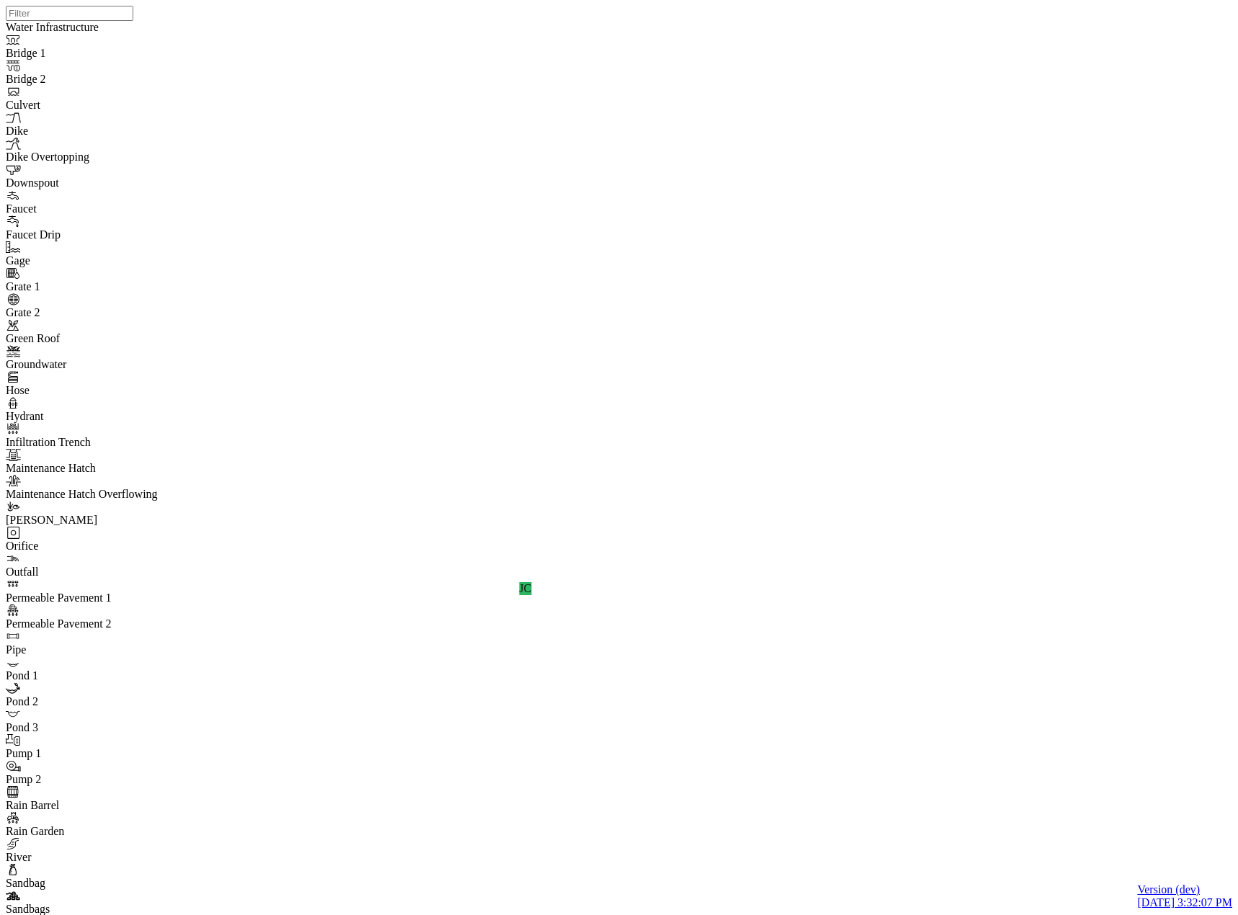
click at [930, 644] on div "JC" at bounding box center [625, 439] width 1238 height 878
click at [897, 618] on div "JC" at bounding box center [625, 439] width 1238 height 878
drag, startPoint x: 984, startPoint y: 574, endPoint x: 1103, endPoint y: 587, distance: 119.7
click at [1103, 642] on div "JC" at bounding box center [625, 439] width 1238 height 878
drag, startPoint x: 1206, startPoint y: 660, endPoint x: 1231, endPoint y: 659, distance: 25.3
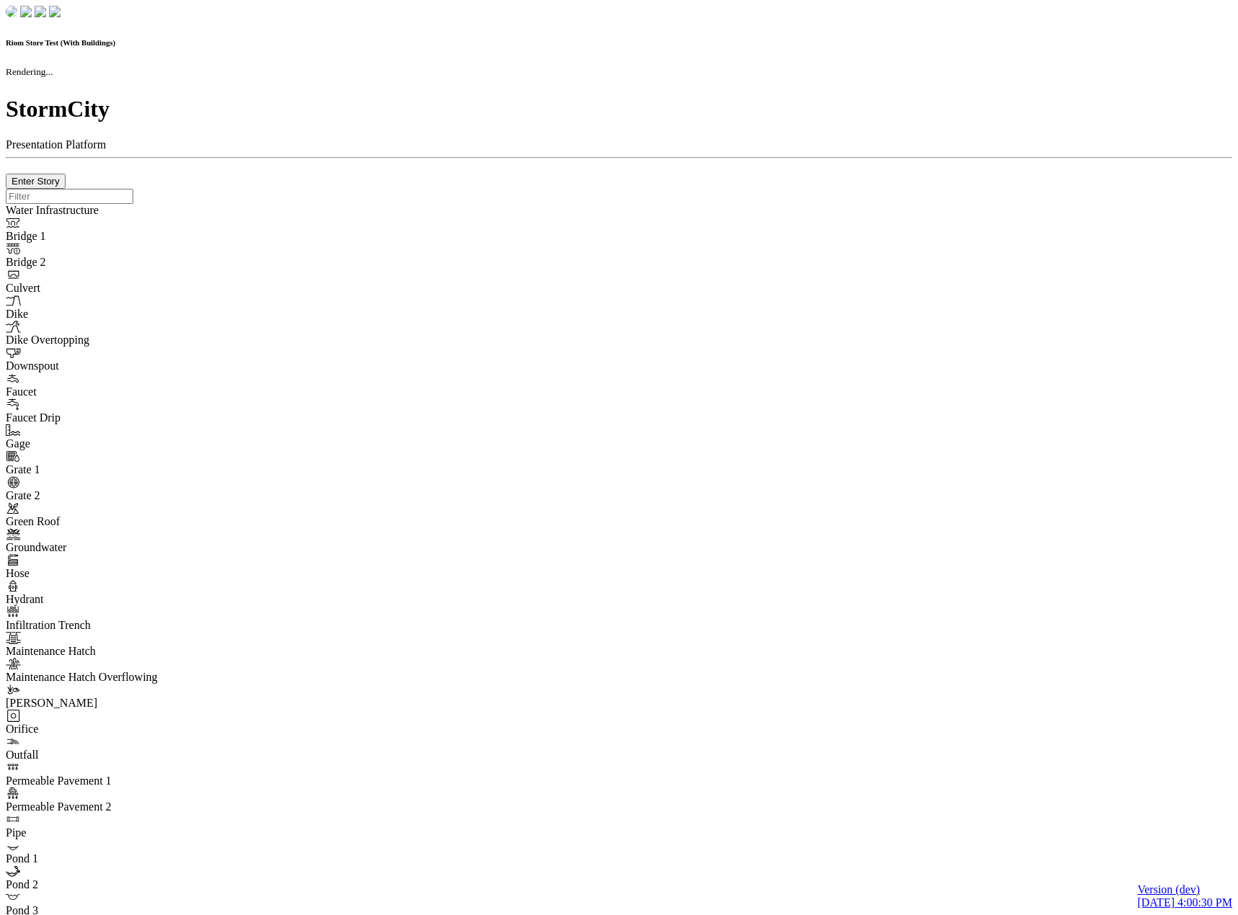
checkbox input "true"
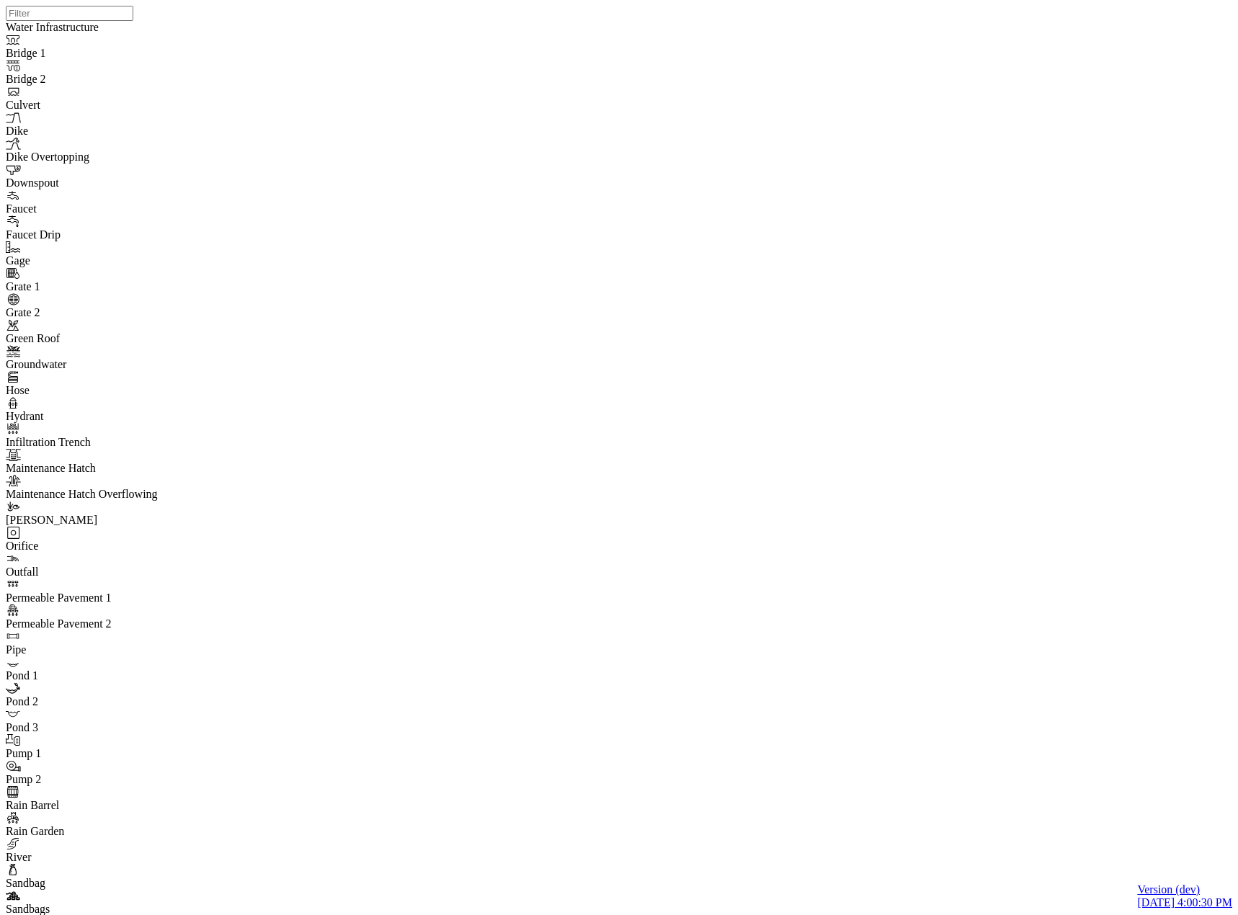
click at [757, 458] on div at bounding box center [625, 439] width 1238 height 878
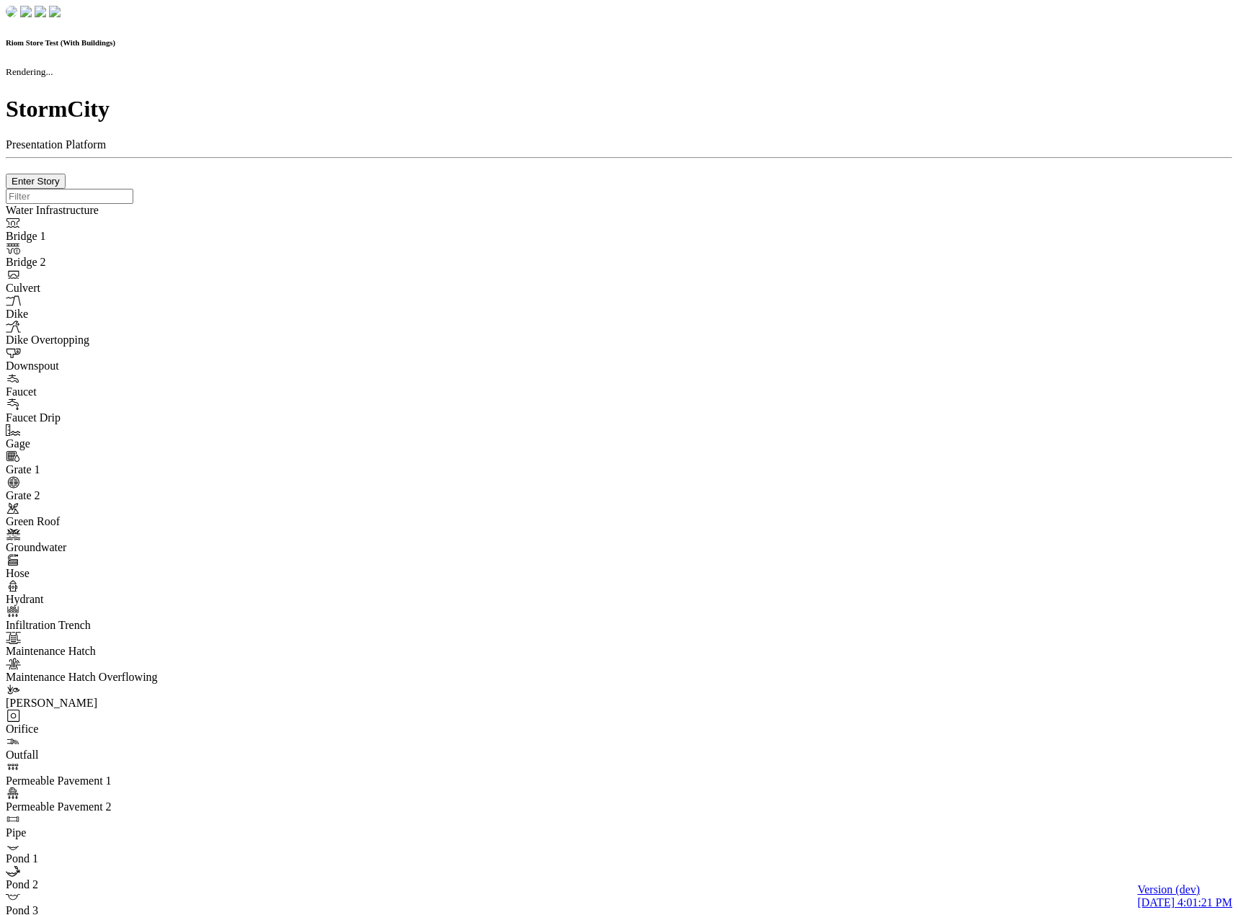
checkbox input "true"
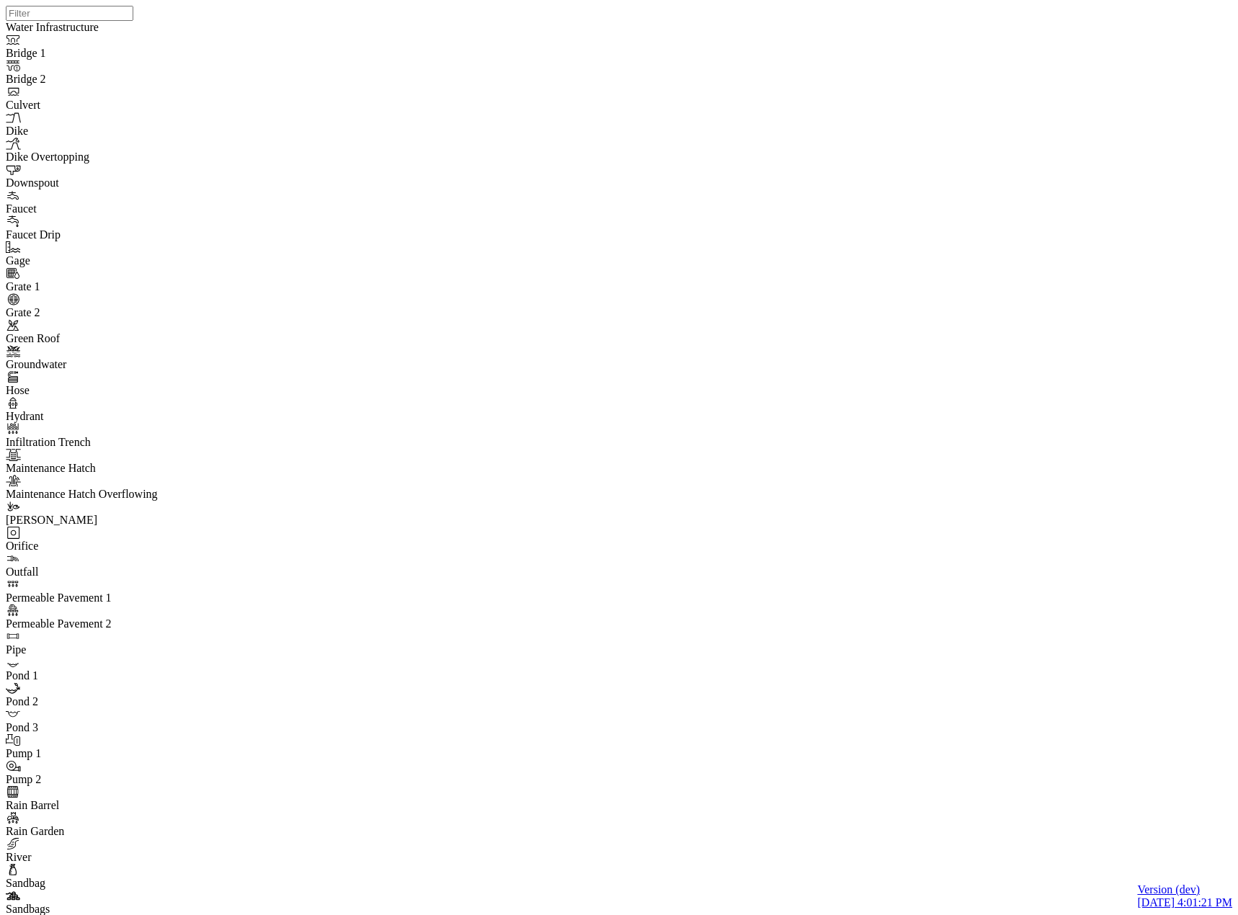
click at [786, 455] on div at bounding box center [625, 439] width 1238 height 878
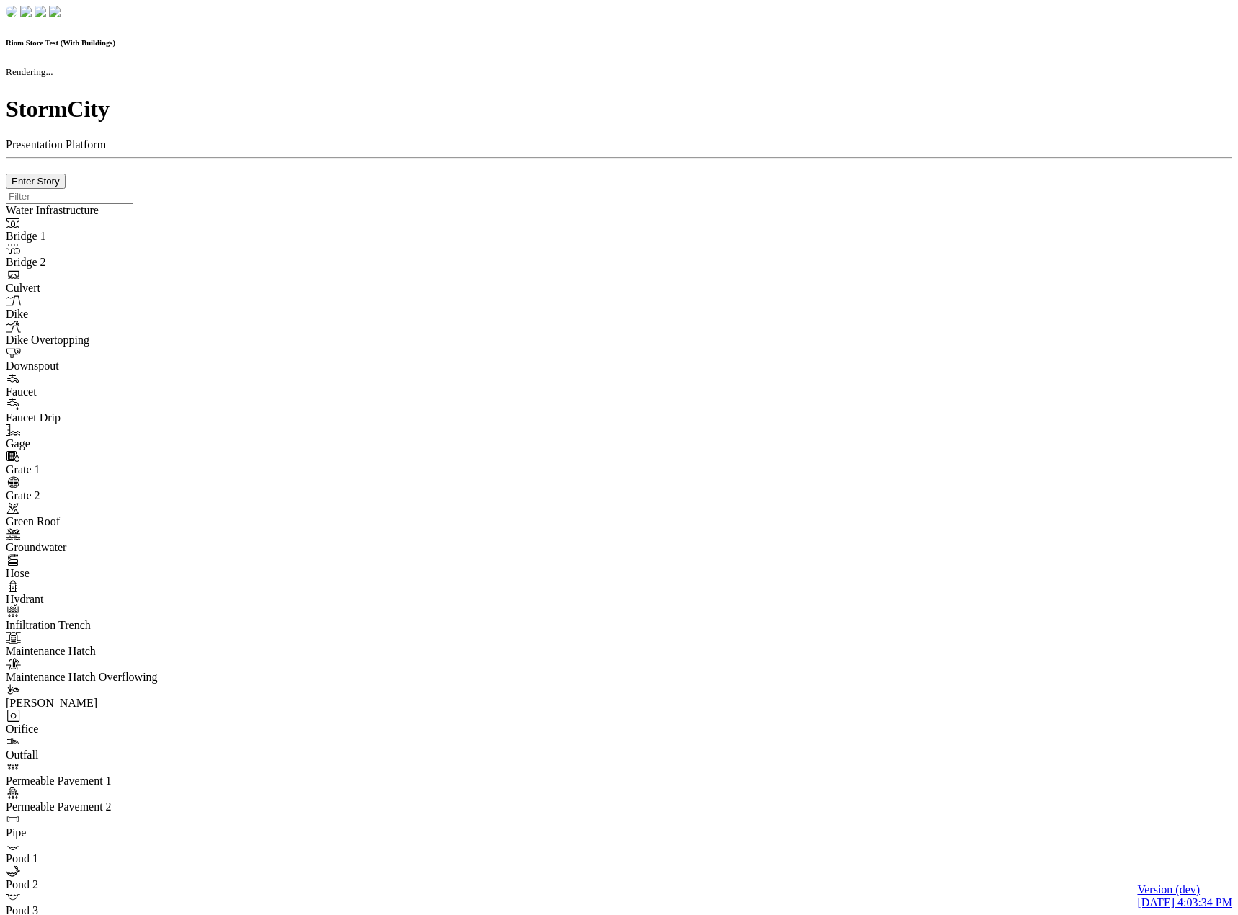
checkbox input "true"
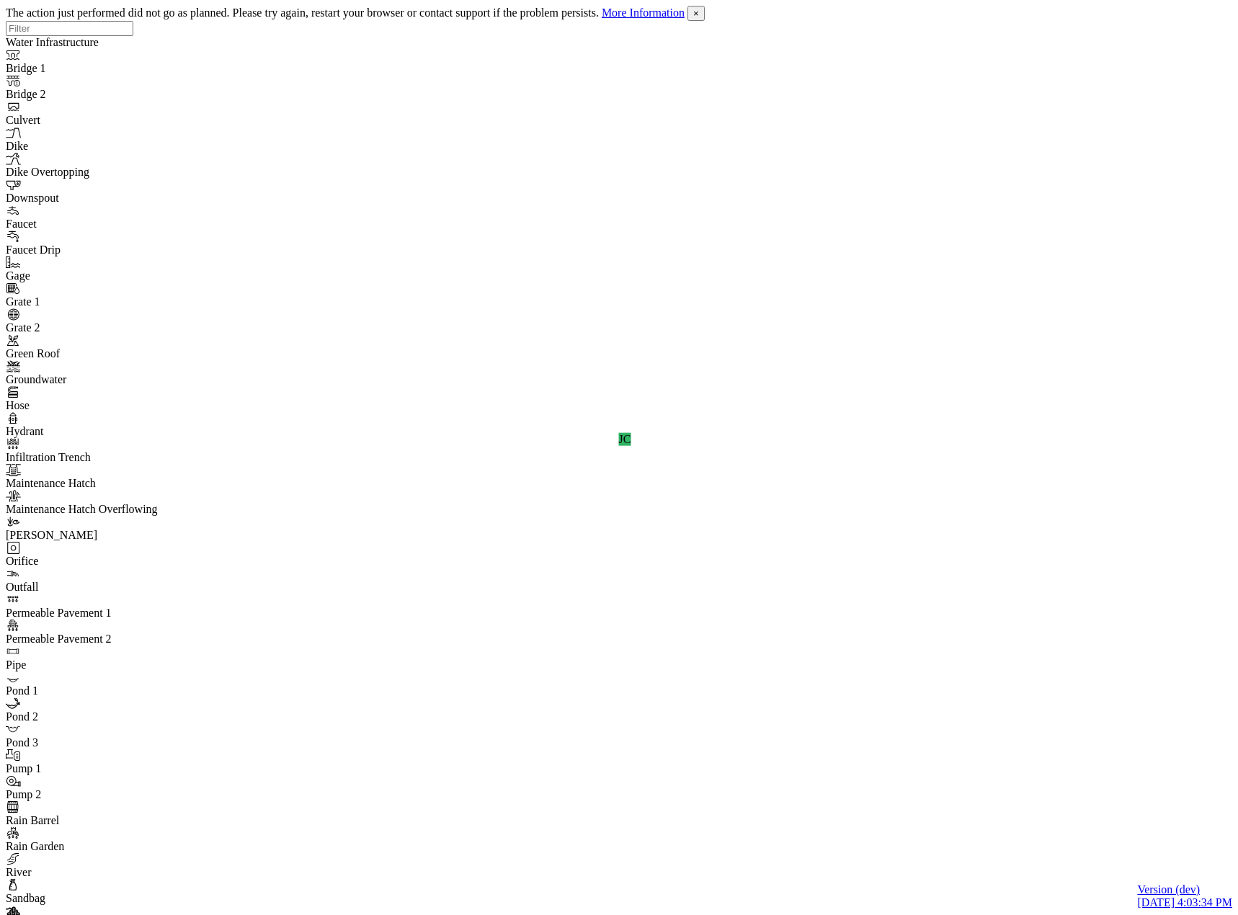
click at [1224, 21] on div "The action just performed did not go as planned. Please try again, restart your…" at bounding box center [619, 13] width 1226 height 15
click at [699, 17] on span "×" at bounding box center [696, 13] width 6 height 11
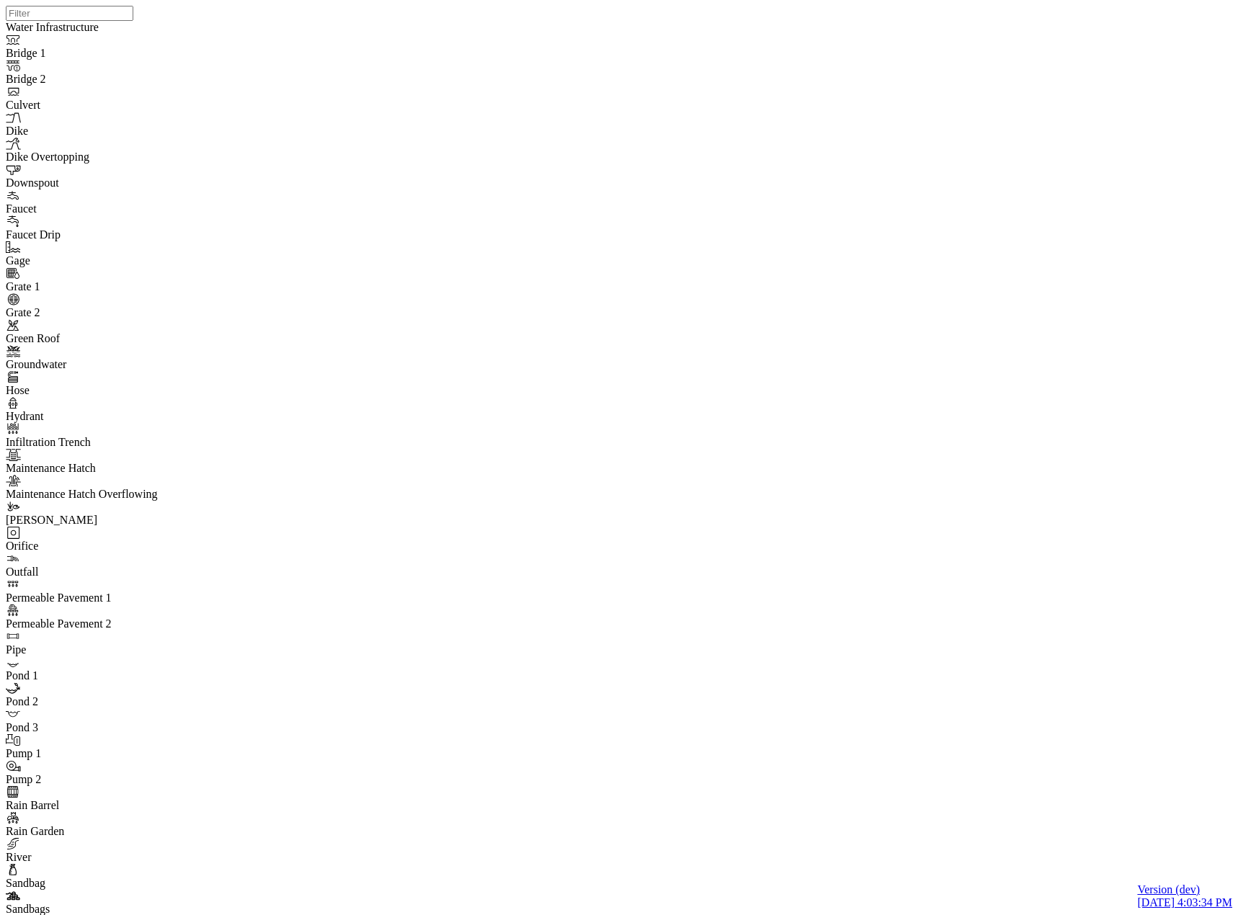
click at [765, 474] on div at bounding box center [625, 439] width 1238 height 878
click at [939, 393] on div "JC" at bounding box center [625, 439] width 1238 height 878
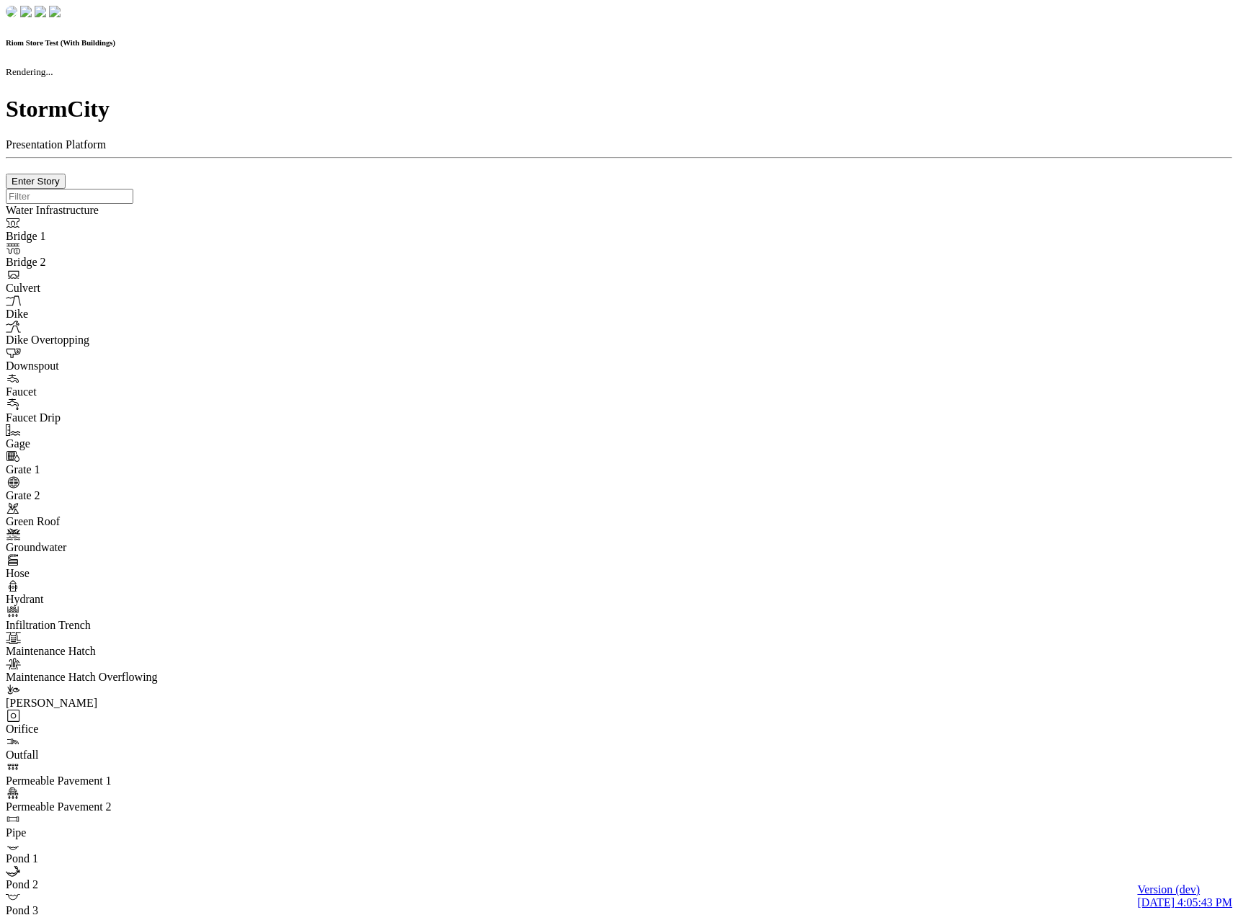
checkbox input "true"
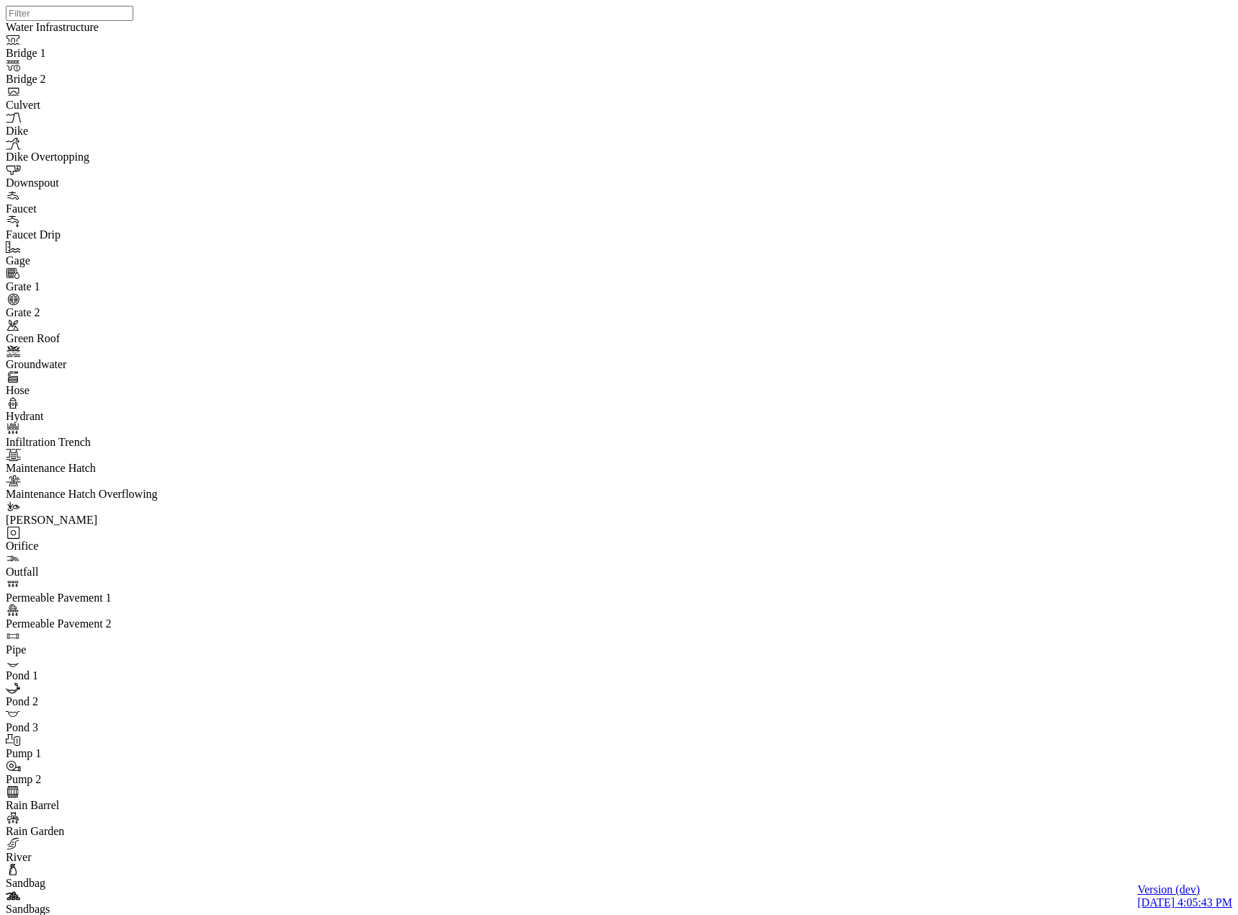
click at [785, 473] on div at bounding box center [625, 439] width 1238 height 878
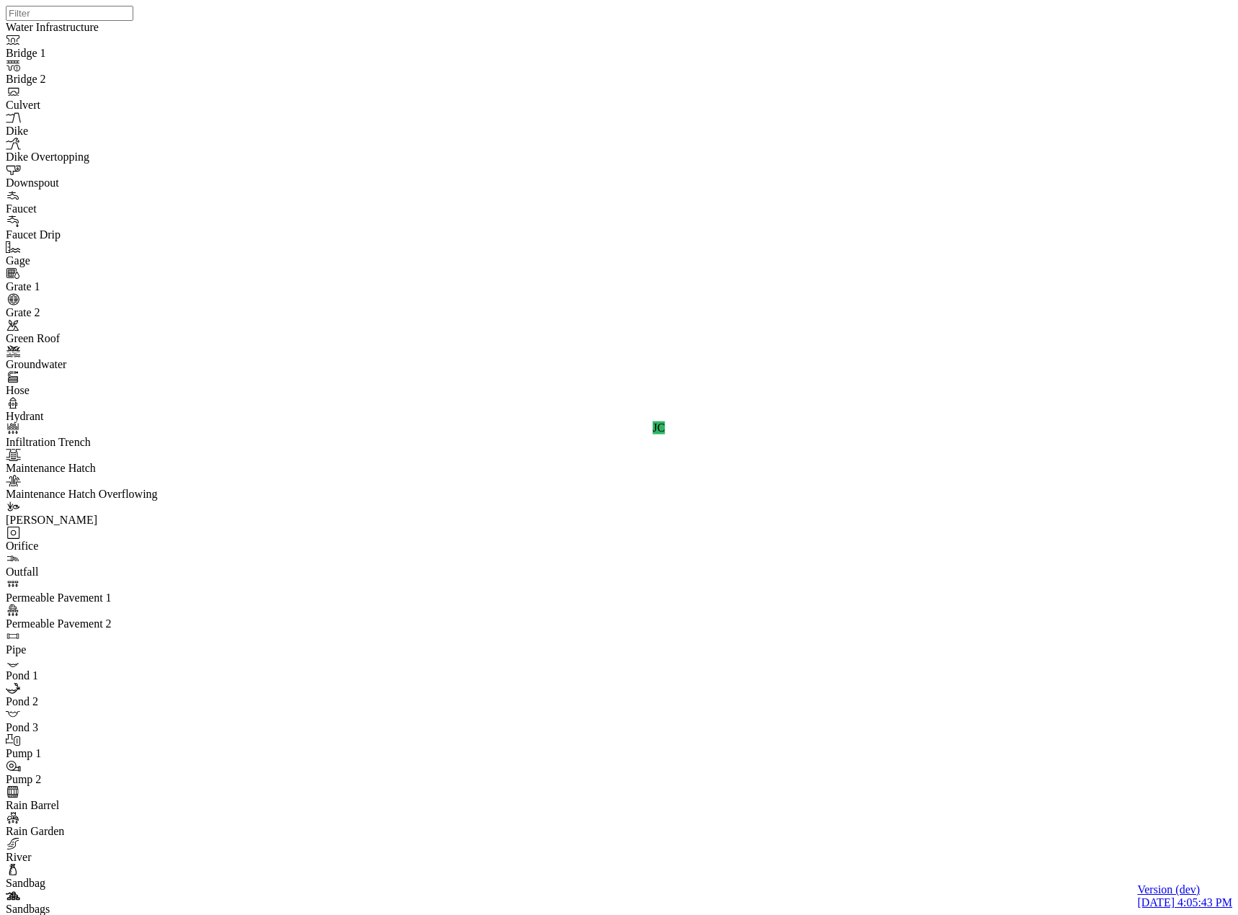
click at [160, 541] on span "None" at bounding box center [147, 547] width 25 height 12
click at [416, 639] on div "JC" at bounding box center [625, 439] width 1238 height 878
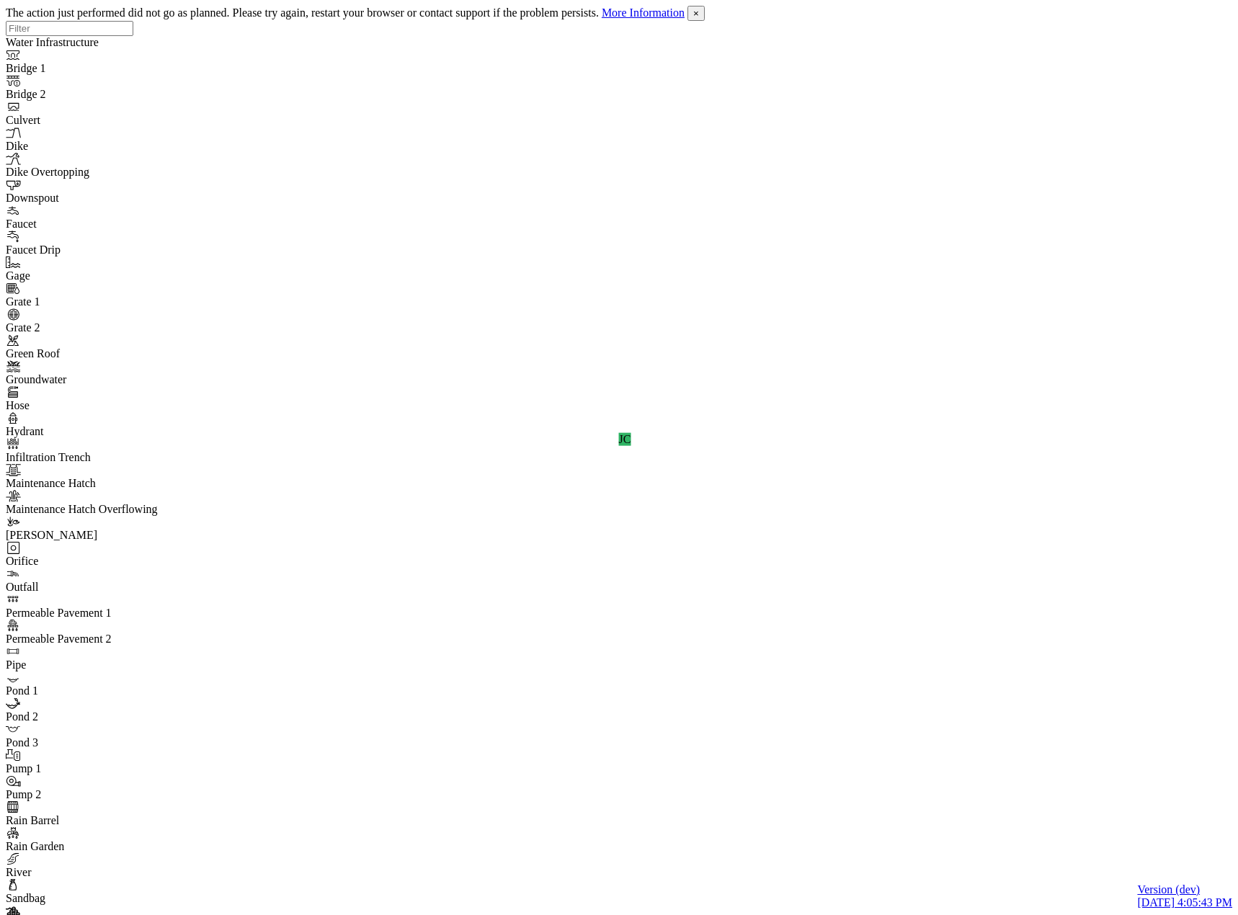
drag, startPoint x: 1222, startPoint y: 20, endPoint x: 1205, endPoint y: 51, distance: 35.5
click at [699, 19] on span "×" at bounding box center [696, 13] width 6 height 11
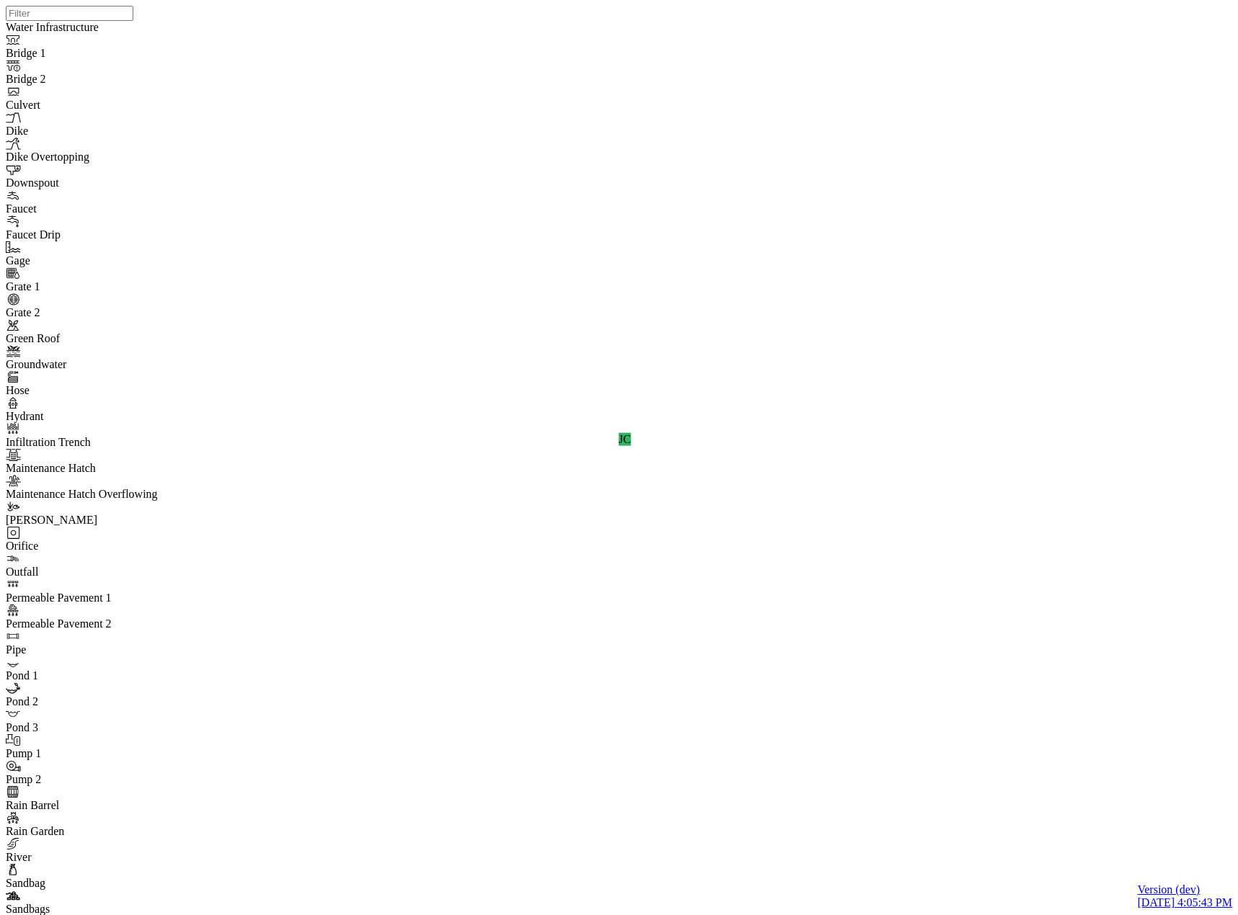
click at [754, 489] on div "JC" at bounding box center [625, 439] width 1238 height 878
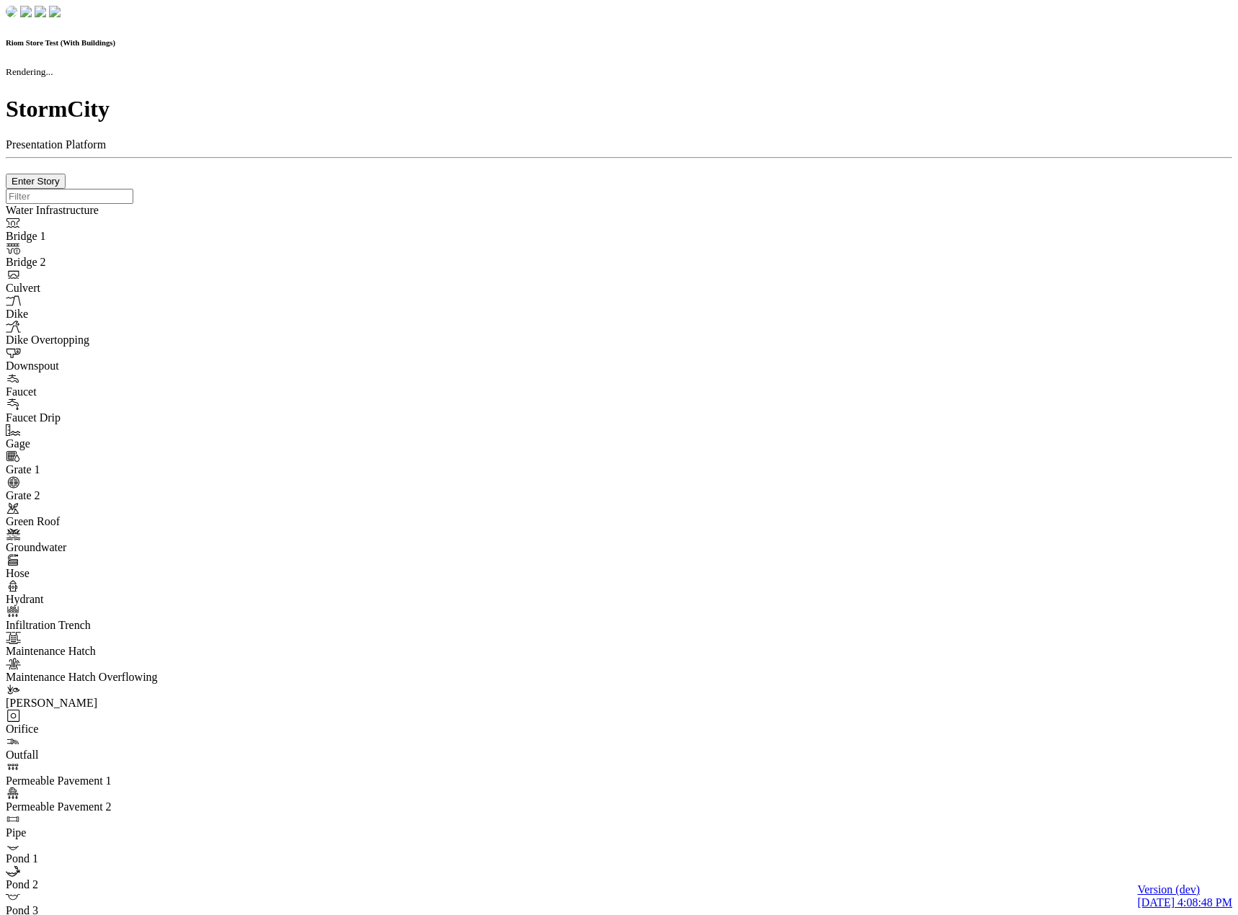
checkbox input "true"
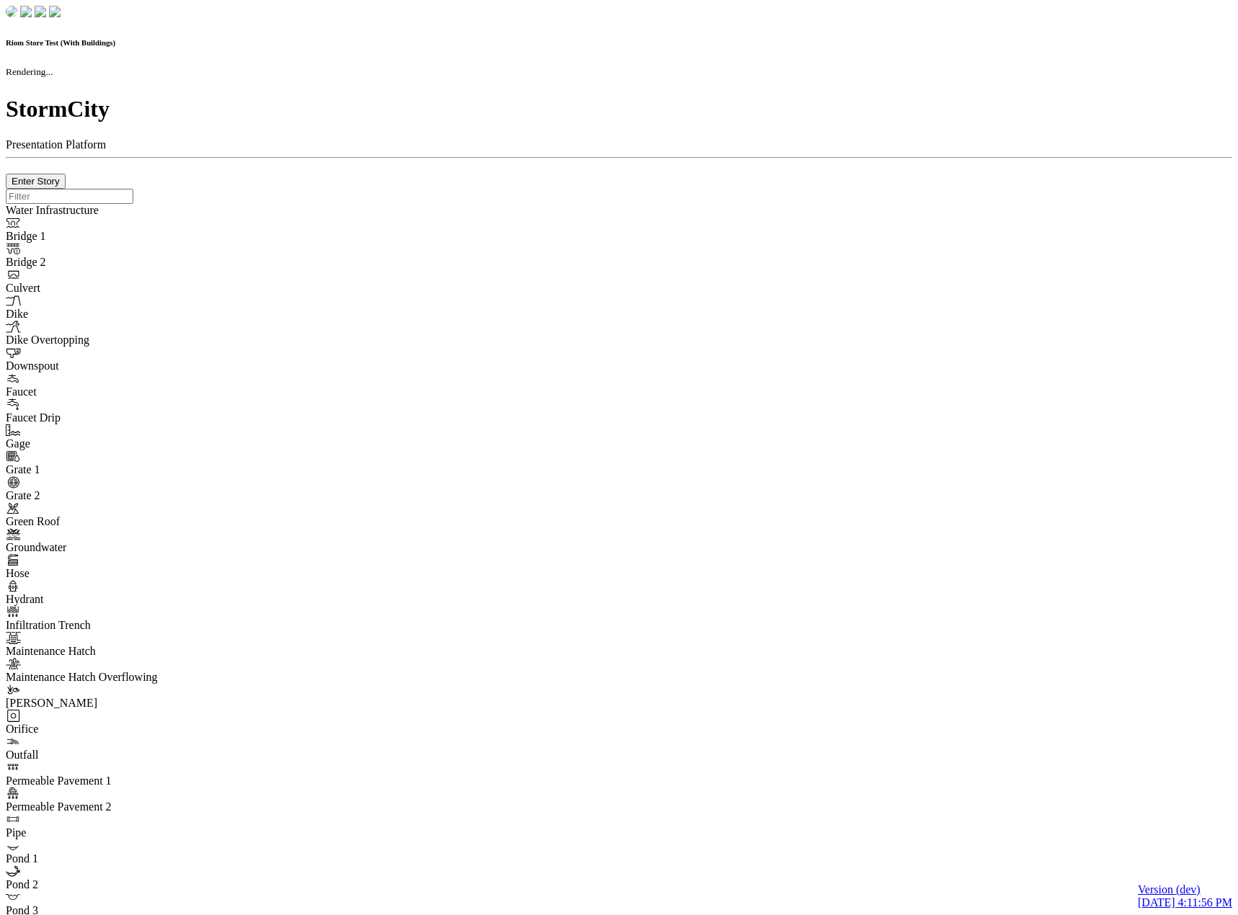
checkbox input "true"
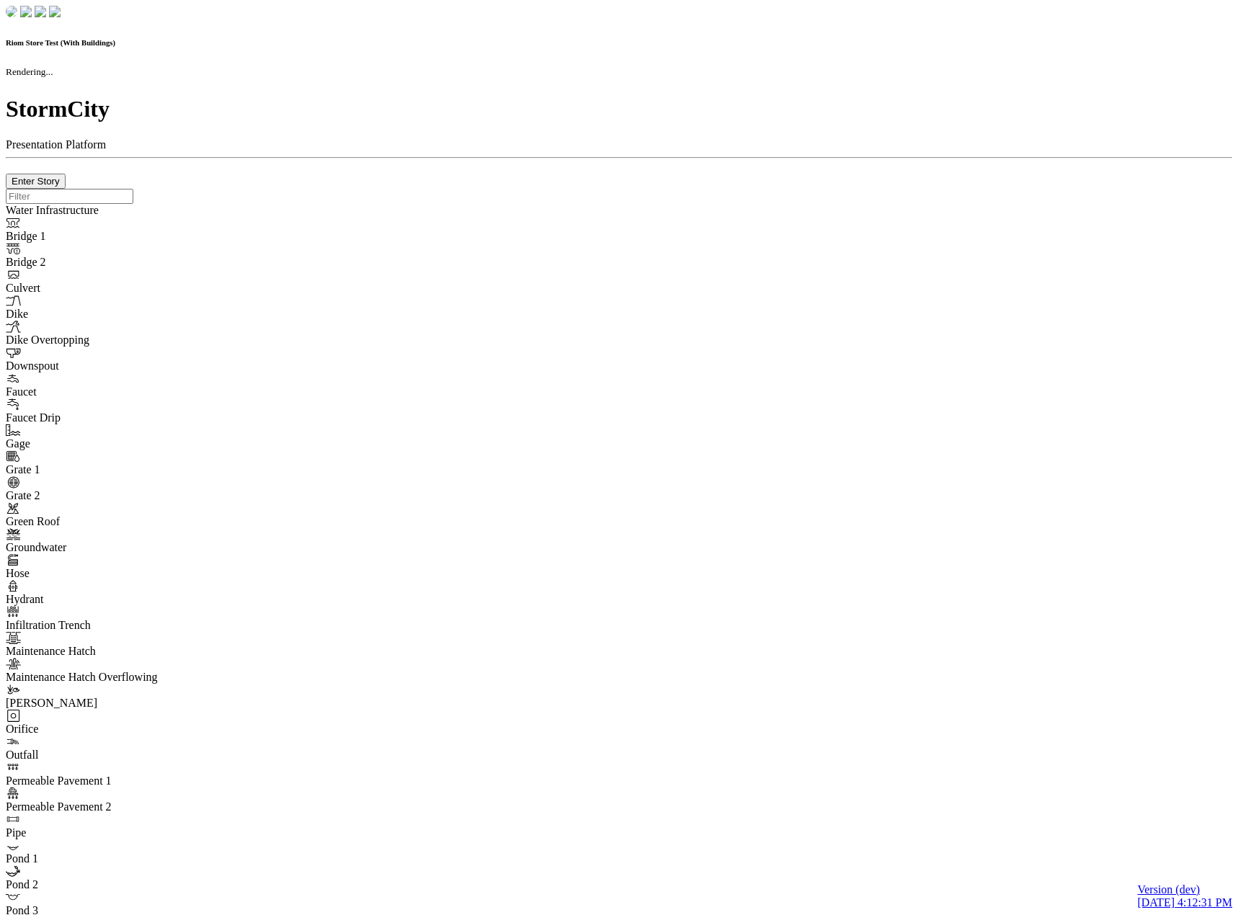
checkbox input "true"
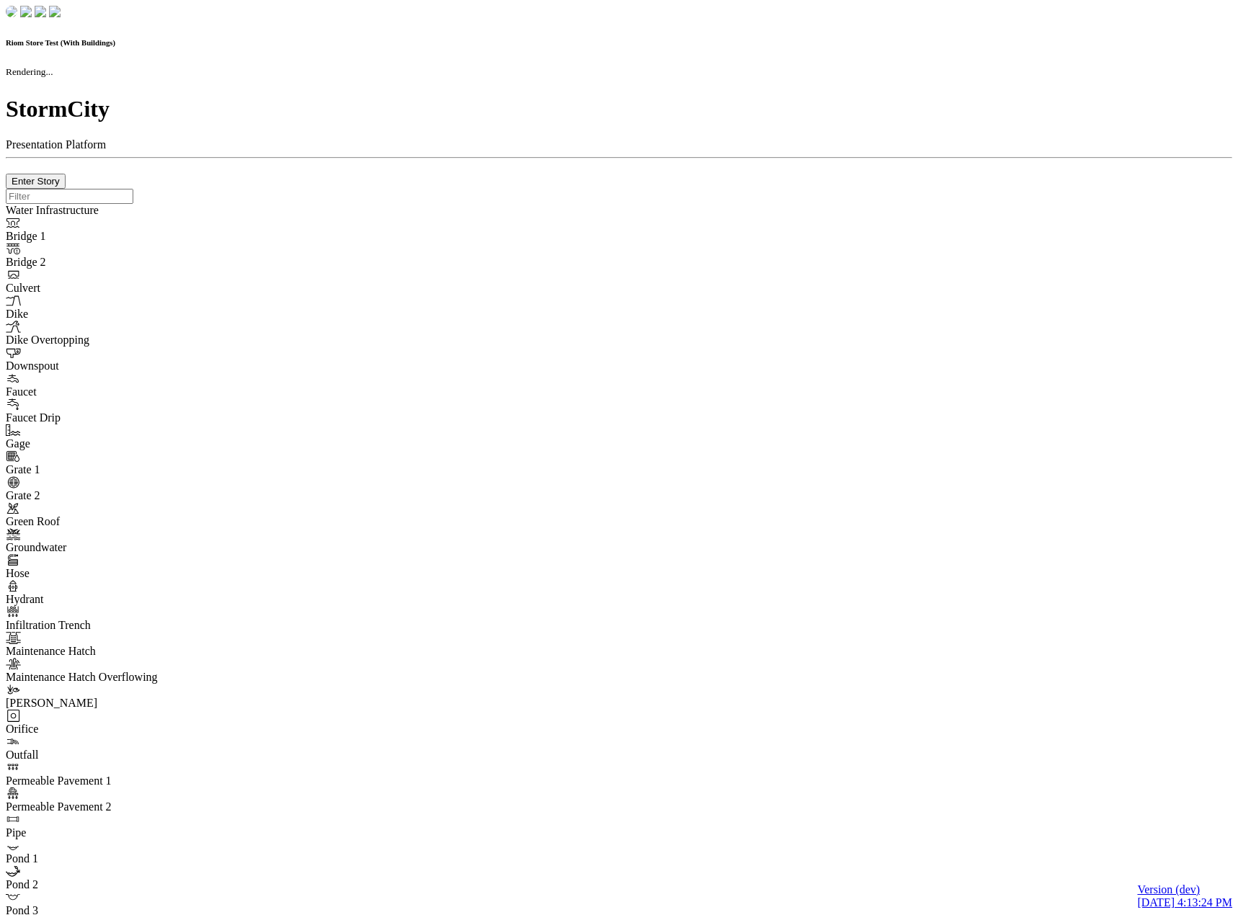
checkbox input "true"
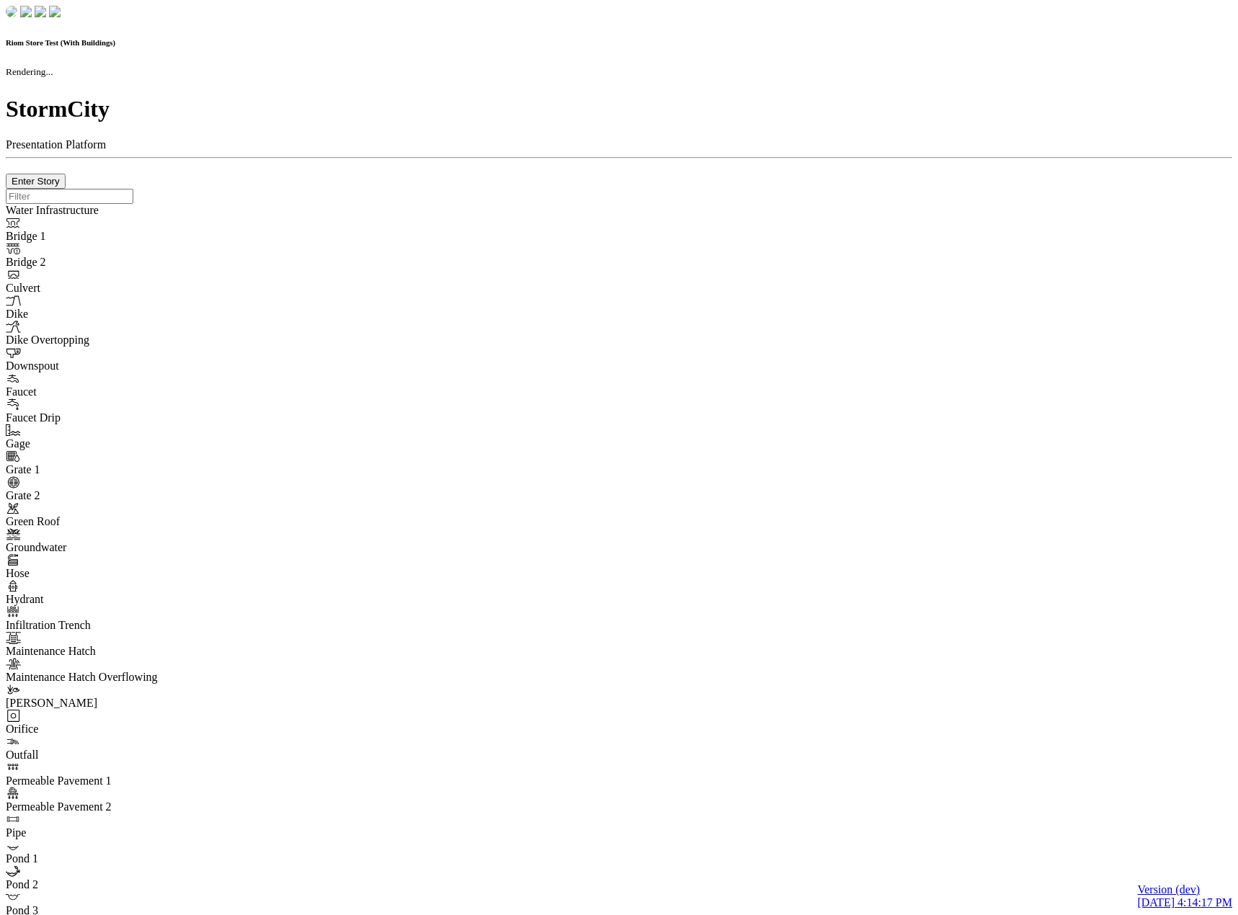
checkbox input "true"
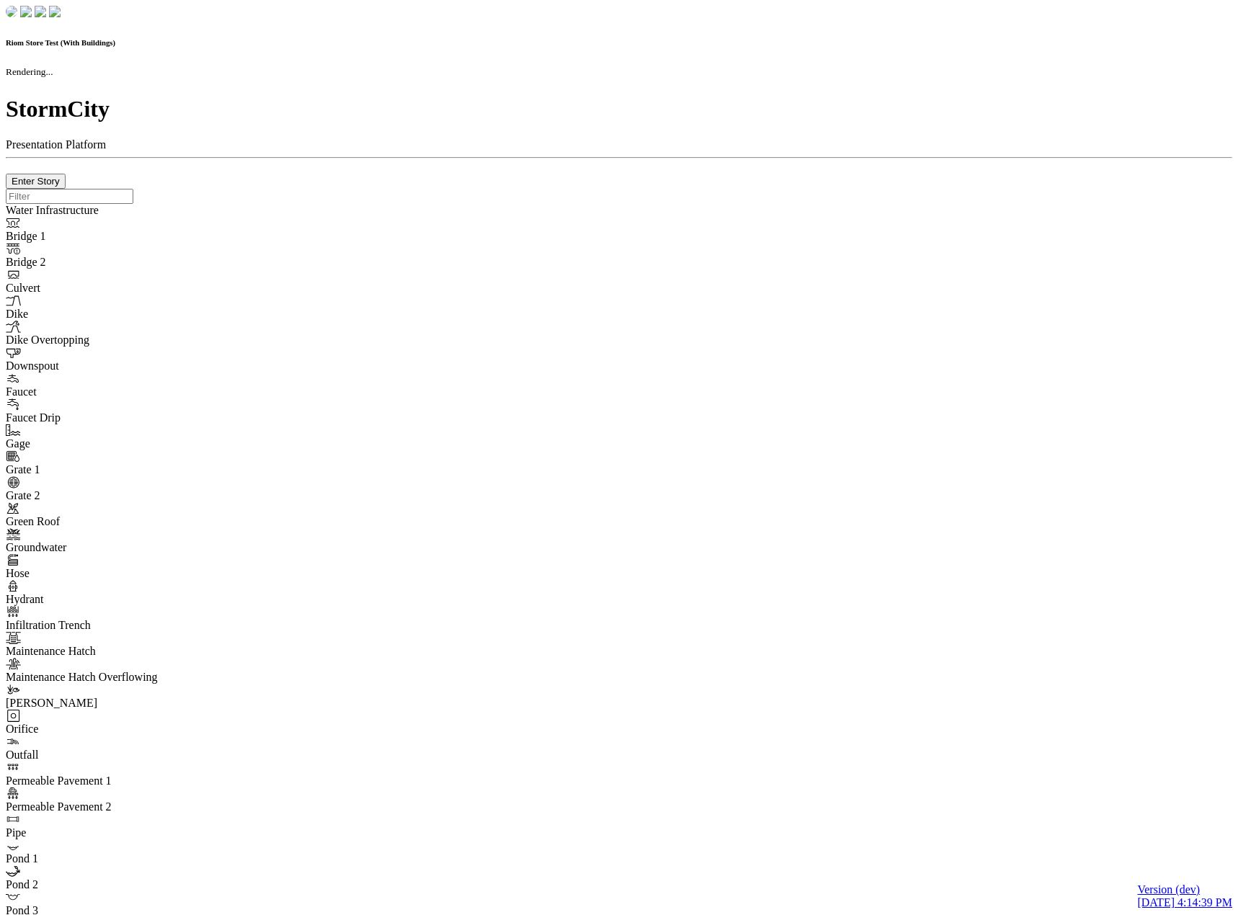
checkbox input "true"
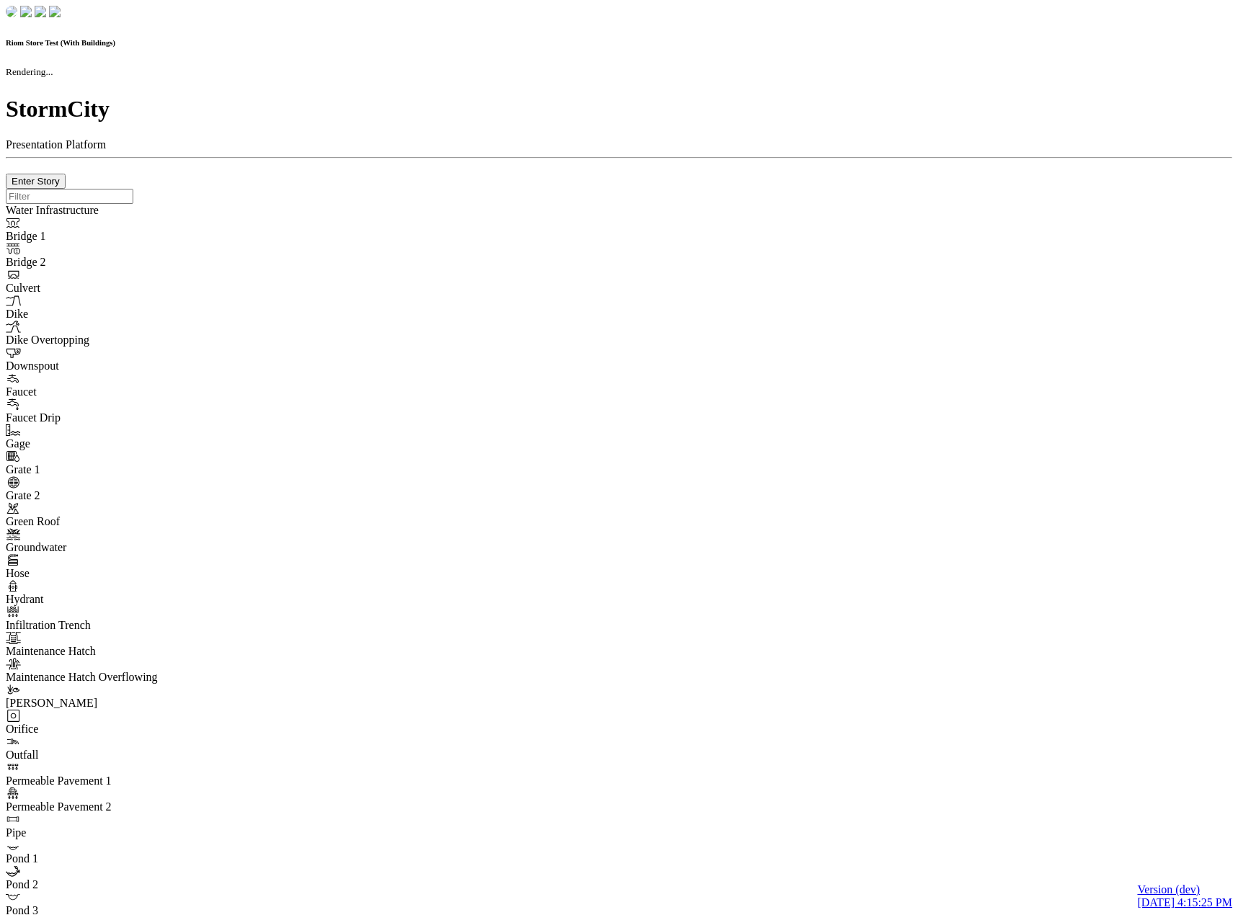
checkbox input "true"
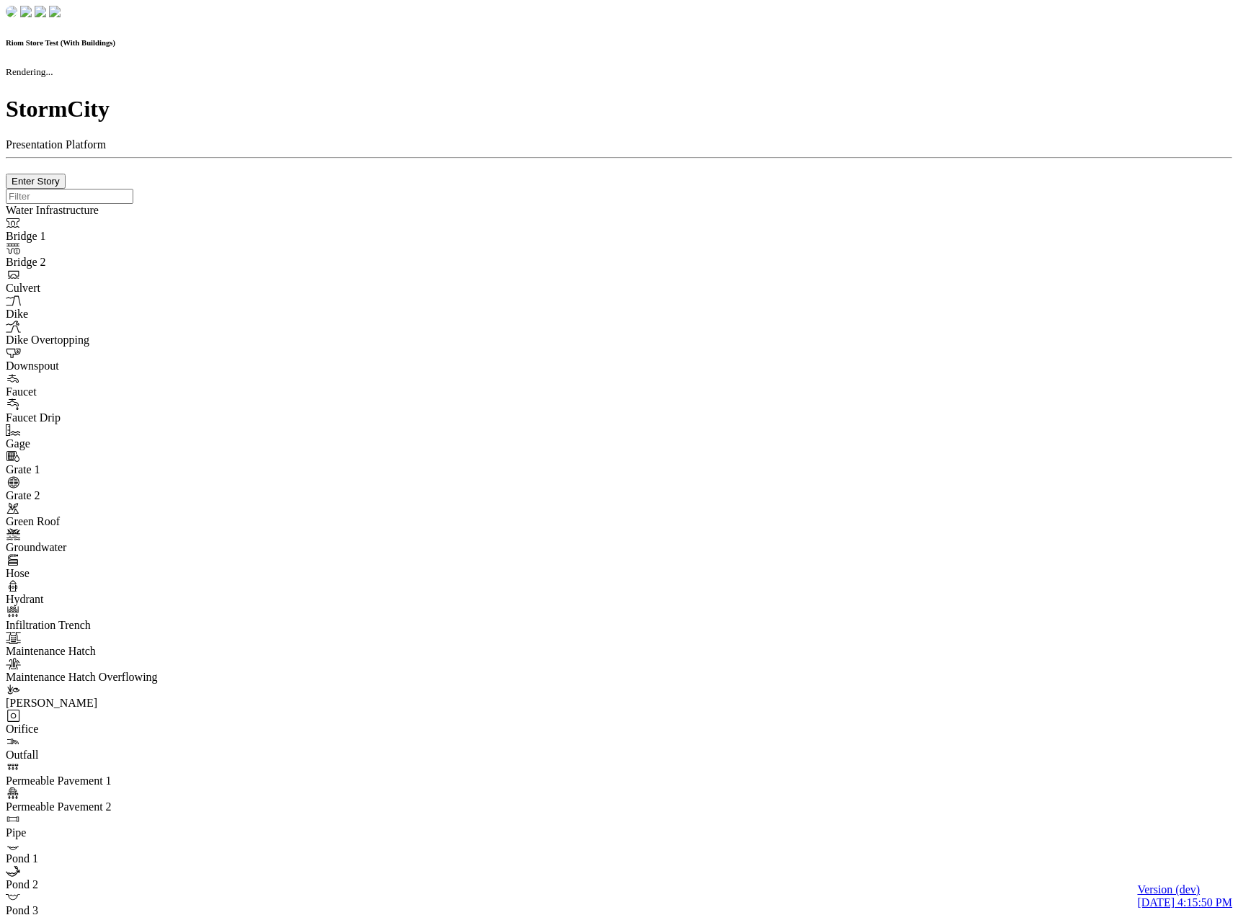
checkbox input "true"
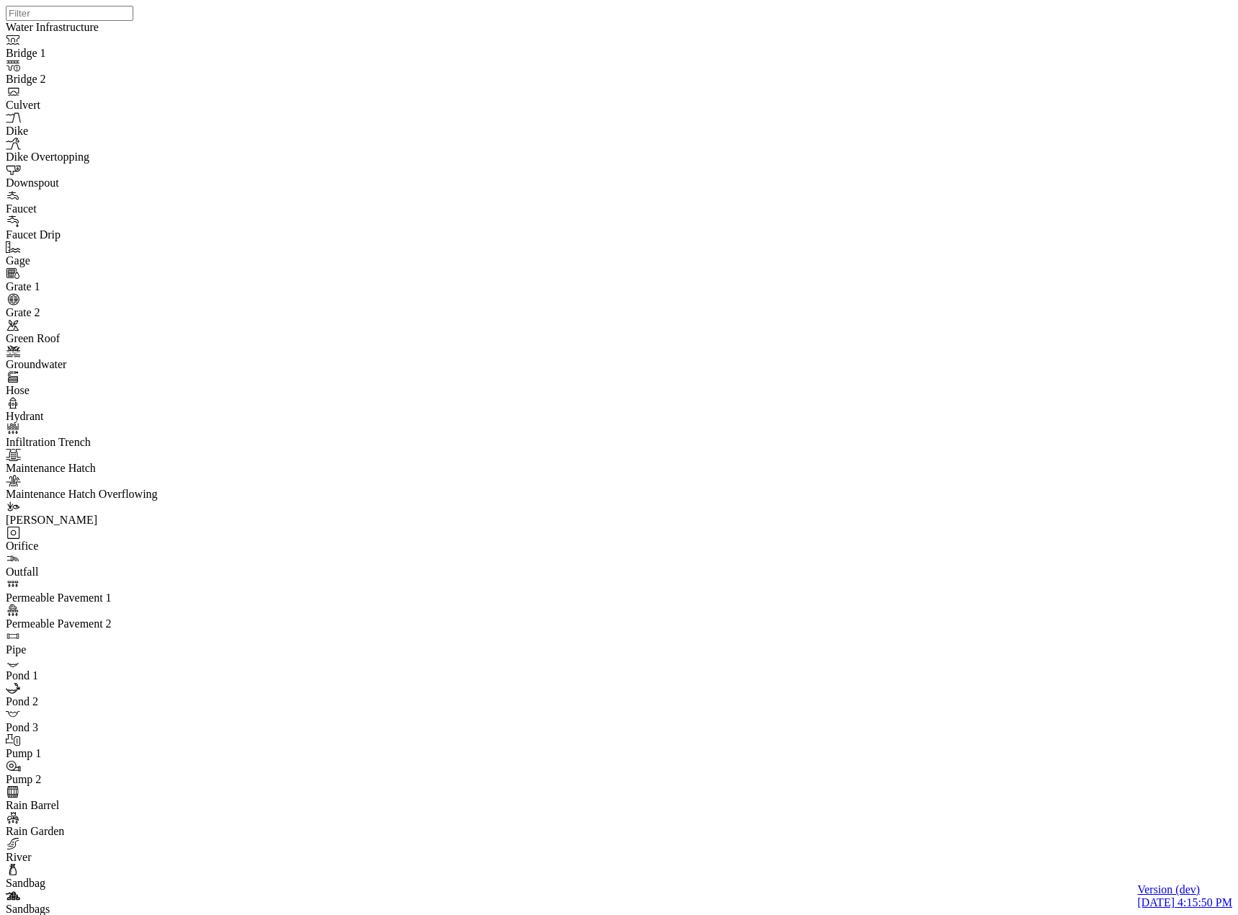
drag, startPoint x: 656, startPoint y: 57, endPoint x: 458, endPoint y: 226, distance: 260.2
drag, startPoint x: 262, startPoint y: 241, endPoint x: 263, endPoint y: 227, distance: 14.4
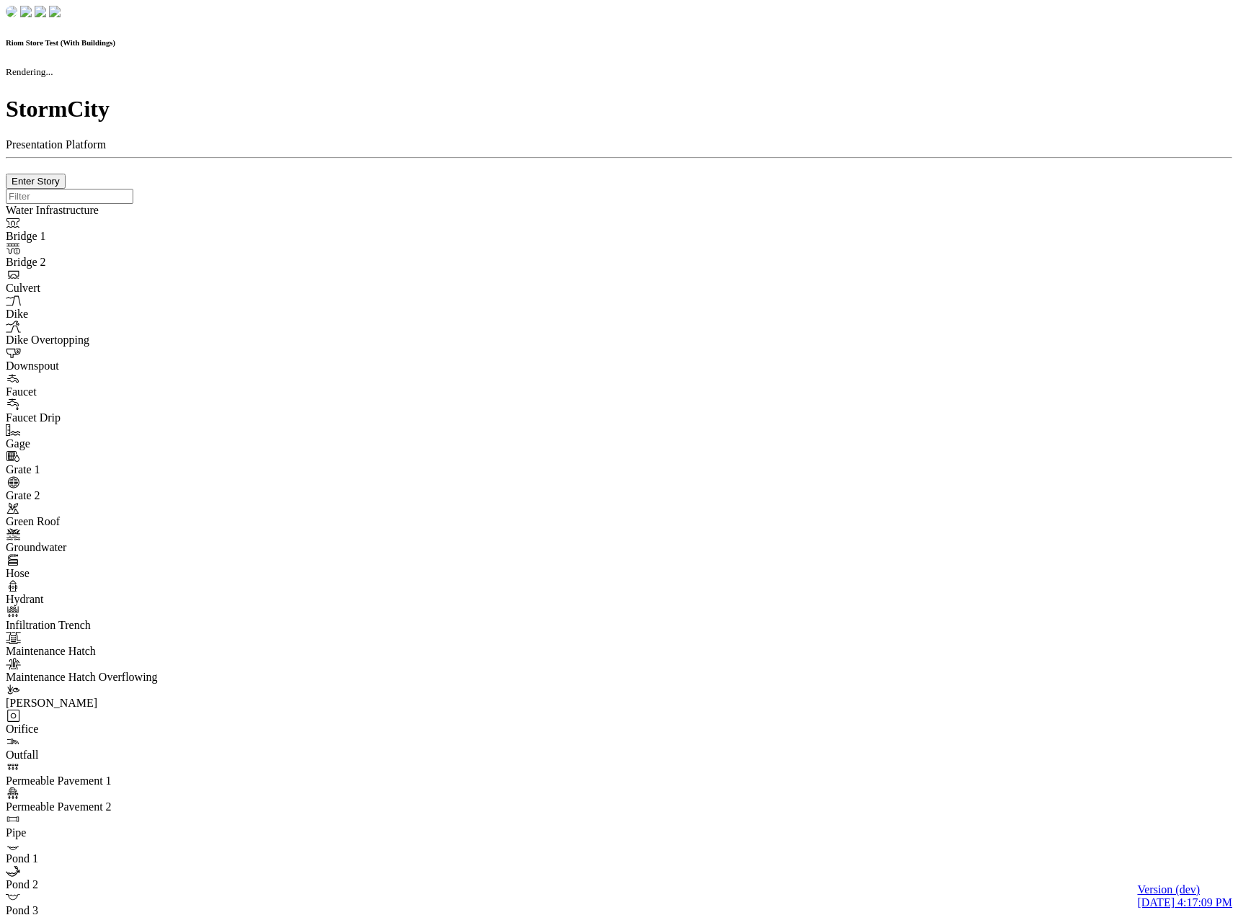
checkbox input "true"
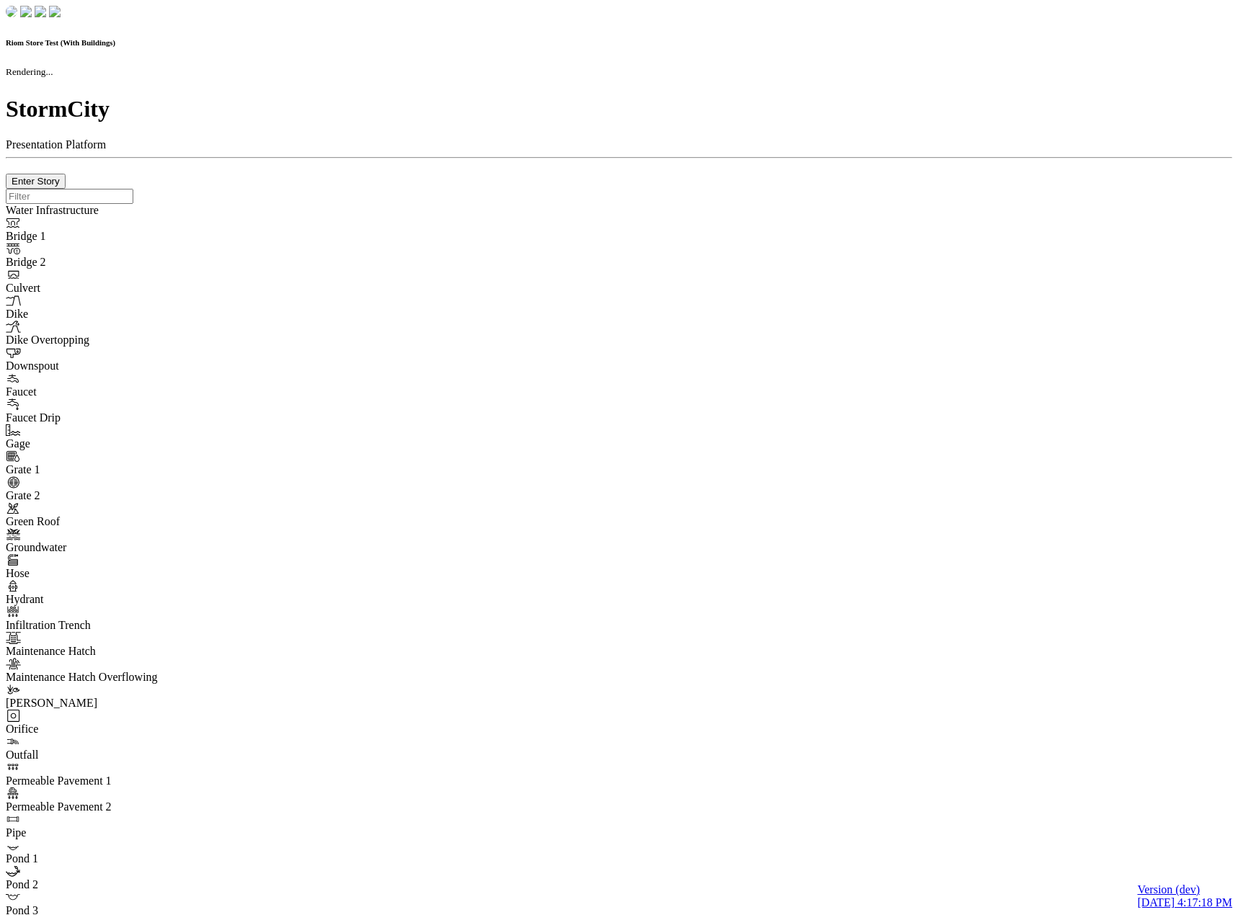
checkbox input "true"
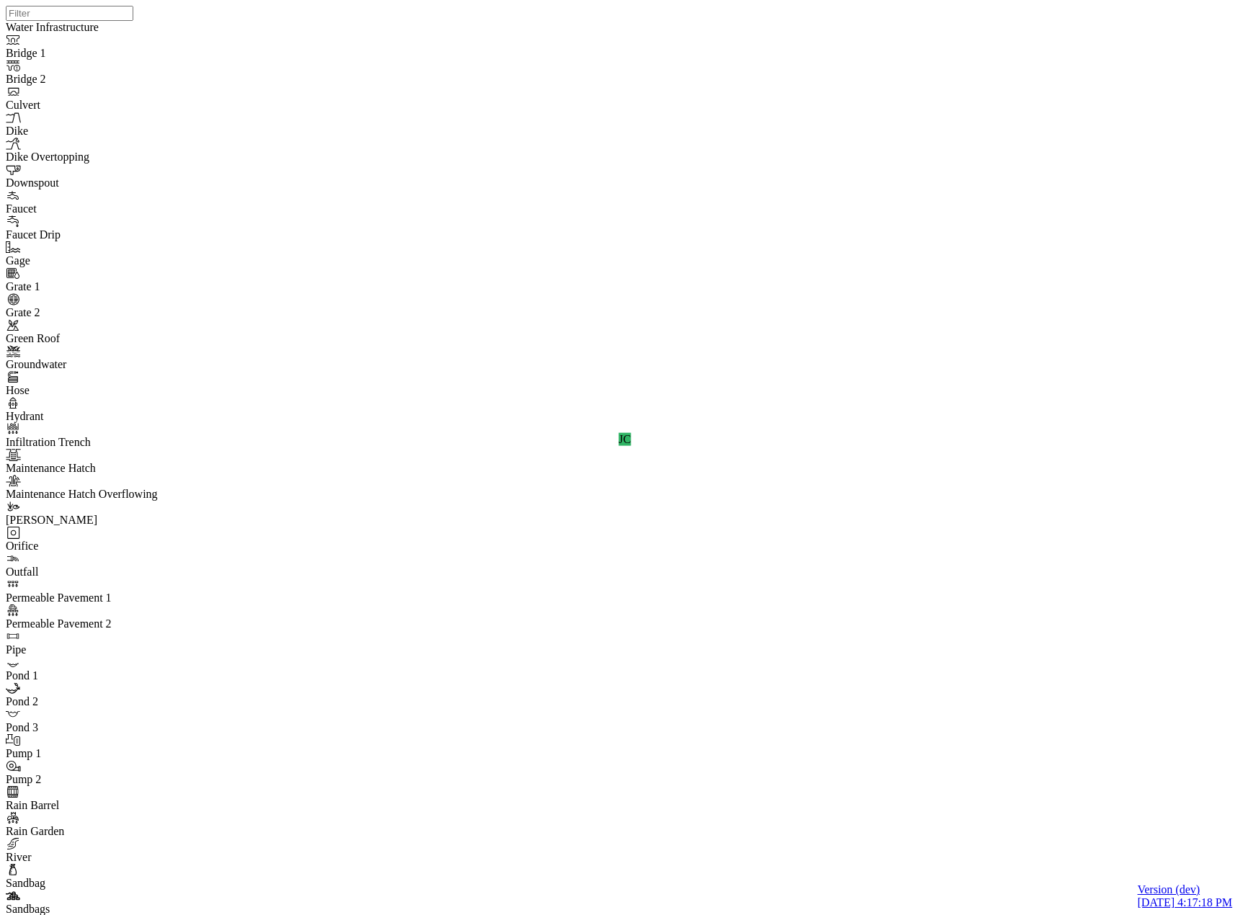
click at [754, 480] on div at bounding box center [625, 439] width 1238 height 878
click at [979, 473] on div "JC" at bounding box center [625, 439] width 1238 height 878
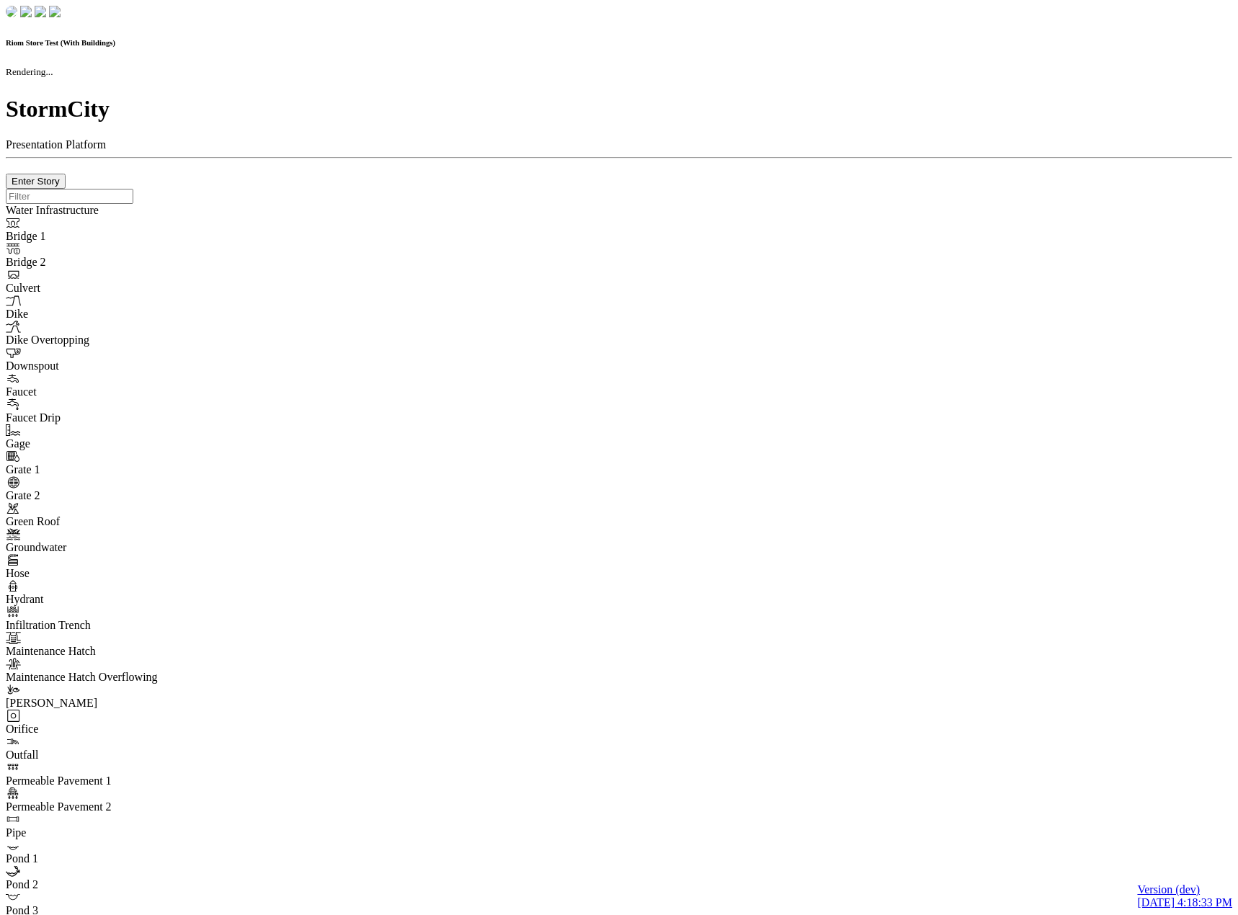
checkbox input "true"
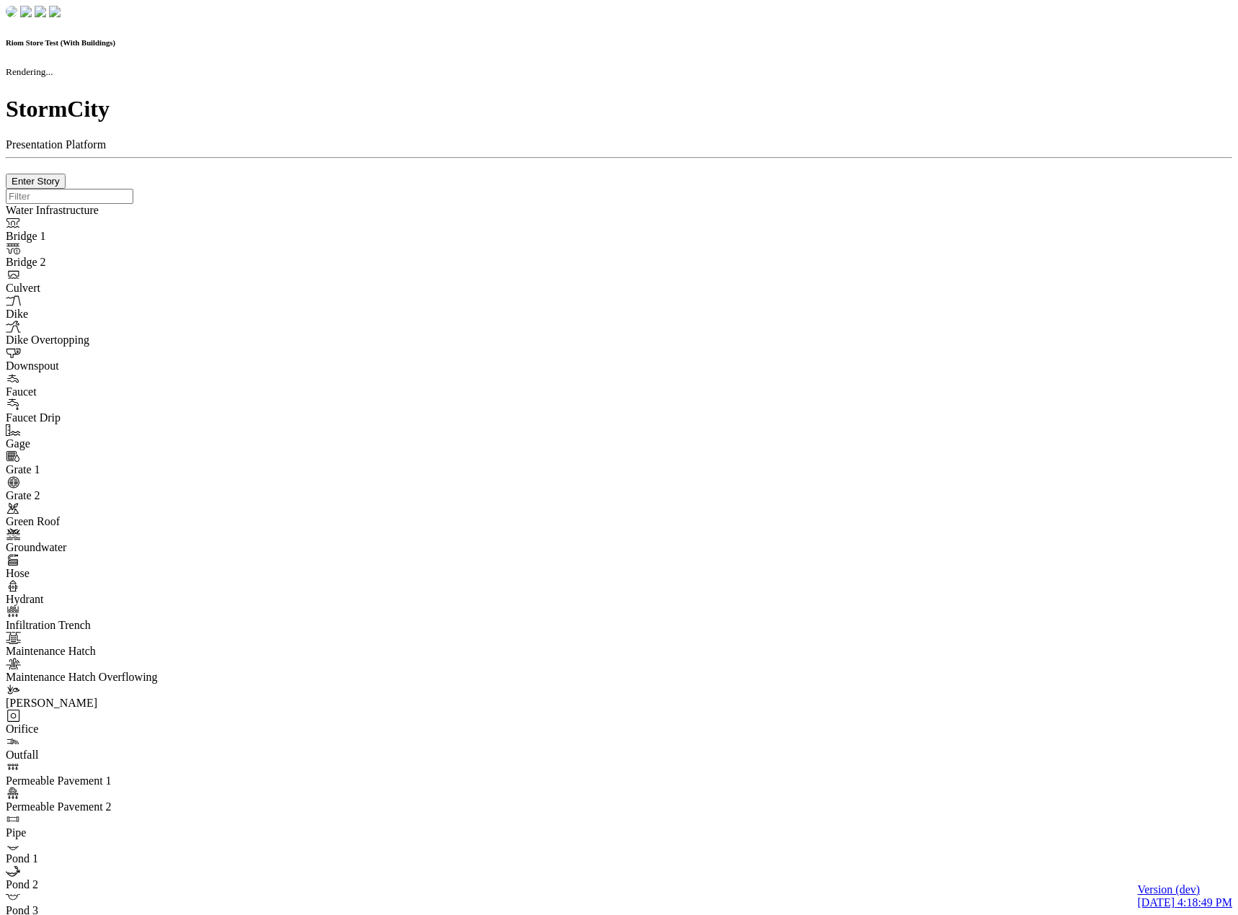
checkbox input "true"
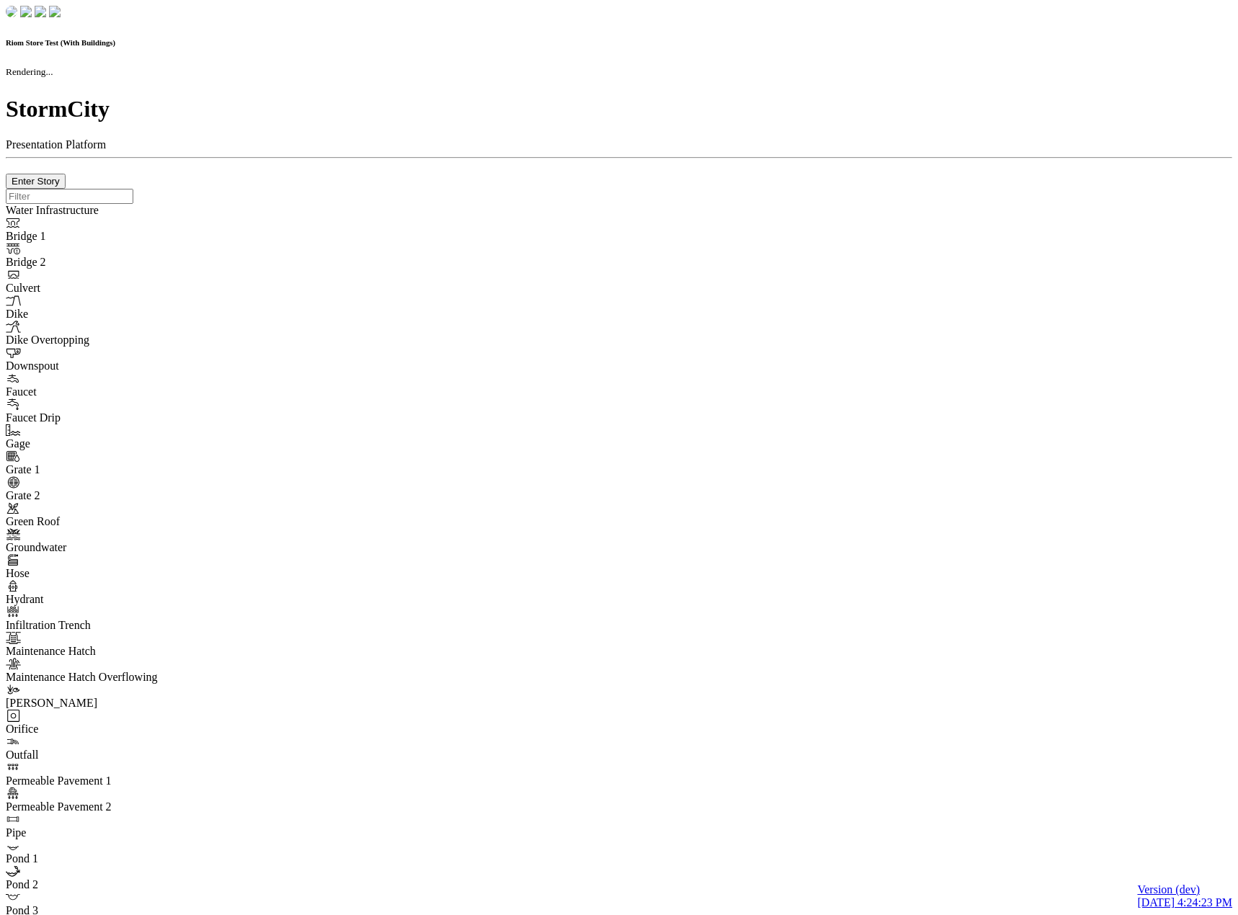
checkbox input "true"
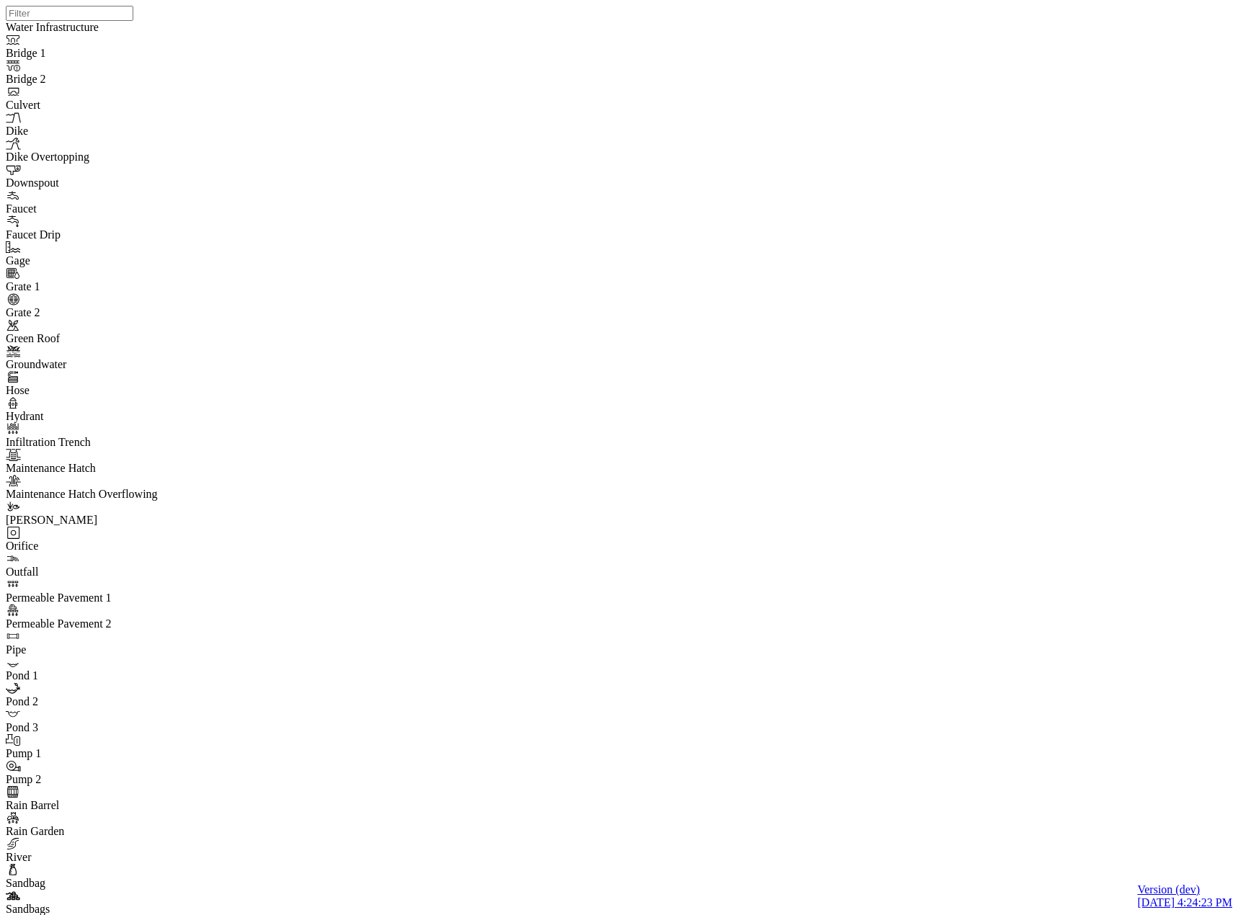
click at [278, 208] on div at bounding box center [625, 439] width 1238 height 878
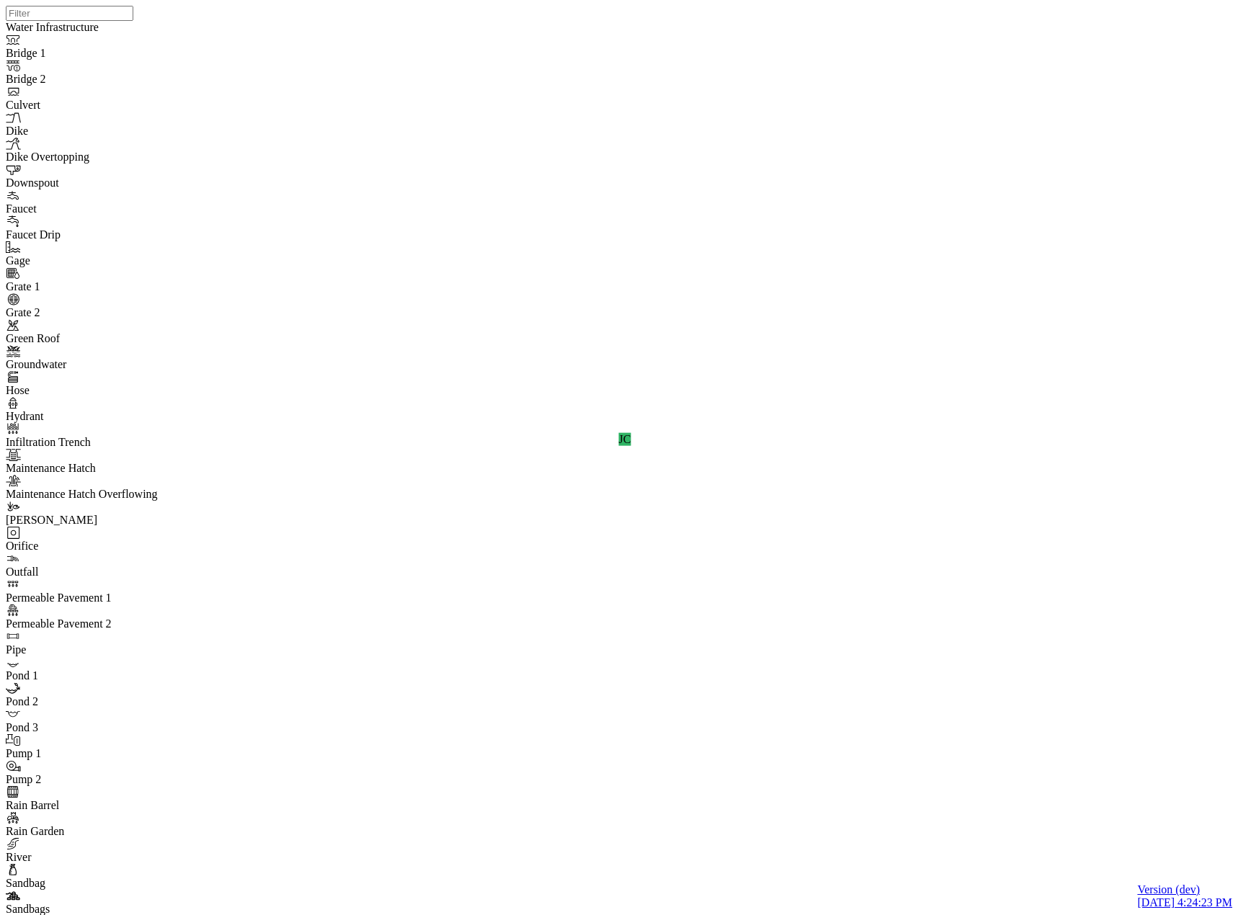
click at [756, 486] on div at bounding box center [625, 439] width 1238 height 878
click at [1012, 470] on div "JC" at bounding box center [625, 439] width 1238 height 878
click at [919, 391] on div "JC" at bounding box center [625, 439] width 1238 height 878
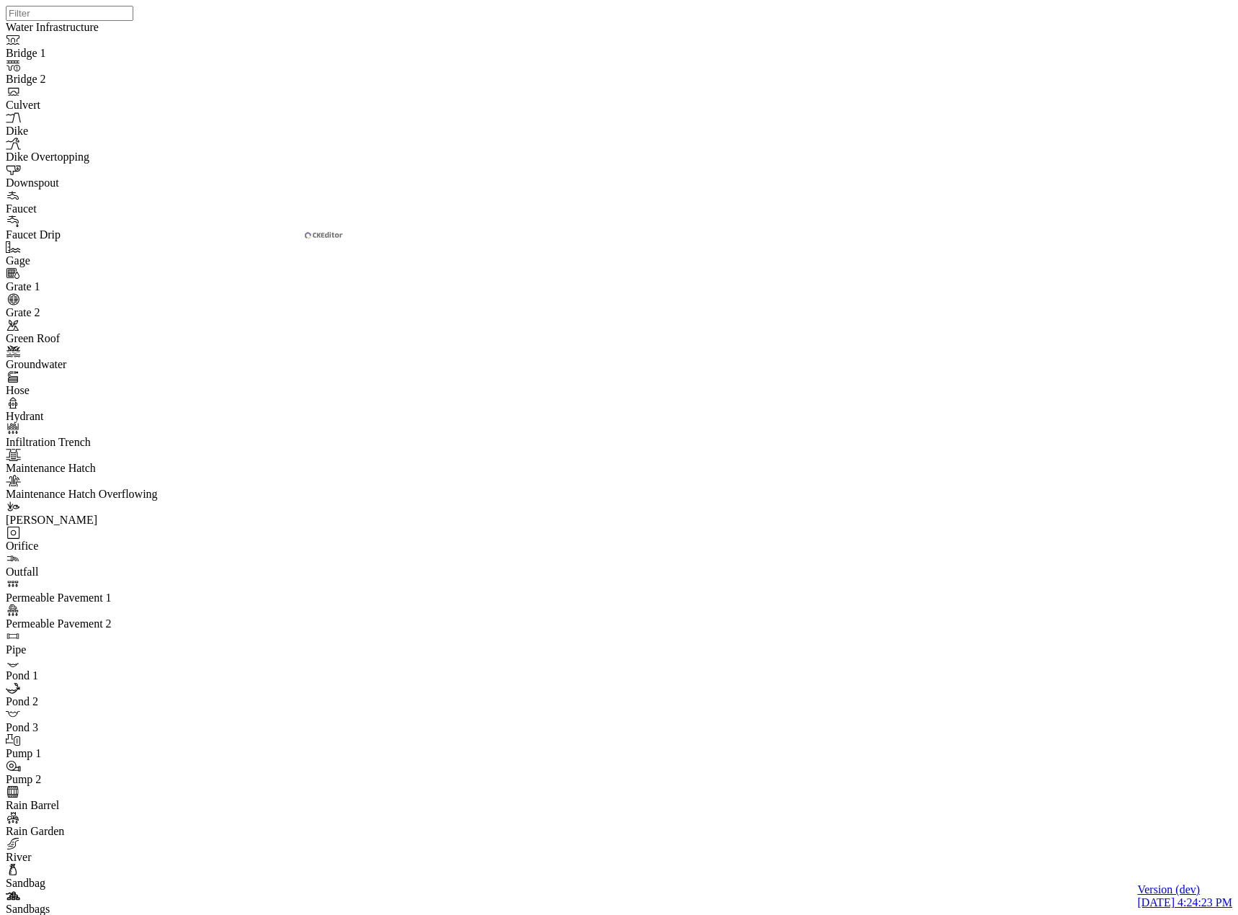
click at [948, 427] on div "JC" at bounding box center [625, 439] width 1238 height 878
click at [1010, 486] on div "JC" at bounding box center [625, 439] width 1238 height 878
click at [945, 422] on div "JC" at bounding box center [625, 439] width 1238 height 878
click at [922, 404] on div "JC" at bounding box center [625, 439] width 1238 height 878
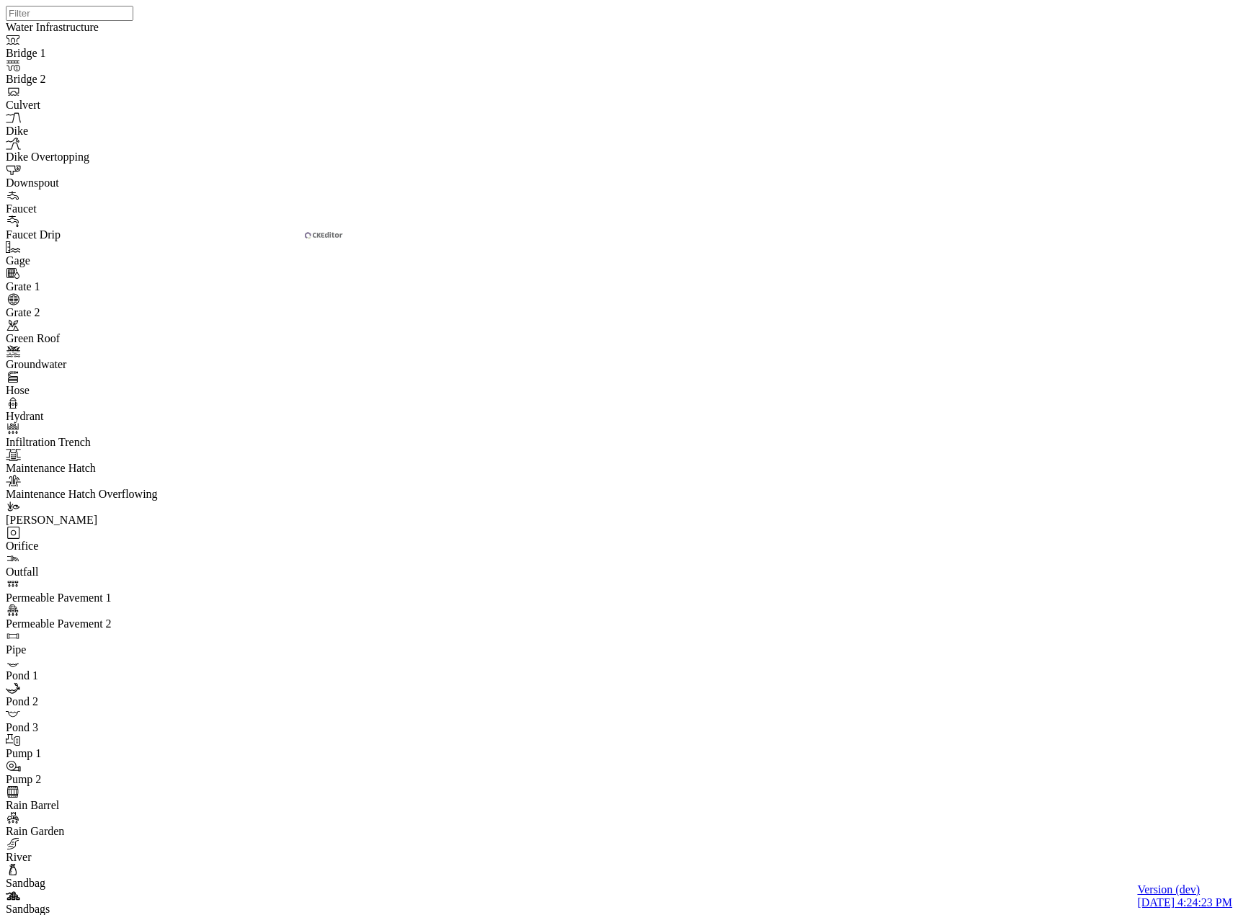
drag, startPoint x: 1211, startPoint y: 71, endPoint x: 1099, endPoint y: 146, distance: 134.5
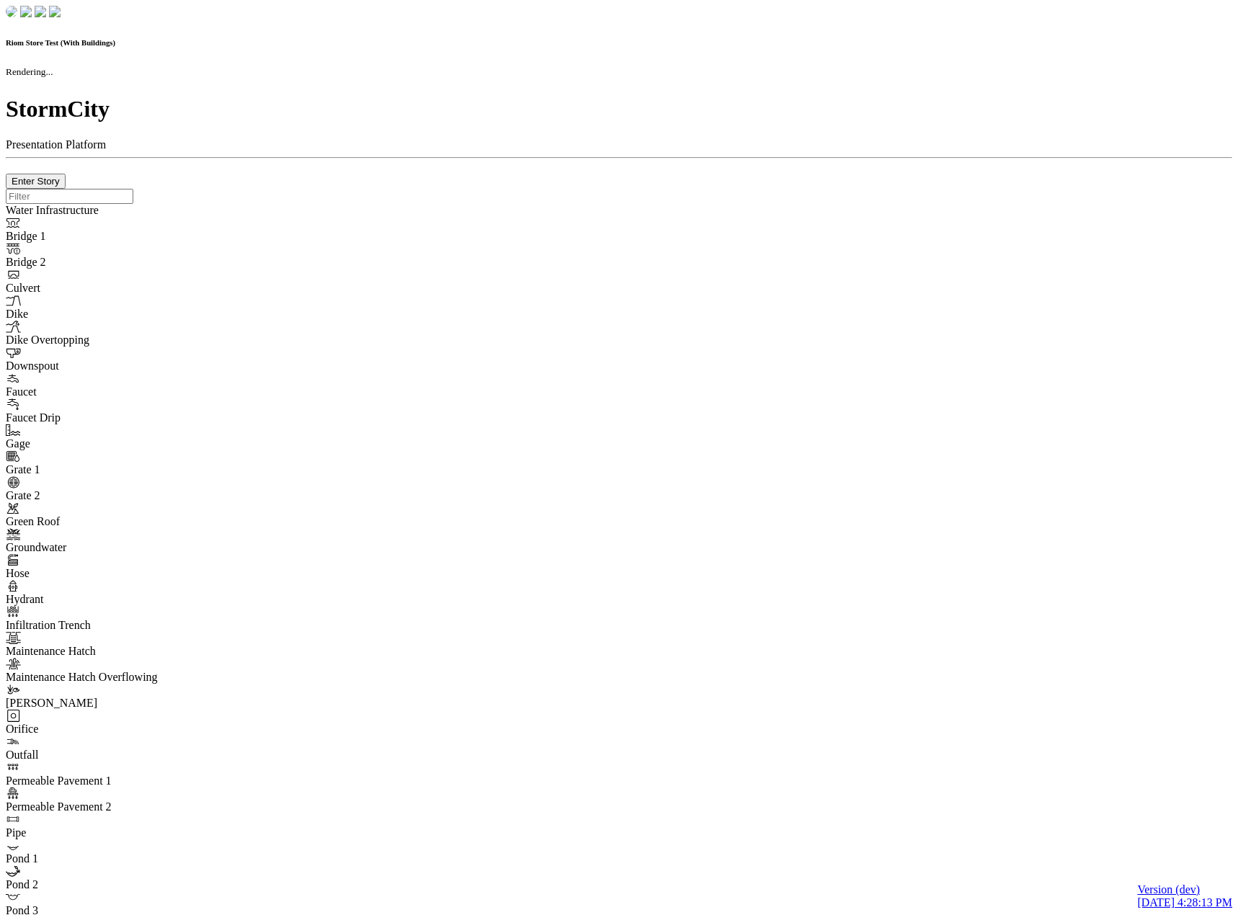
checkbox input "true"
